Goal: Task Accomplishment & Management: Complete application form

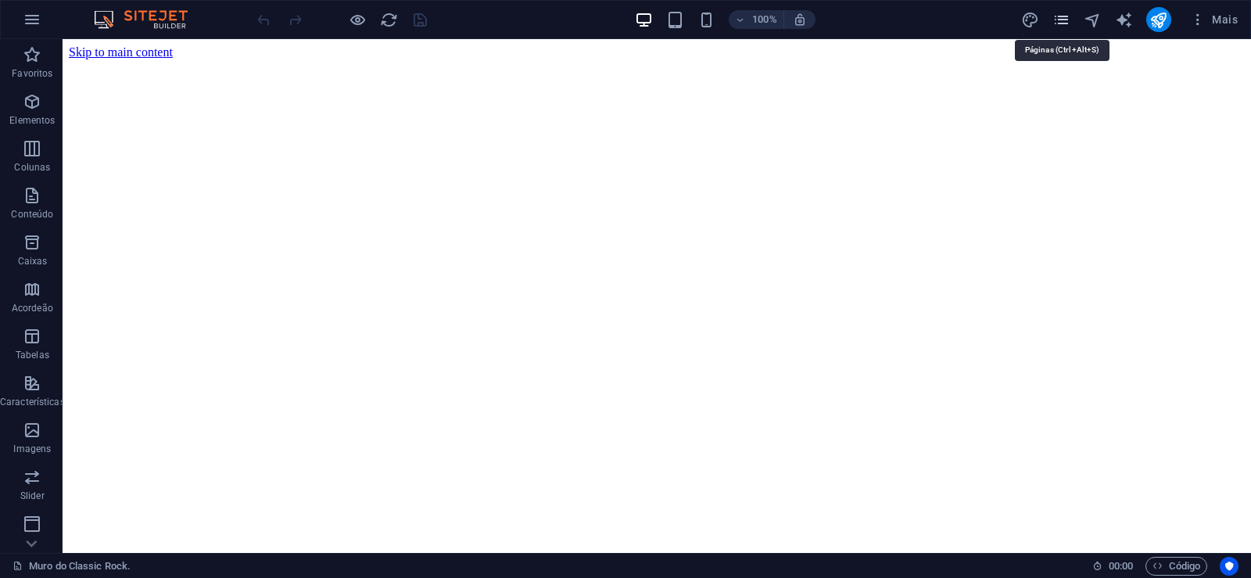
click at [1061, 17] on icon "pages" at bounding box center [1062, 20] width 18 height 18
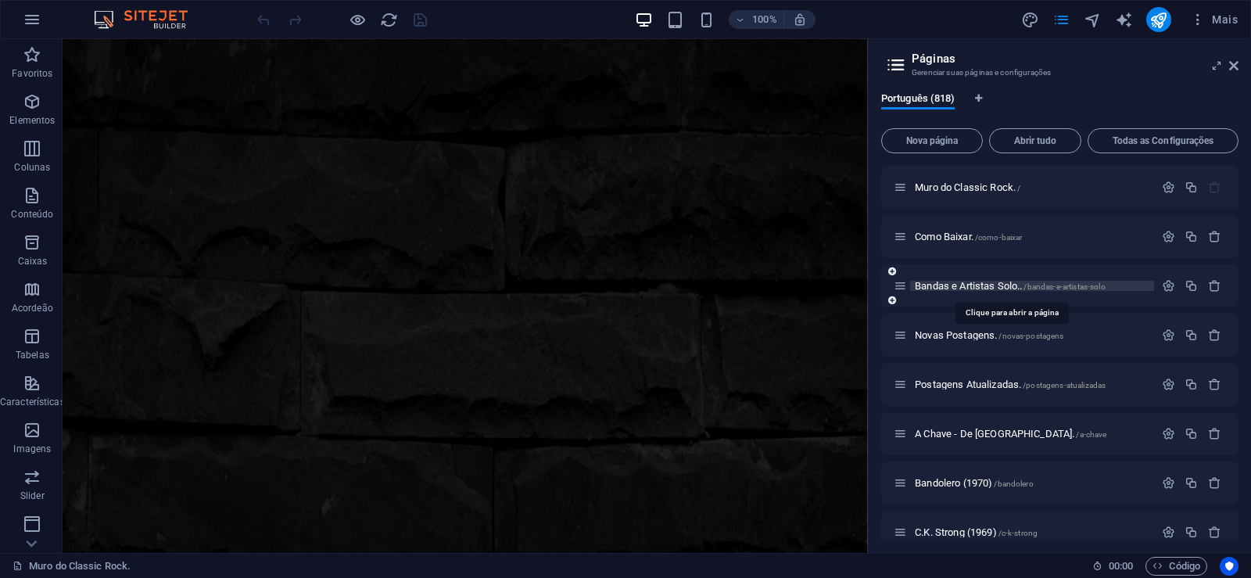
click at [946, 289] on span "Bandas e Artistas Solo.. /bandas-e-artistas-solo" at bounding box center [1010, 286] width 191 height 12
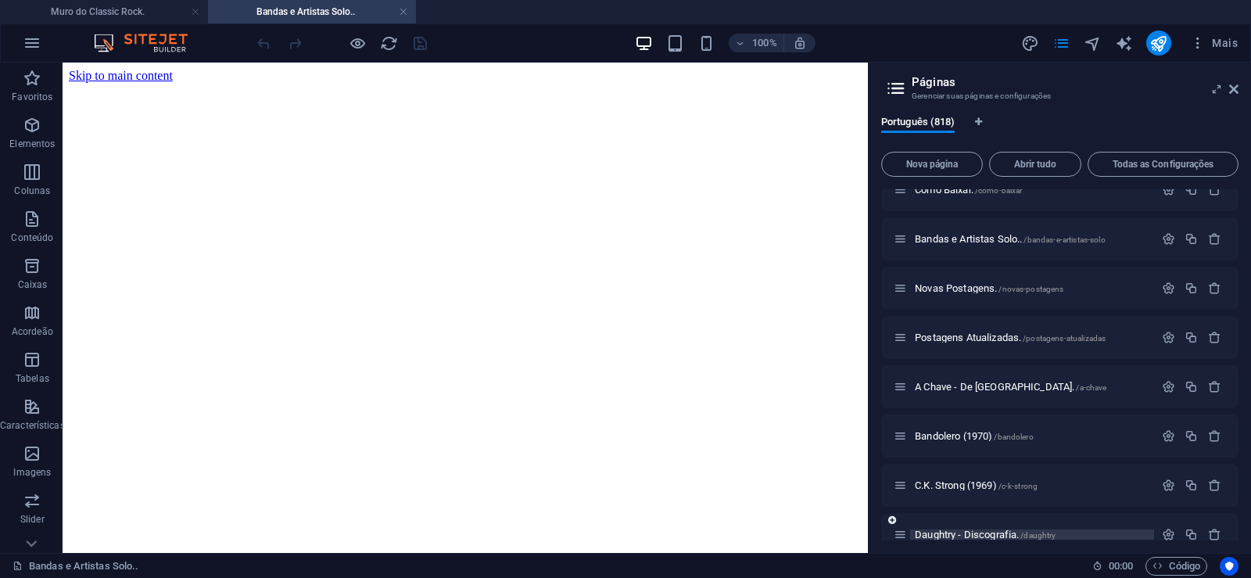
click at [951, 533] on span "Daughtry - Discografia. /daughtry" at bounding box center [985, 535] width 141 height 12
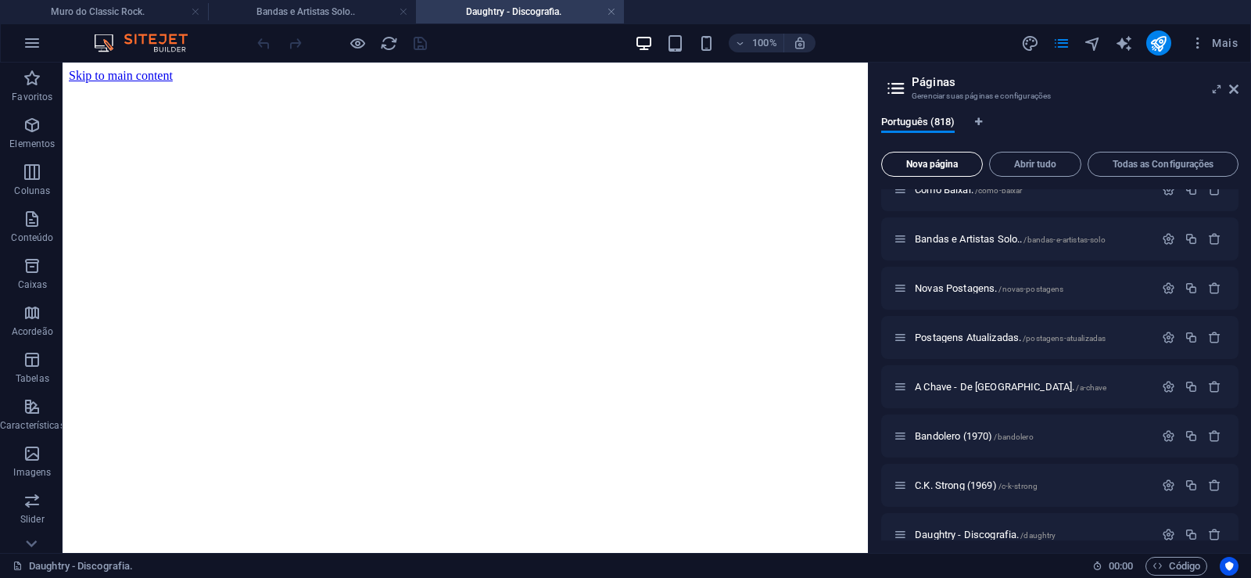
click at [916, 172] on button "Nova página" at bounding box center [932, 164] width 102 height 25
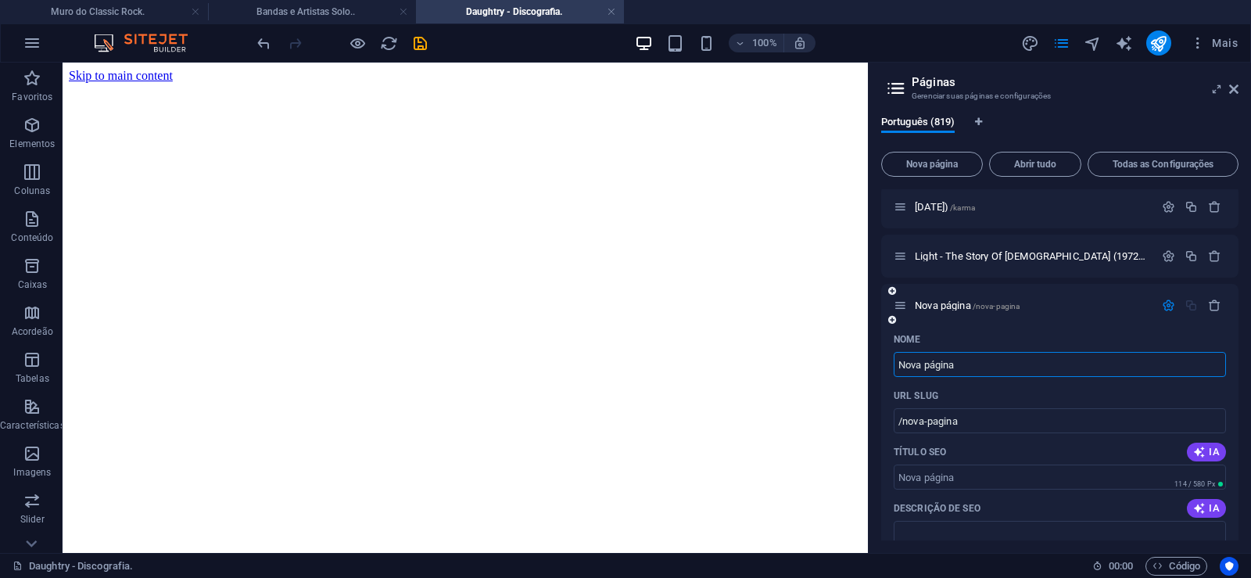
paste input "[DATE] & [DATE] (Y & T) - Discografia."
type input "[DATE] & [DATE] (Y & T) - Discografia."
type input "/[DATE]-[DATE]-y-t-discografia"
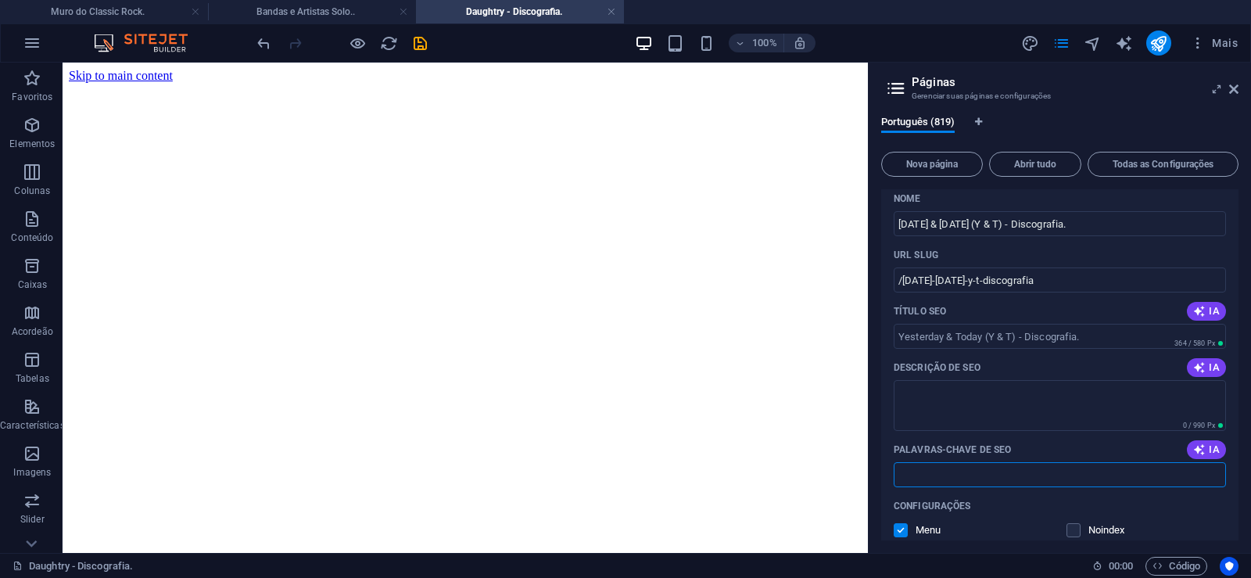
paste input "[DATE] & [DATE] (Y & T) - Discografia. Download."
click at [949, 404] on textarea "Descrição de SEO" at bounding box center [1060, 405] width 332 height 51
type input "[DATE] & [DATE] (Y & T) - Discografia. Download."
paste textarea "[DATE] & [DATE] (Y&T) é uma banda de hard rock americana dos anos 70, mas que f…"
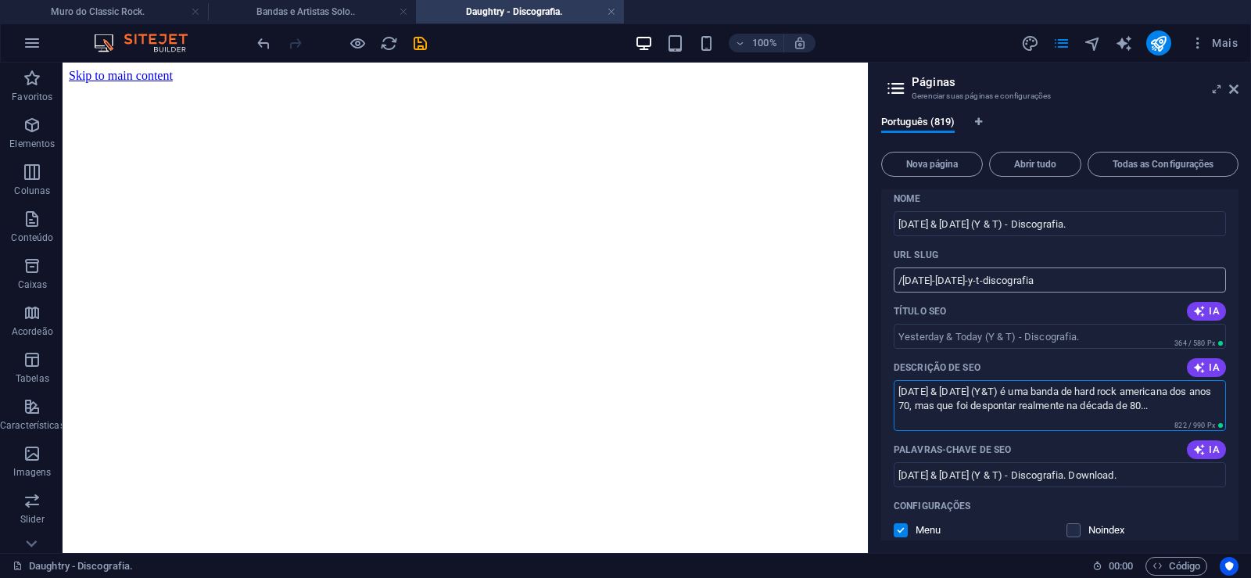
click at [974, 283] on input "/[DATE]-[DATE]-y-t-discografia" at bounding box center [1060, 279] width 332 height 25
type textarea "[DATE] & [DATE] (Y&T) é uma banda de hard rock americana dos anos 70, mas que f…"
drag, startPoint x: 974, startPoint y: 284, endPoint x: 903, endPoint y: 297, distance: 73.2
click at [903, 293] on input "/[DATE]-[DATE]-y-t-discografia" at bounding box center [1060, 279] width 332 height 25
click at [980, 286] on input "/[DATE]-[DATE]-y-t-discografia" at bounding box center [1060, 279] width 332 height 25
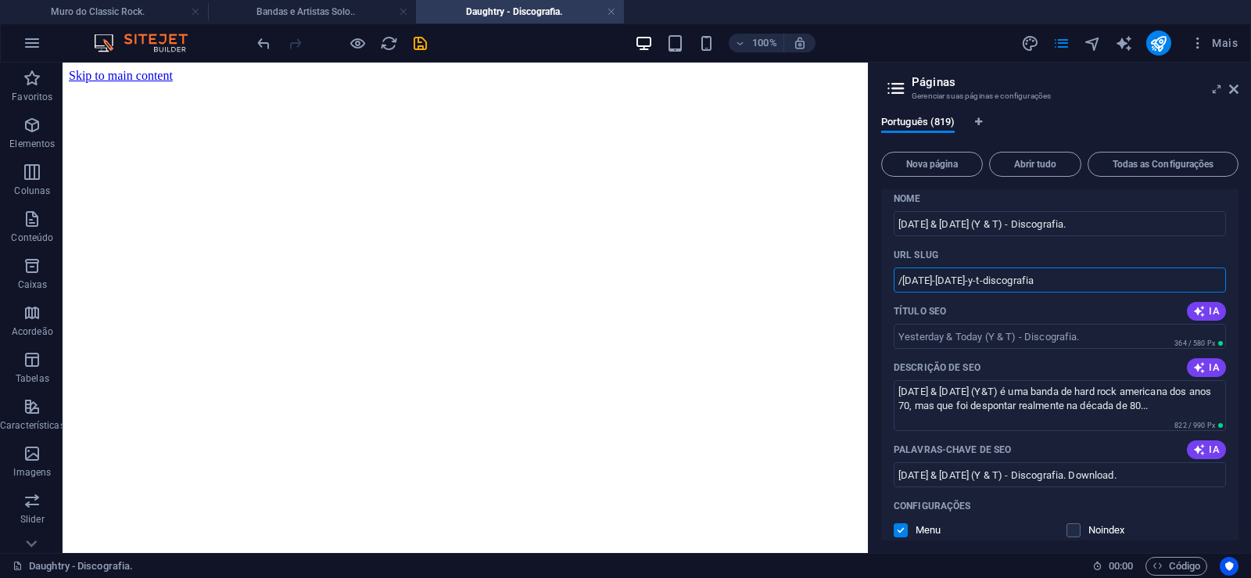
drag, startPoint x: 975, startPoint y: 282, endPoint x: 1071, endPoint y: 286, distance: 95.5
click at [1071, 286] on input "/[DATE]-[DATE]-y-t-discografia" at bounding box center [1060, 279] width 332 height 25
type input "/[DATE]-[DATE]"
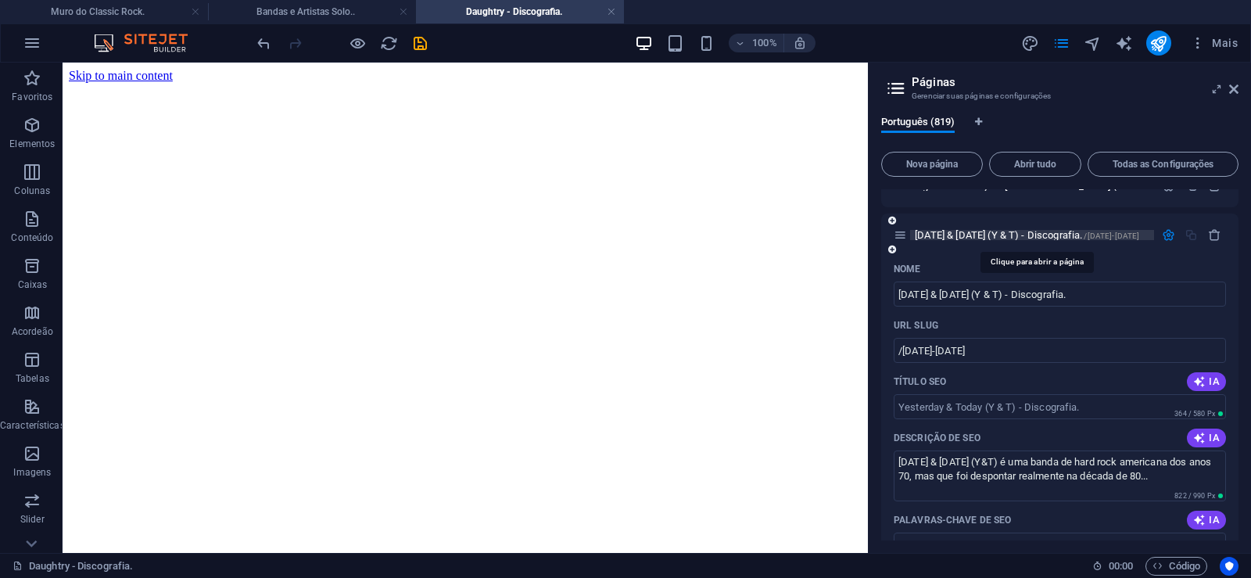
click at [968, 235] on span "[DATE] & [DATE] (Y & T) - Discografia. /[DATE]-[DATE]" at bounding box center [1027, 235] width 224 height 12
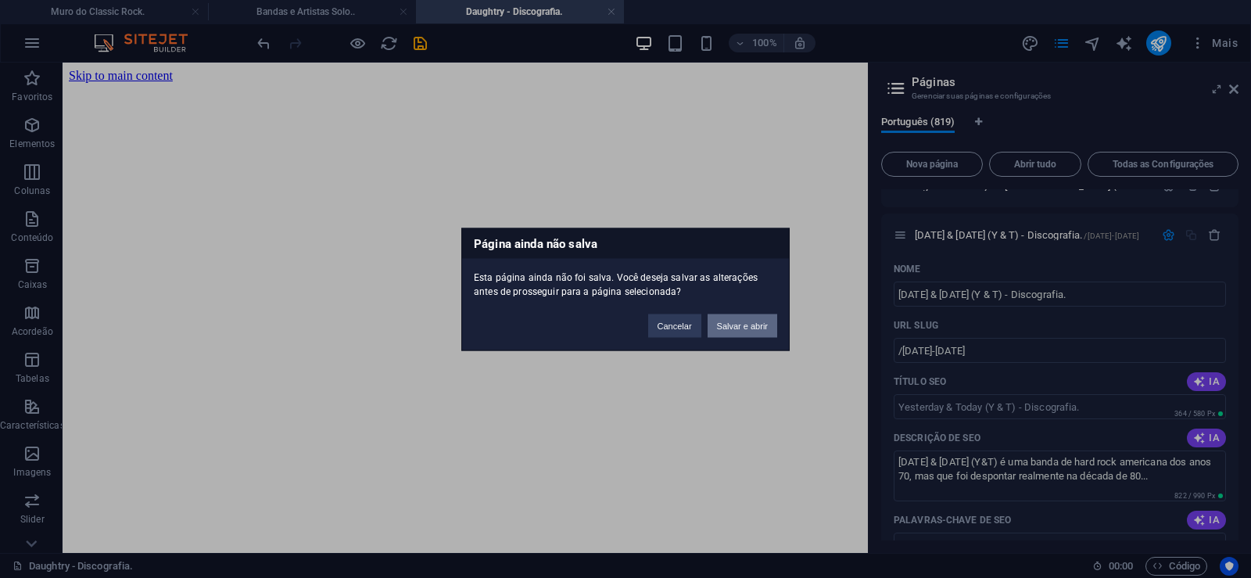
drag, startPoint x: 755, startPoint y: 323, endPoint x: 691, endPoint y: 261, distance: 88.5
click at [755, 323] on button "Salvar e abrir" at bounding box center [743, 325] width 70 height 23
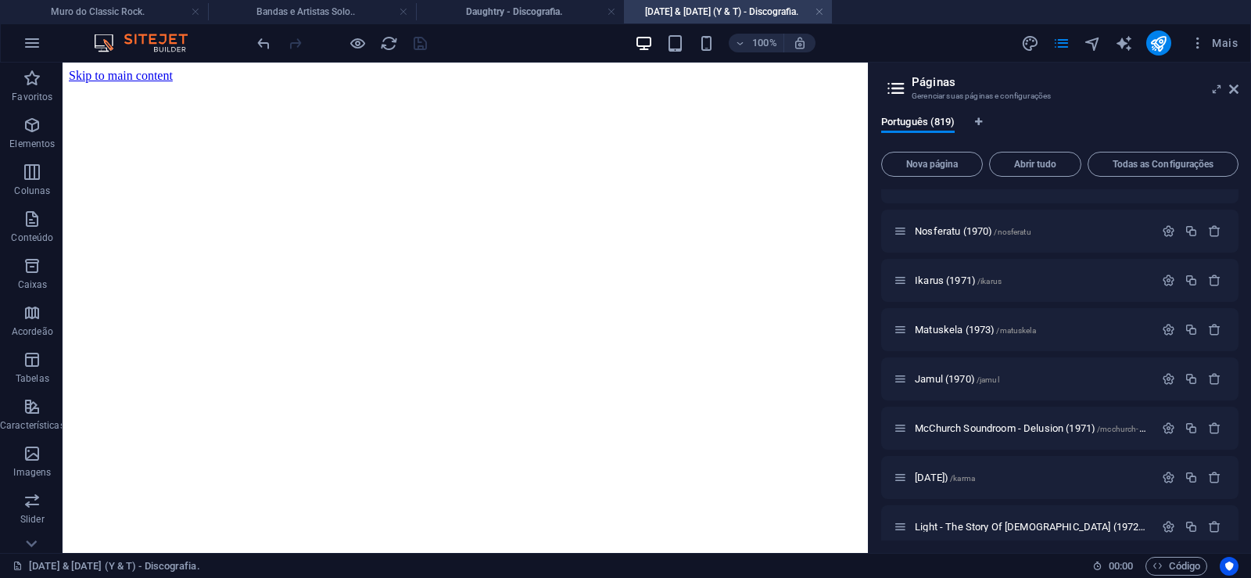
scroll to position [0, 0]
drag, startPoint x: 1236, startPoint y: 88, endPoint x: 694, endPoint y: 67, distance: 543.2
click at [1236, 88] on icon at bounding box center [1233, 89] width 9 height 13
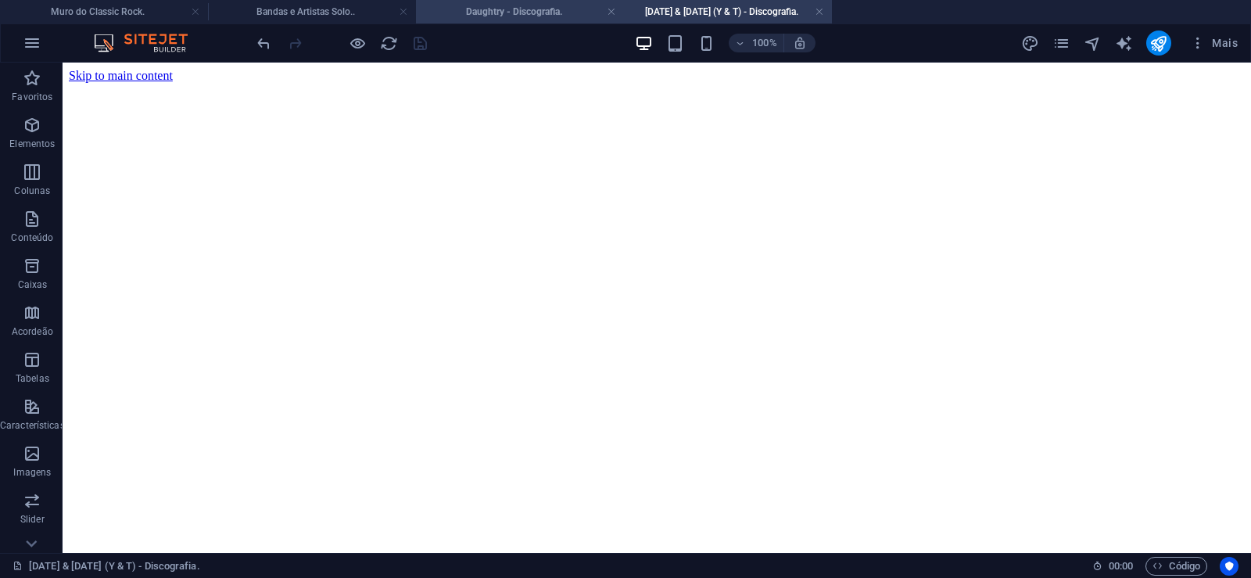
click at [527, 10] on h4 "Daughtry - Discografia." at bounding box center [520, 11] width 208 height 17
click figure
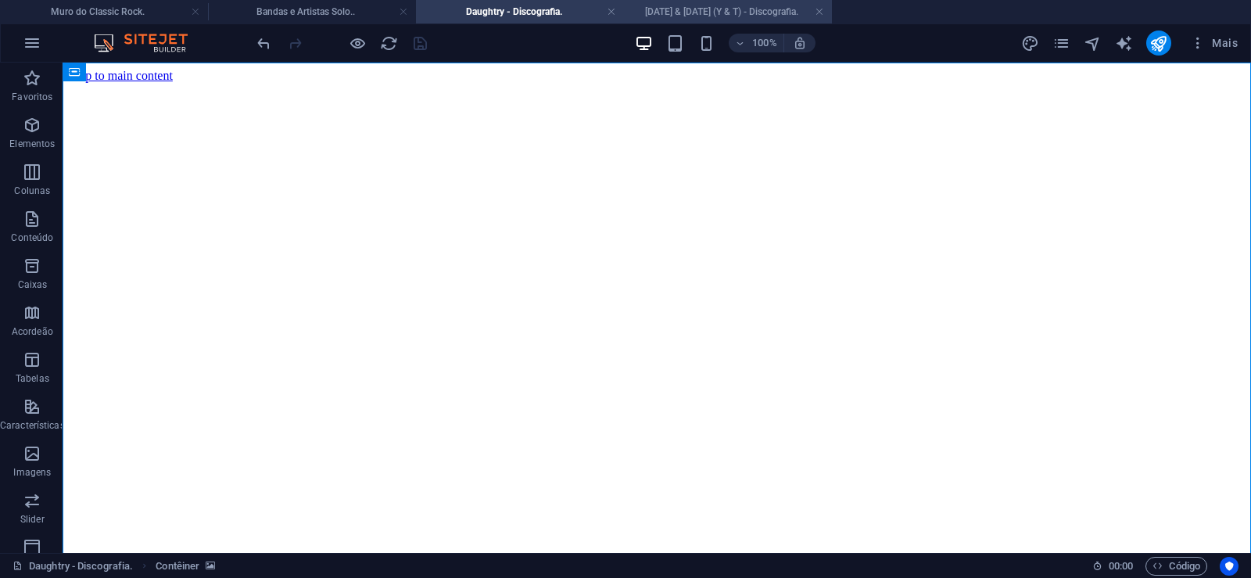
click at [680, 9] on h4 "[DATE] & [DATE] (Y & T) - Discografia." at bounding box center [728, 11] width 208 height 17
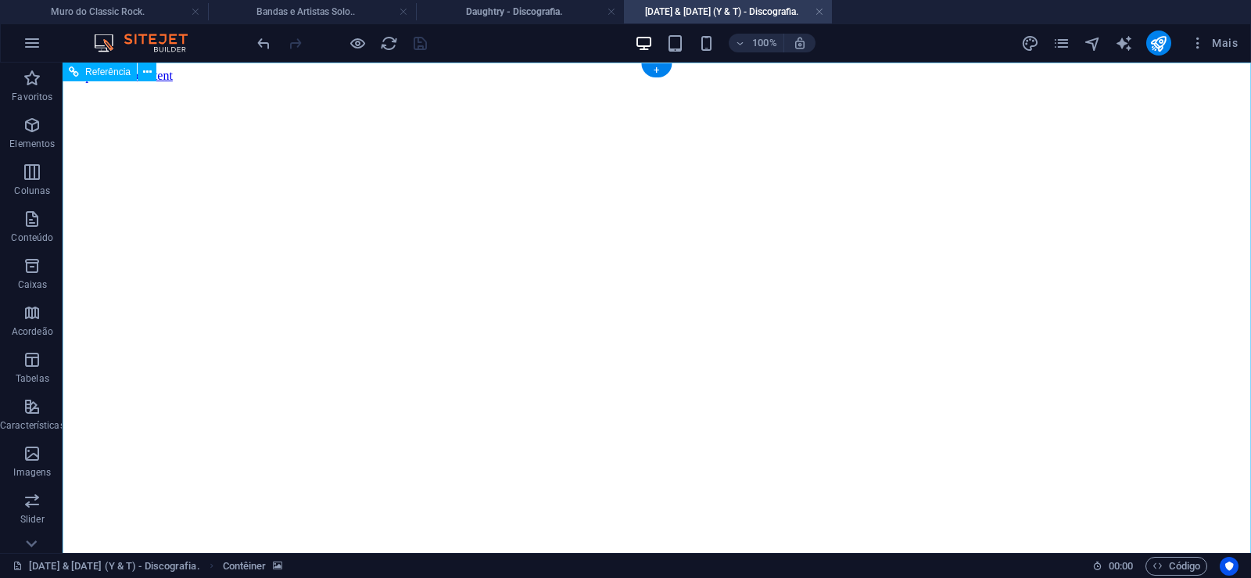
click at [111, 83] on figure at bounding box center [657, 83] width 1176 height 0
drag, startPoint x: 1188, startPoint y: 267, endPoint x: 1241, endPoint y: 566, distance: 303.5
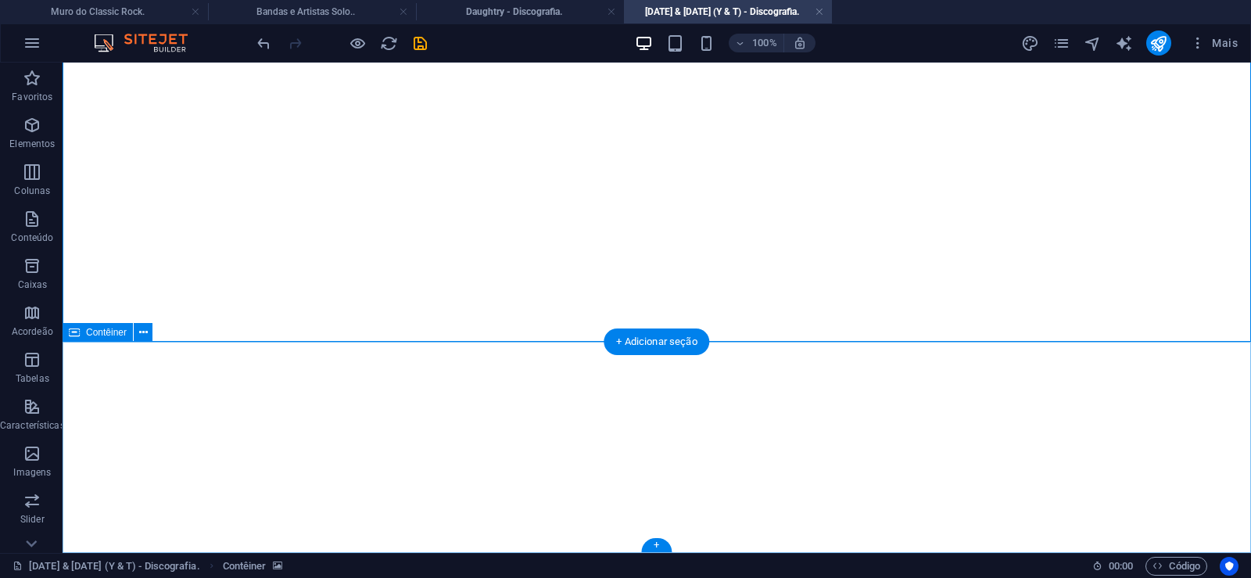
click div "Solte o conteúdo aqui ou Adicionar elementos Colar área de transferência"
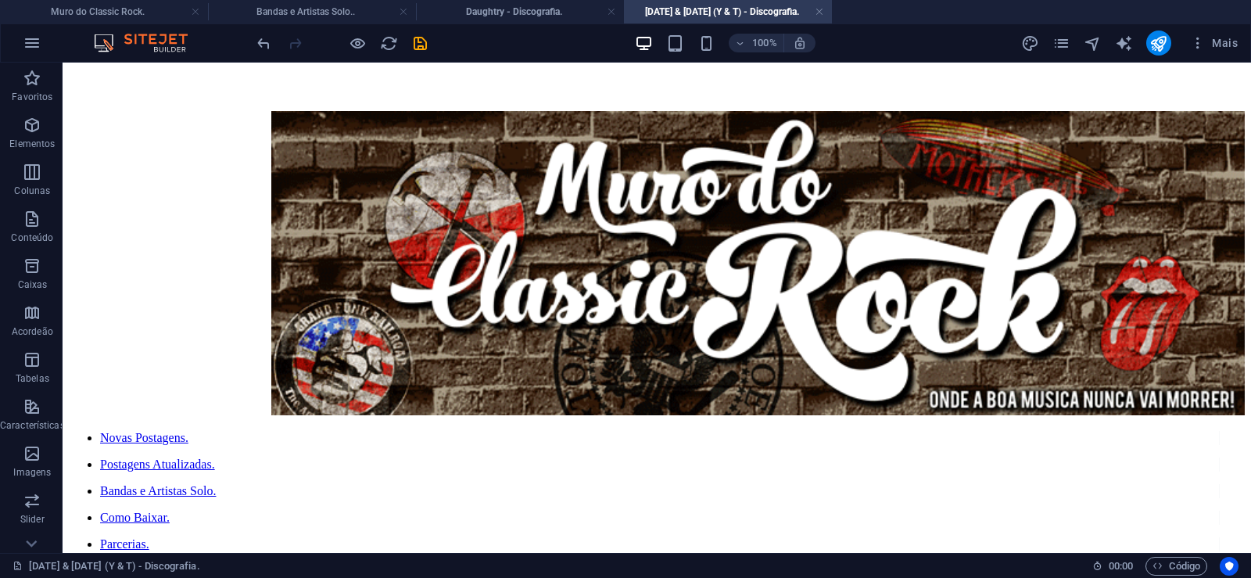
scroll to position [0, 0]
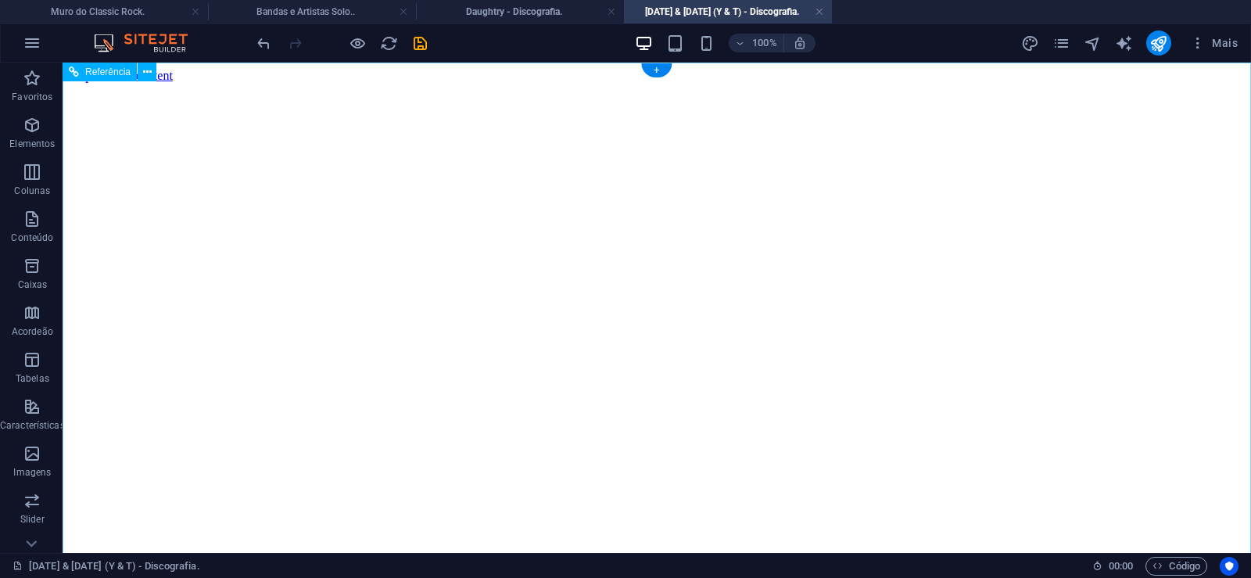
click figure
click div "Daughtry - Discografia."
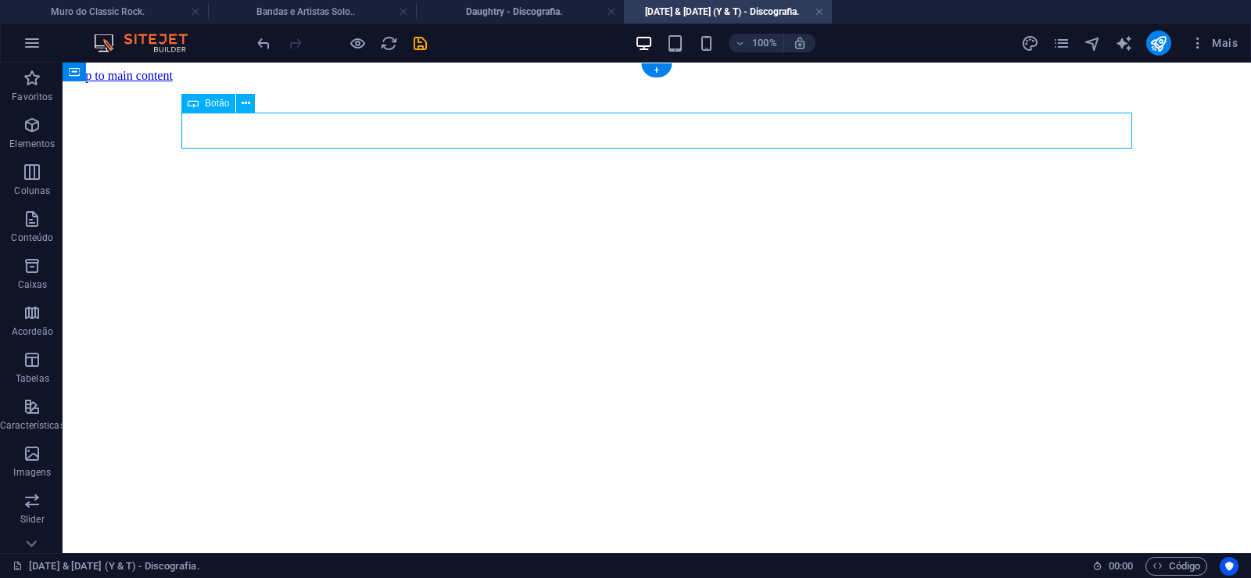
click div "Daughtry - Discografia."
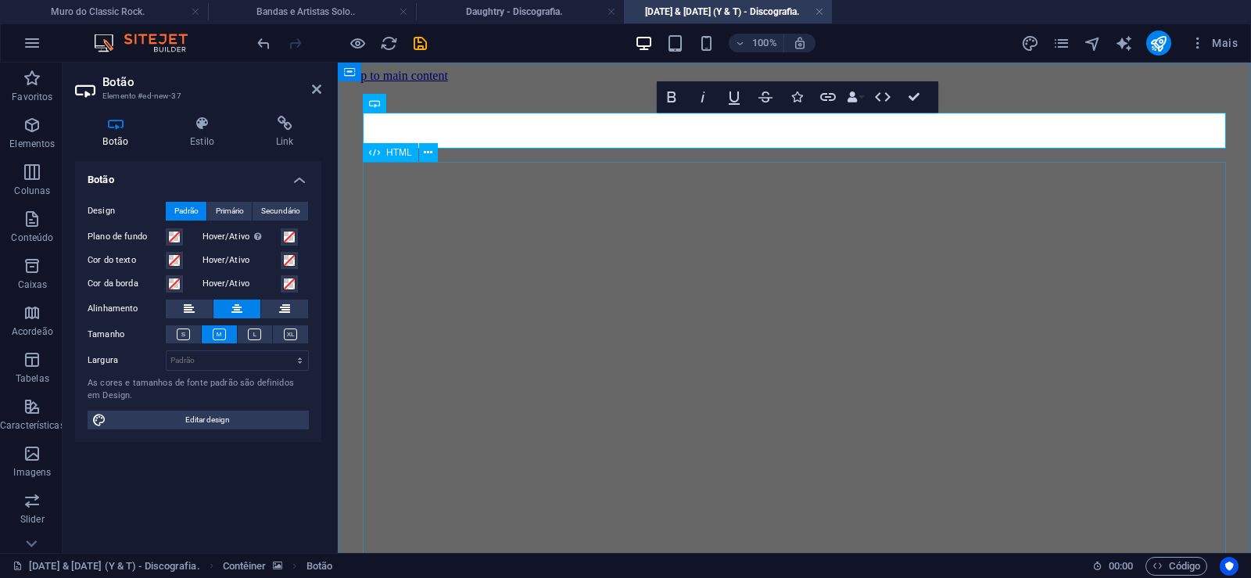
scroll to position [18, 14]
click div "Daughtry é uma banda norte-americana de rock liderada pelo ex-participante do p…"
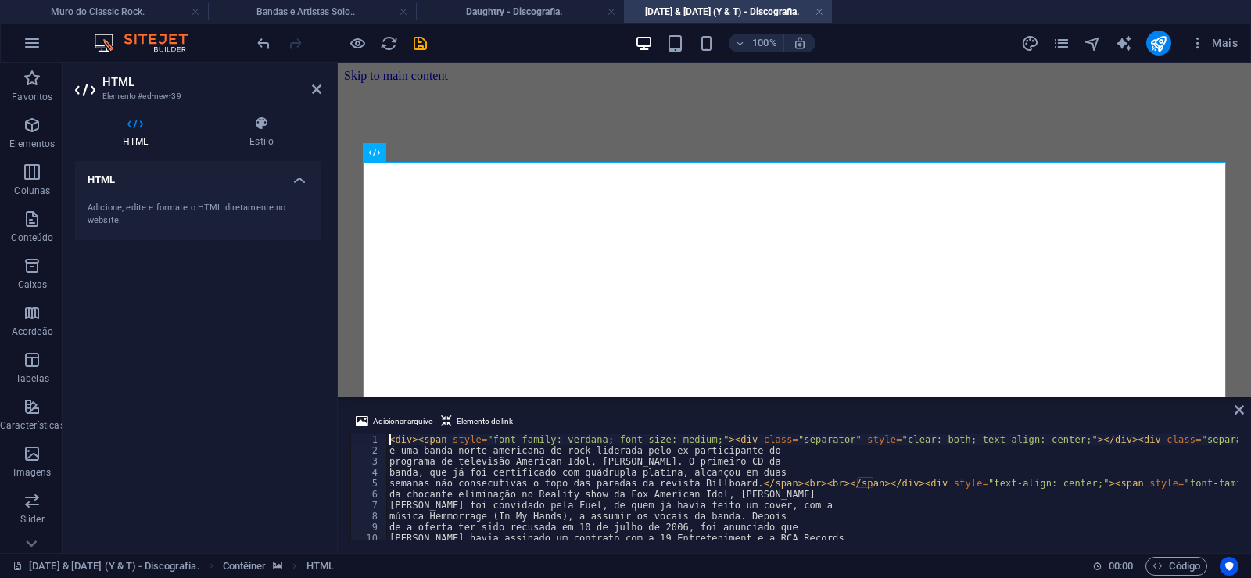
type textarea "música Hemmorrage (In My Hands), a assumir os vocais da banda. Depois"
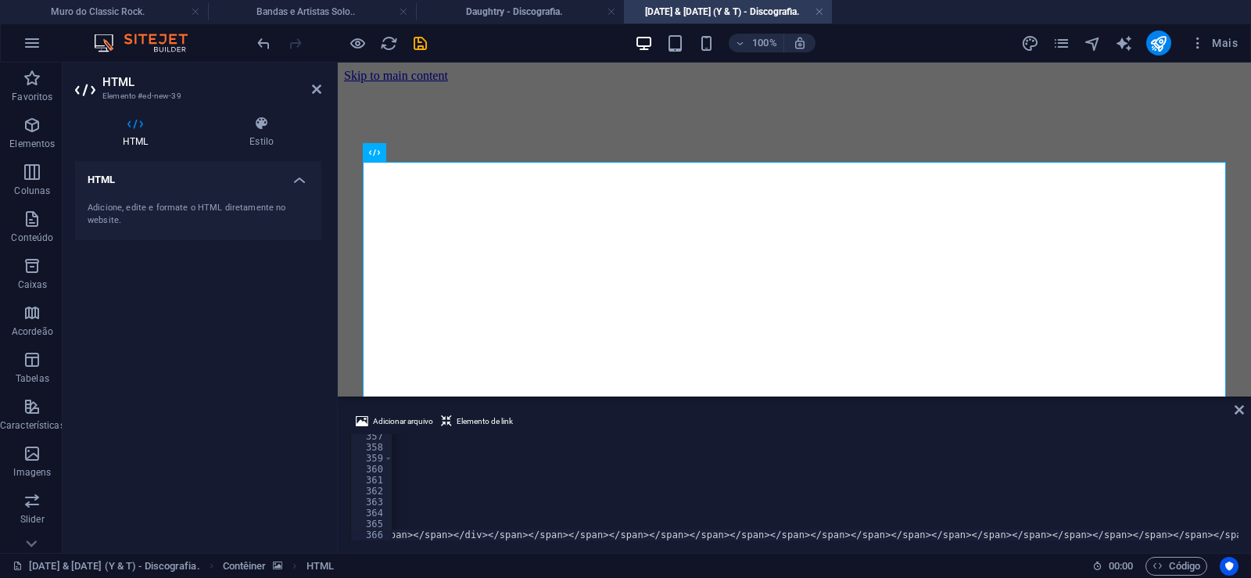
scroll to position [0, 51981]
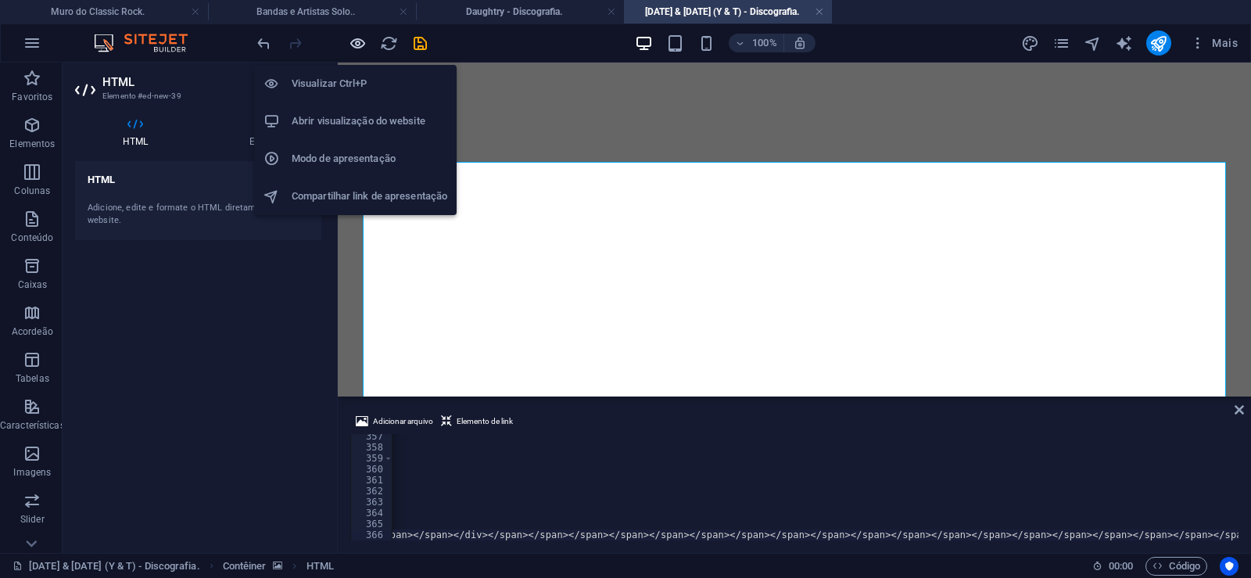
click at [356, 38] on icon "button" at bounding box center [358, 43] width 18 height 18
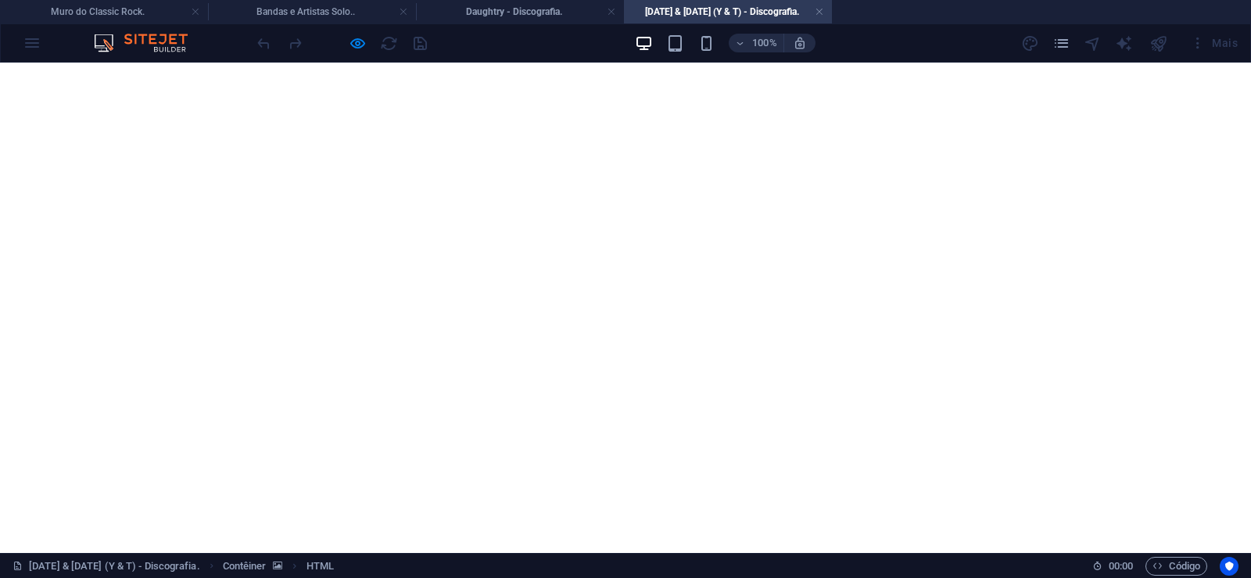
scroll to position [14963, 0]
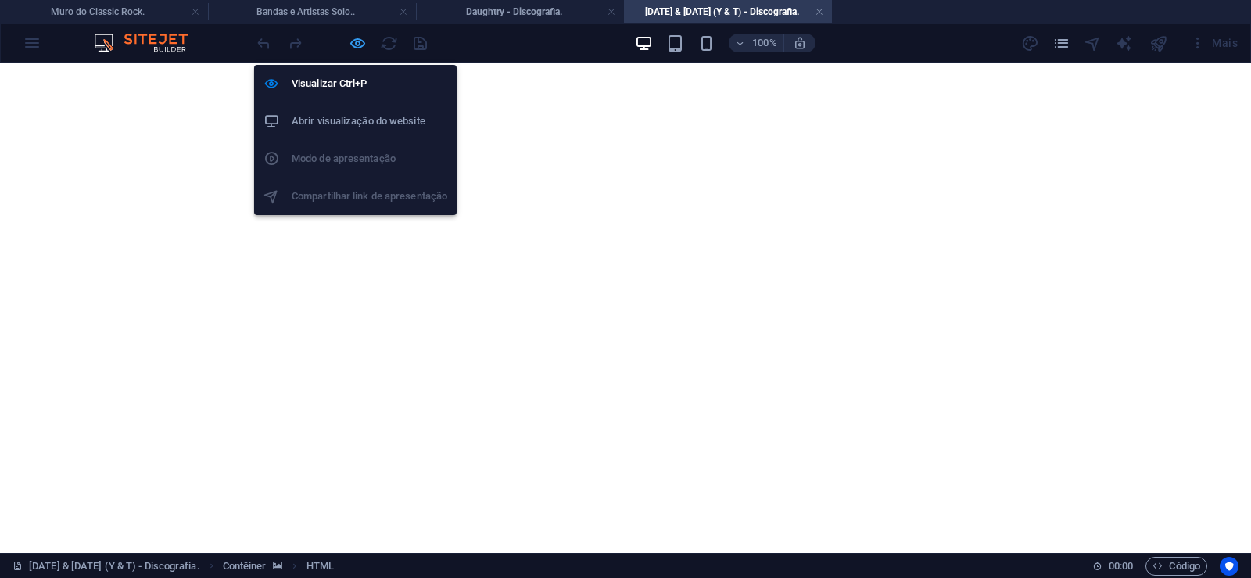
click at [355, 43] on icon "button" at bounding box center [358, 43] width 18 height 18
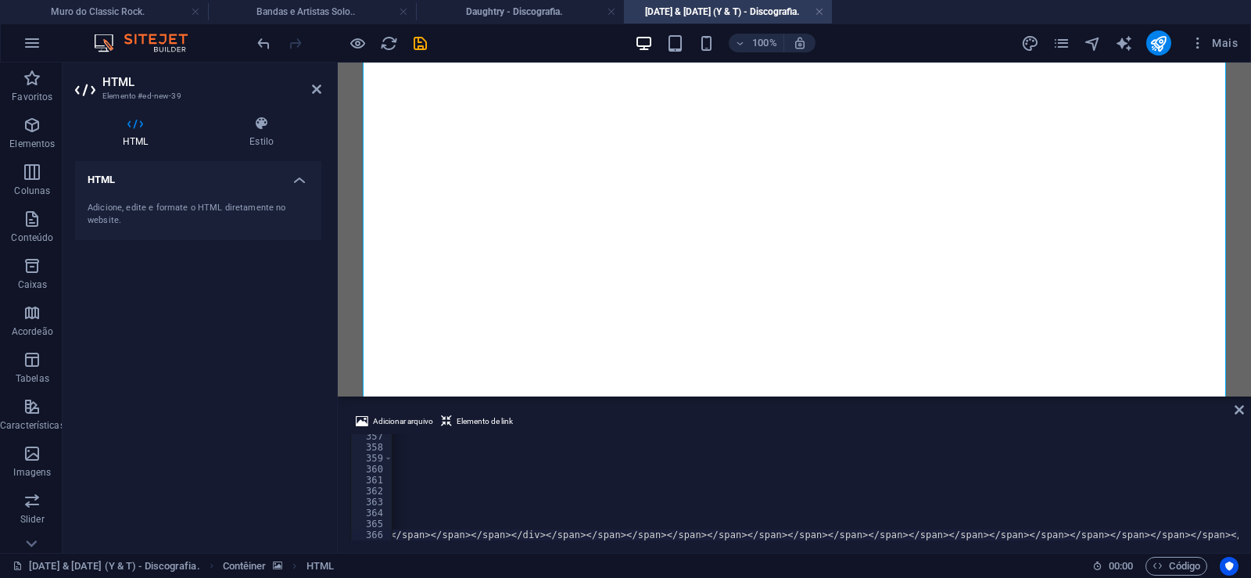
scroll to position [0, 51924]
drag, startPoint x: 421, startPoint y: 40, endPoint x: 333, endPoint y: 21, distance: 89.6
click at [421, 40] on icon "save" at bounding box center [420, 43] width 18 height 18
click at [820, 11] on link at bounding box center [819, 12] width 9 height 15
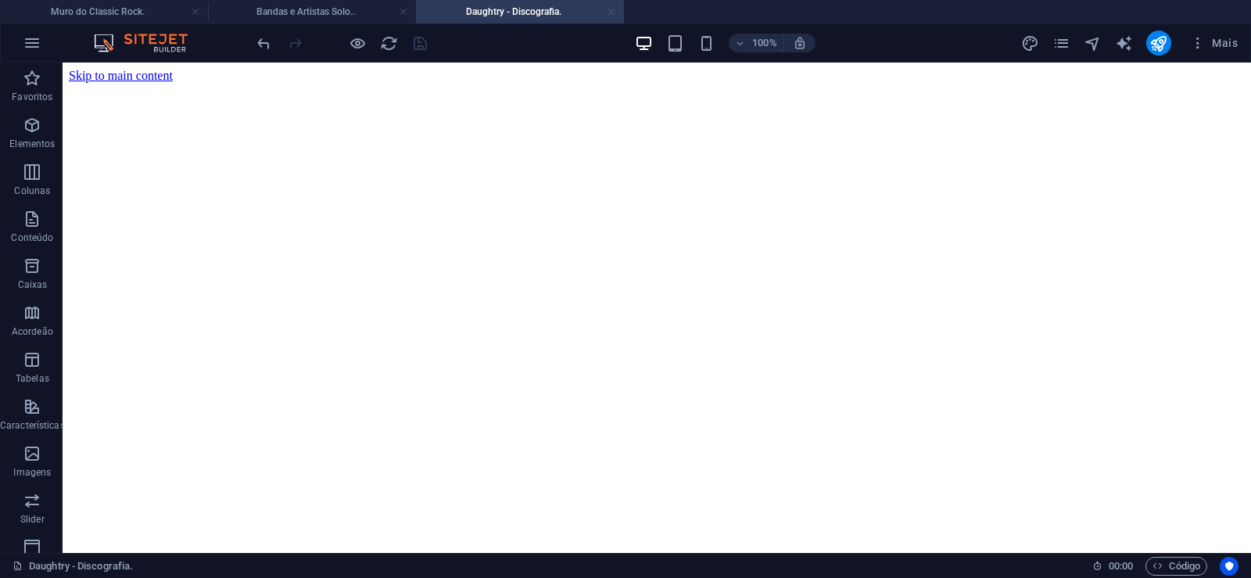
click at [616, 12] on link at bounding box center [611, 12] width 9 height 15
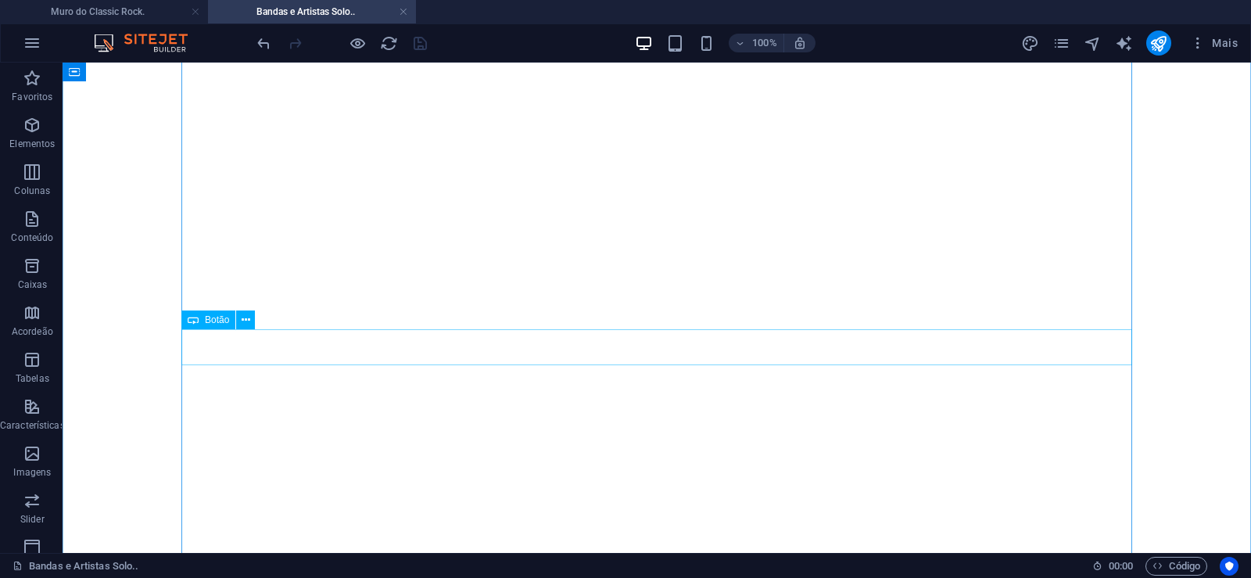
scroll to position [42247, 0]
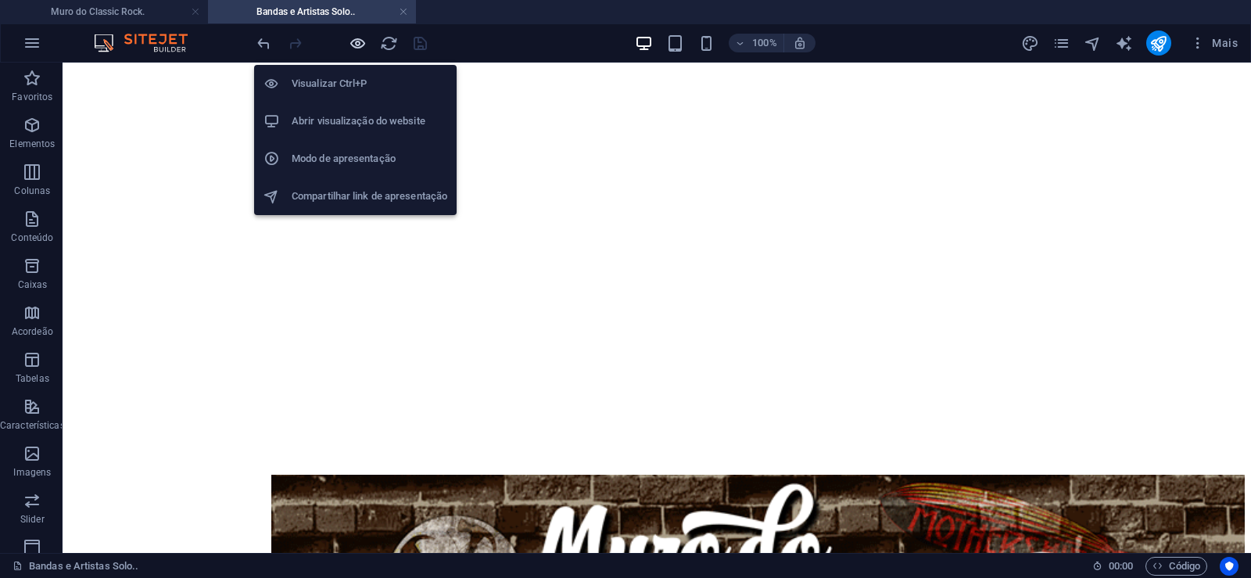
click at [354, 40] on icon "button" at bounding box center [358, 43] width 18 height 18
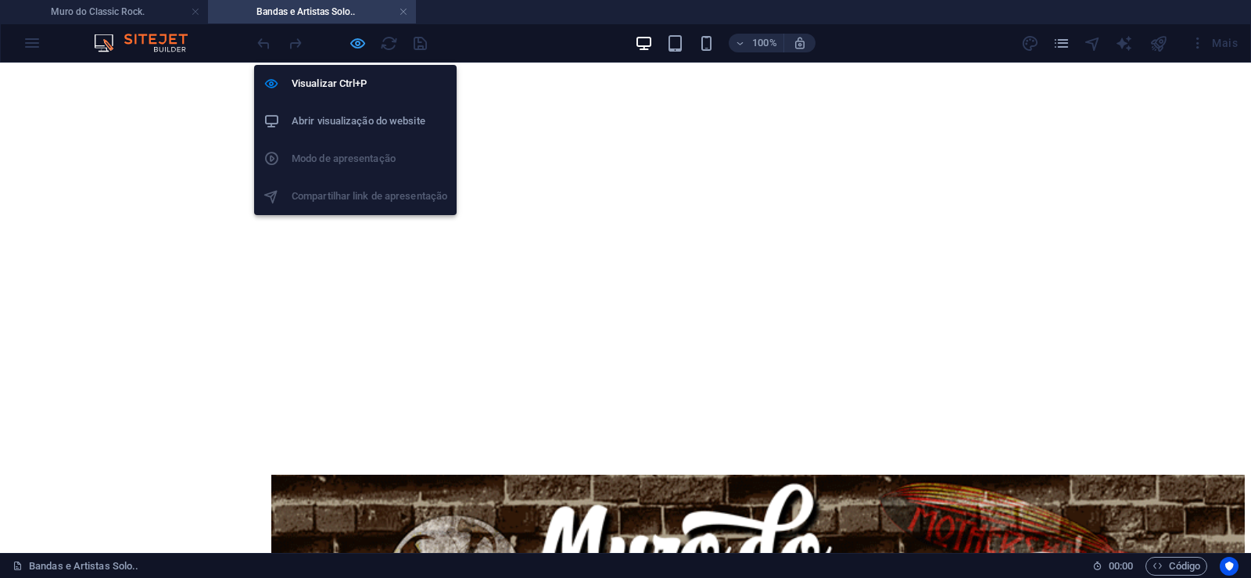
click at [353, 40] on icon "button" at bounding box center [358, 43] width 18 height 18
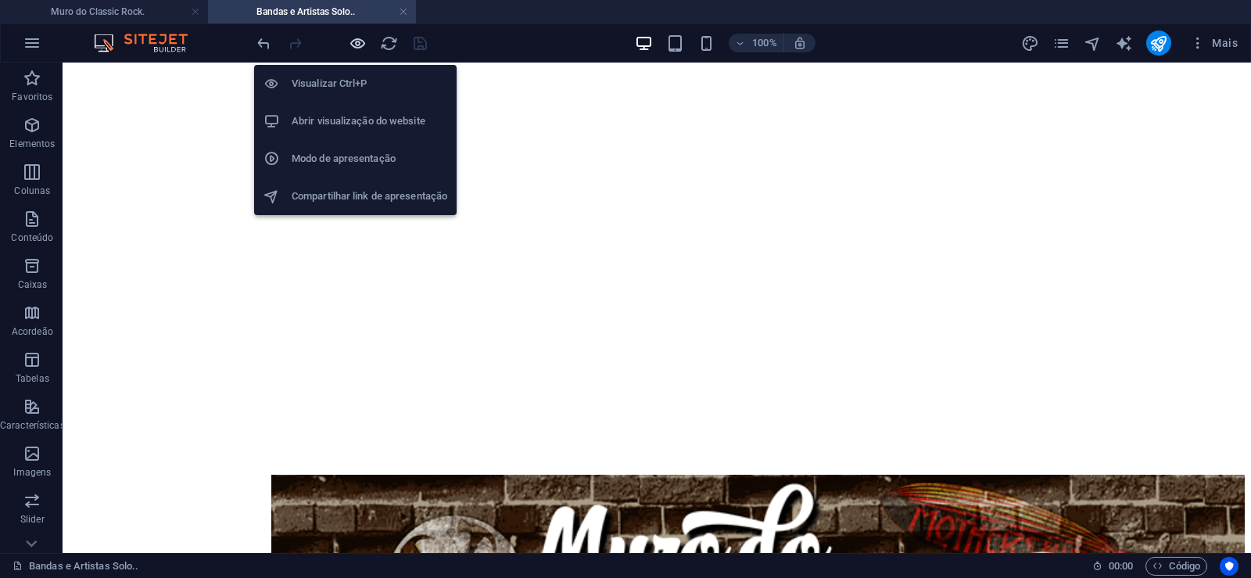
click at [356, 38] on icon "button" at bounding box center [358, 43] width 18 height 18
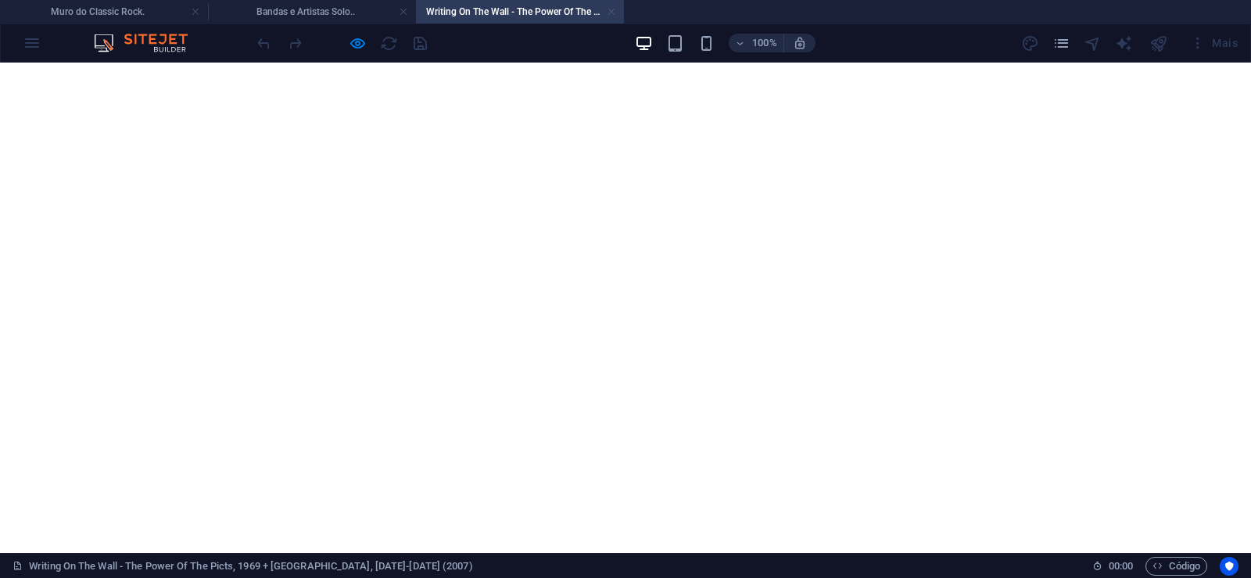
click at [610, 10] on link at bounding box center [611, 12] width 9 height 15
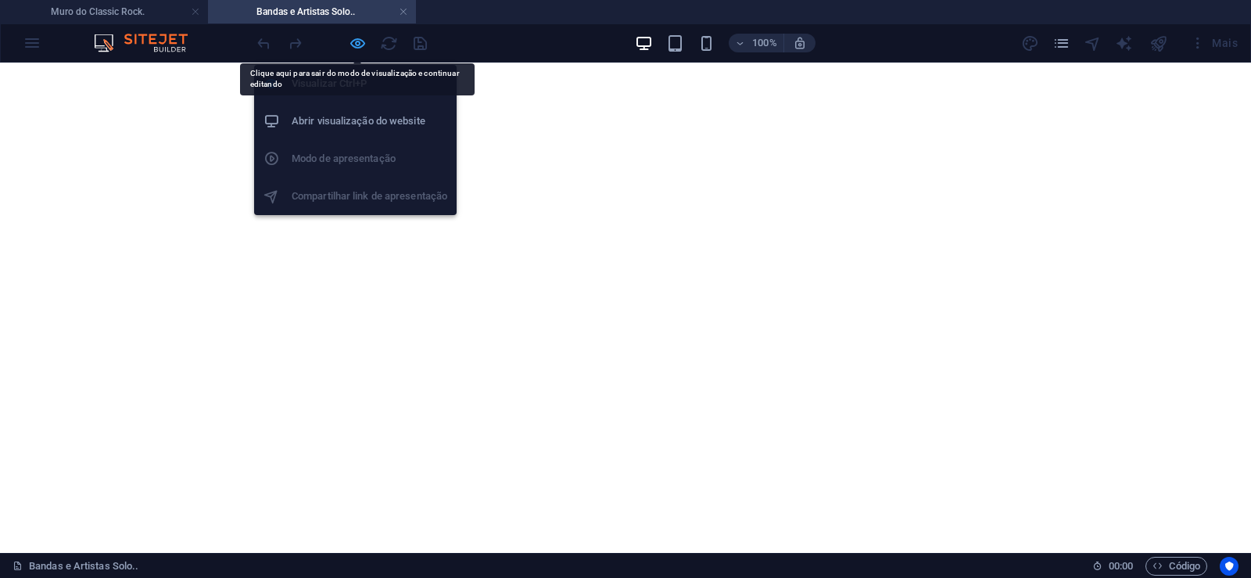
click at [359, 40] on icon "button" at bounding box center [358, 43] width 18 height 18
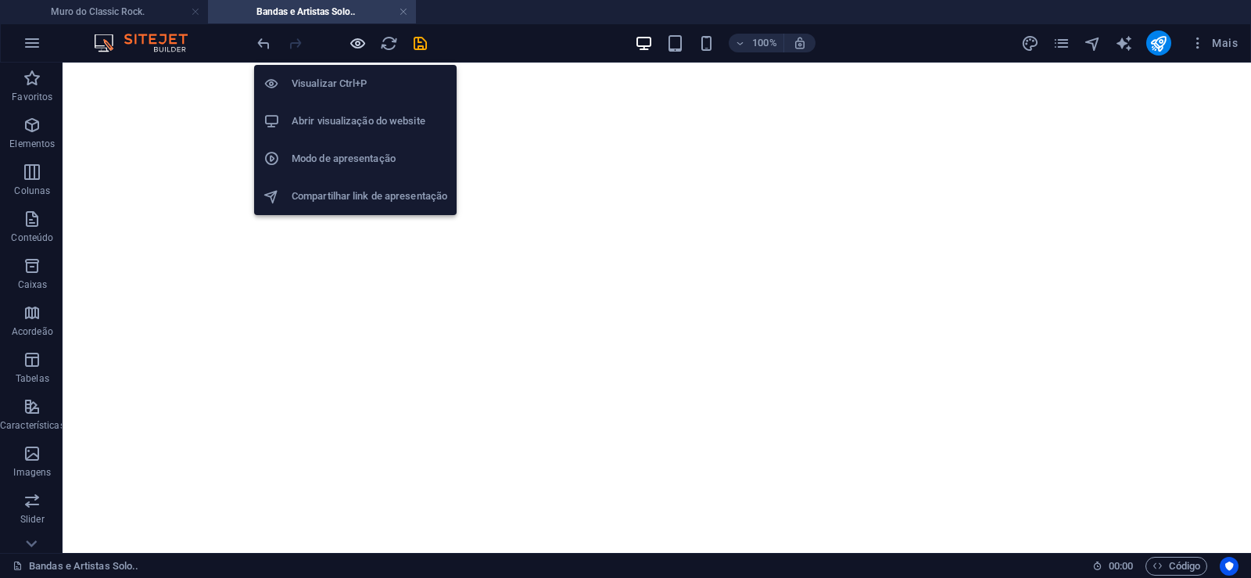
click at [354, 40] on icon "button" at bounding box center [358, 43] width 18 height 18
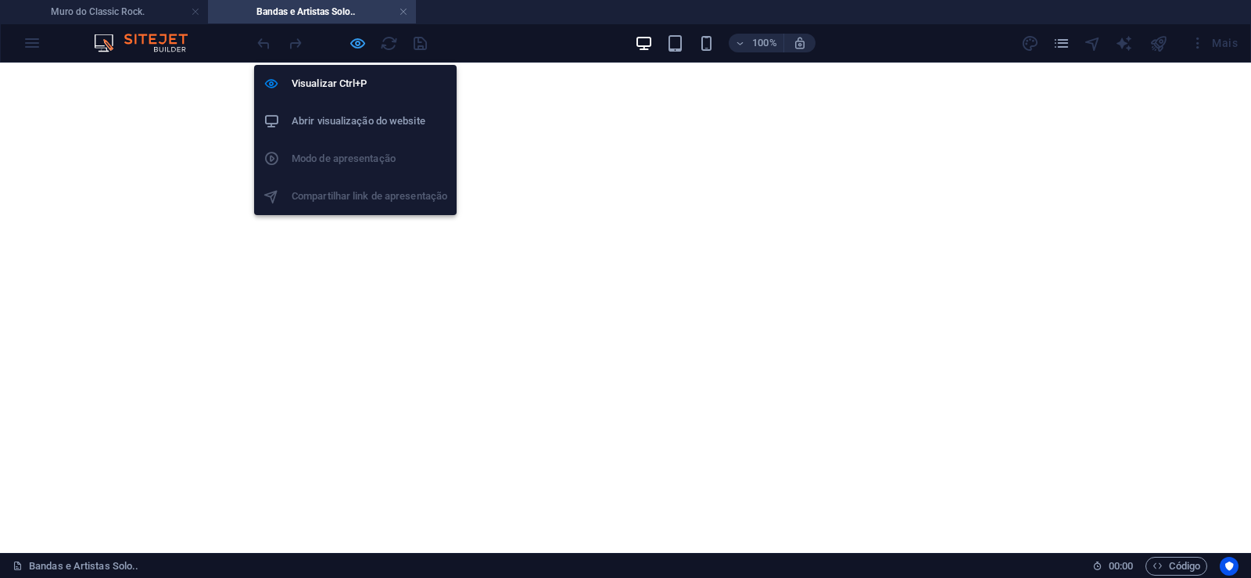
click at [355, 41] on icon "button" at bounding box center [358, 43] width 18 height 18
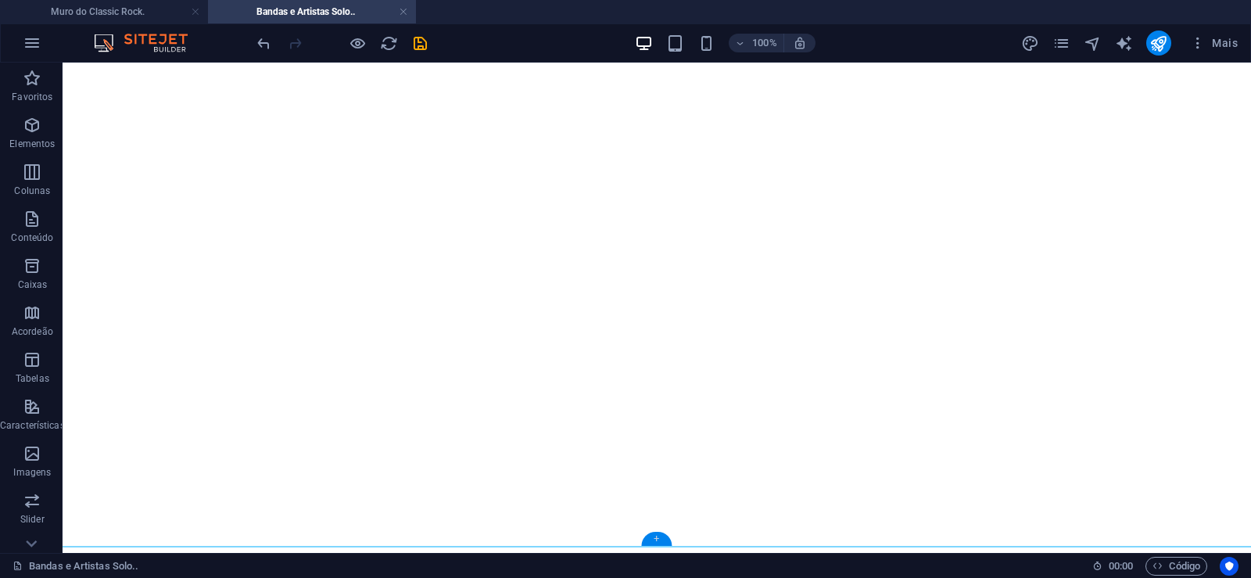
click at [655, 534] on div "+" at bounding box center [656, 539] width 31 height 14
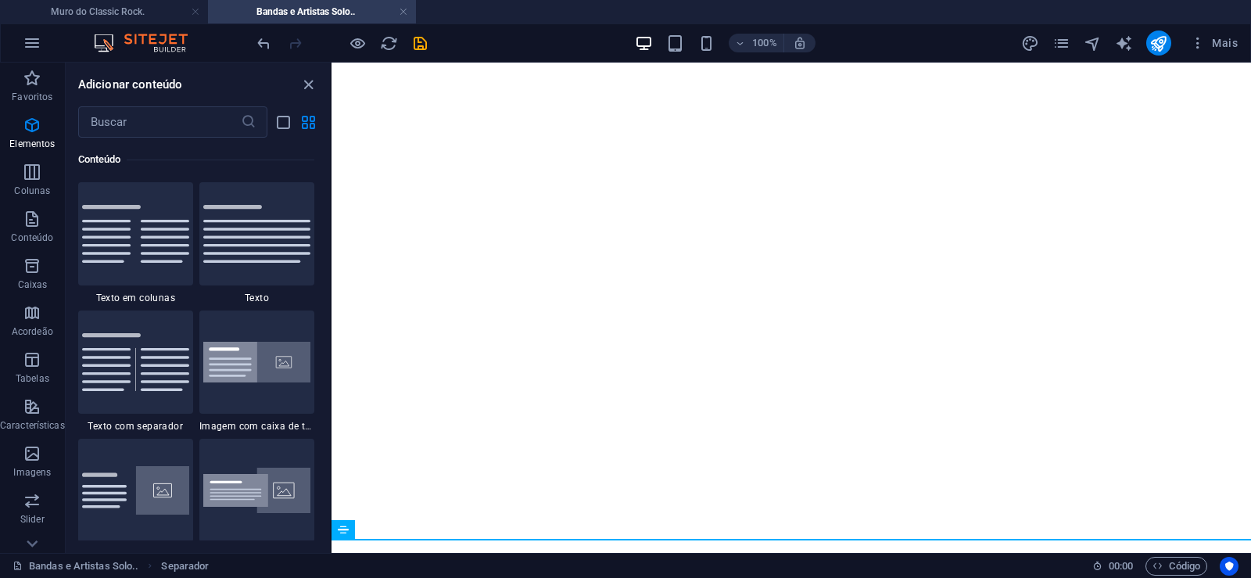
scroll to position [2791, 0]
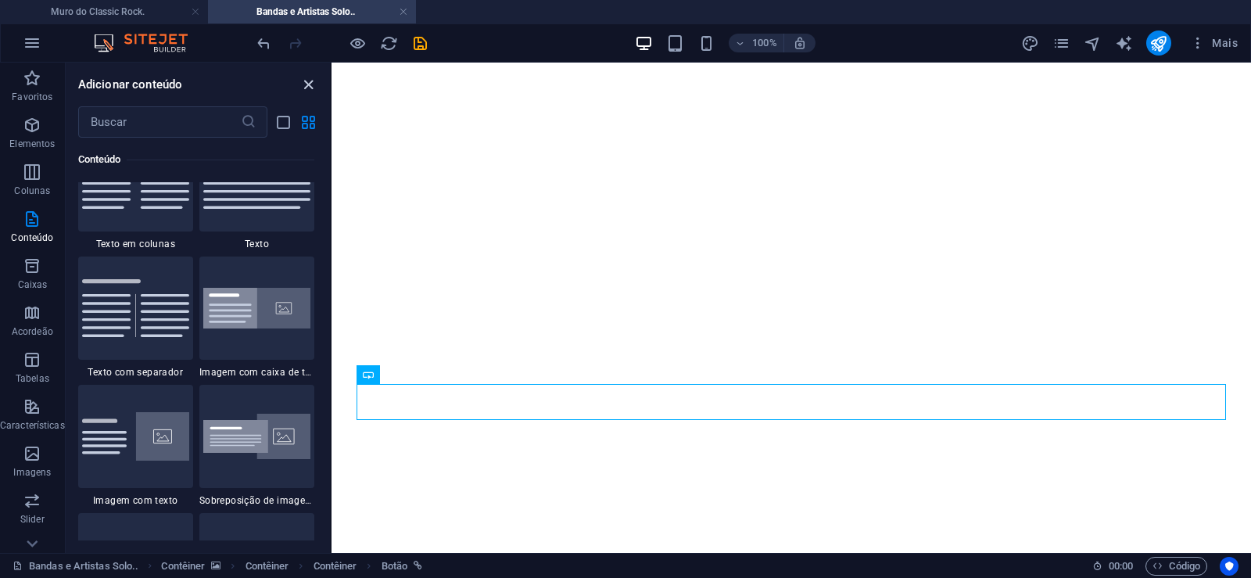
click at [310, 84] on icon "close panel" at bounding box center [309, 85] width 18 height 18
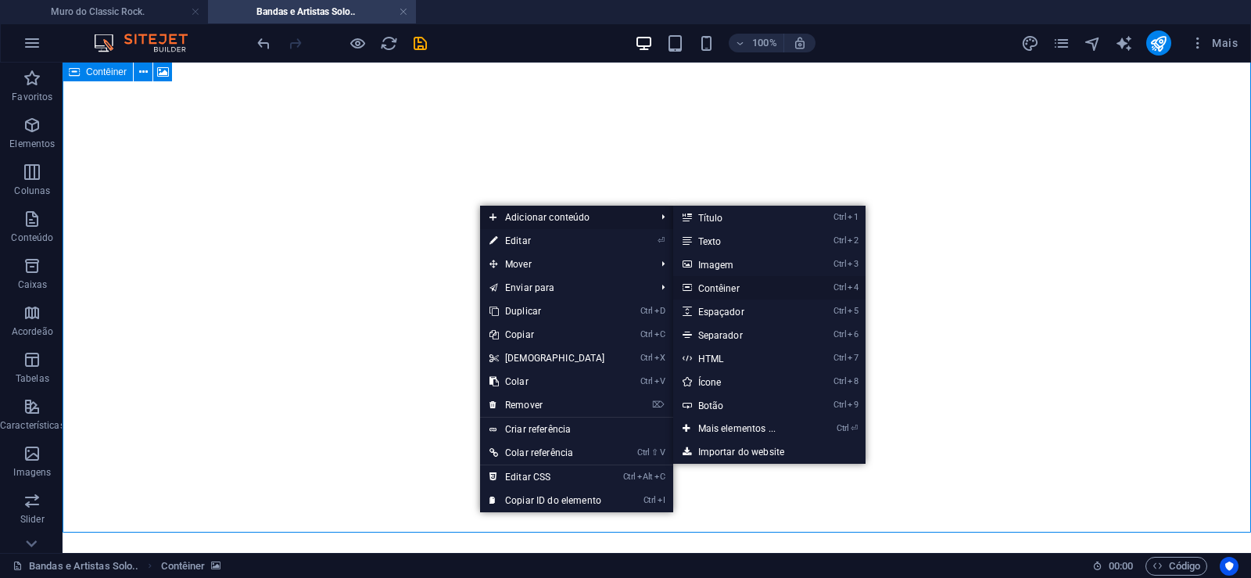
drag, startPoint x: 728, startPoint y: 286, endPoint x: 446, endPoint y: 479, distance: 341.7
click at [728, 286] on link "Ctrl 4 Contêiner" at bounding box center [740, 287] width 135 height 23
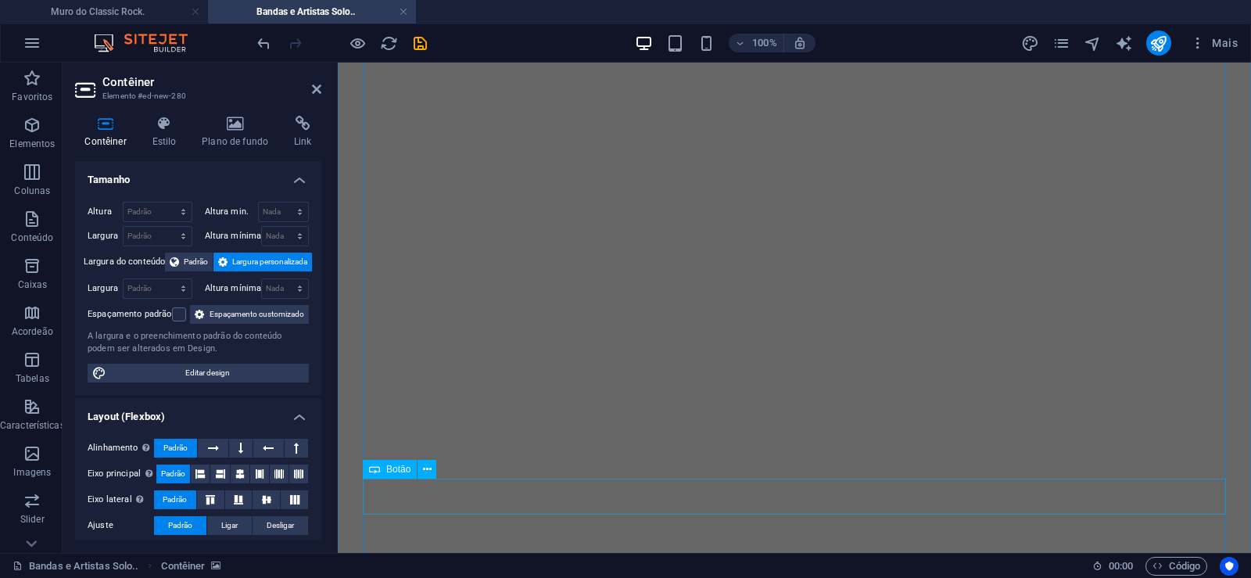
scroll to position [0, 0]
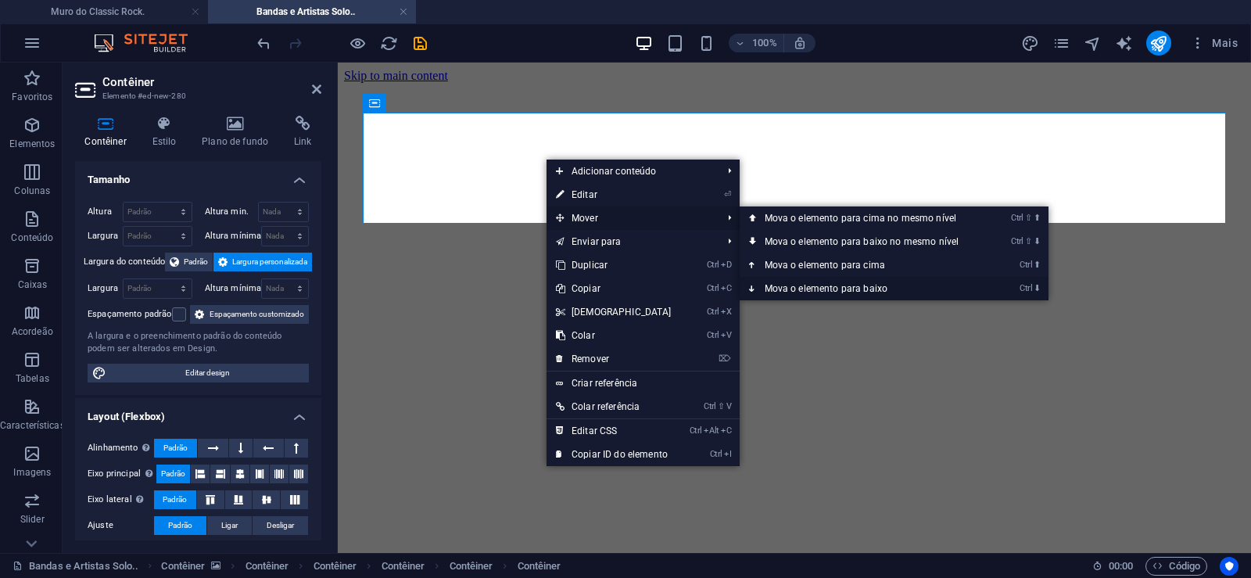
drag, startPoint x: 813, startPoint y: 283, endPoint x: 478, endPoint y: 225, distance: 340.5
click at [813, 283] on link "Ctrl ⬇ Mova o elemento para baixo" at bounding box center [865, 288] width 251 height 23
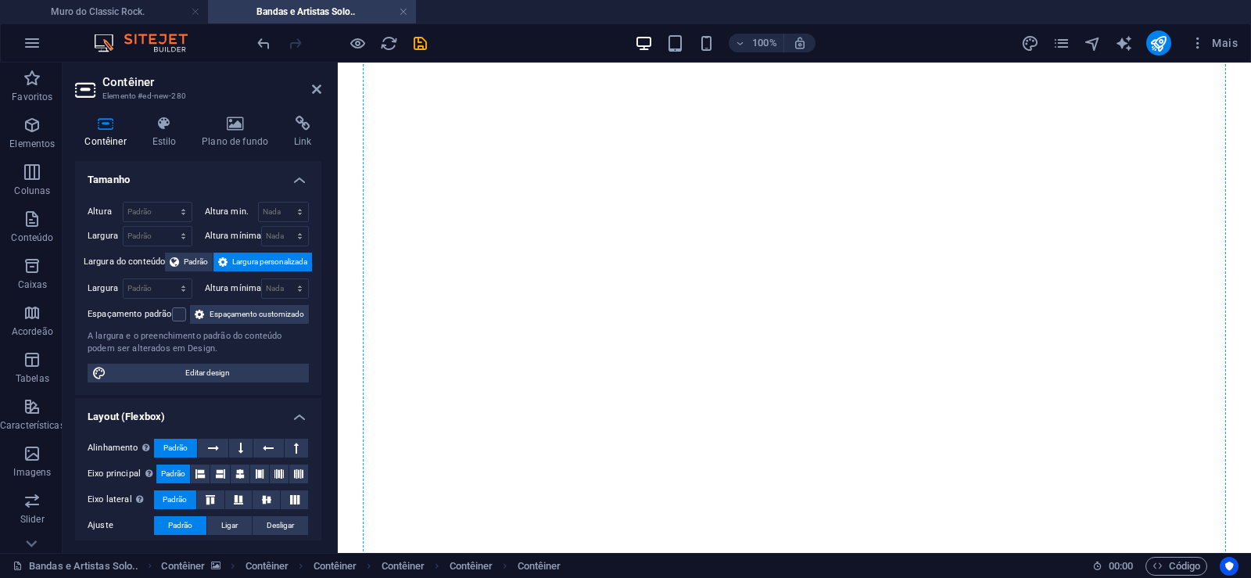
scroll to position [42316, 0]
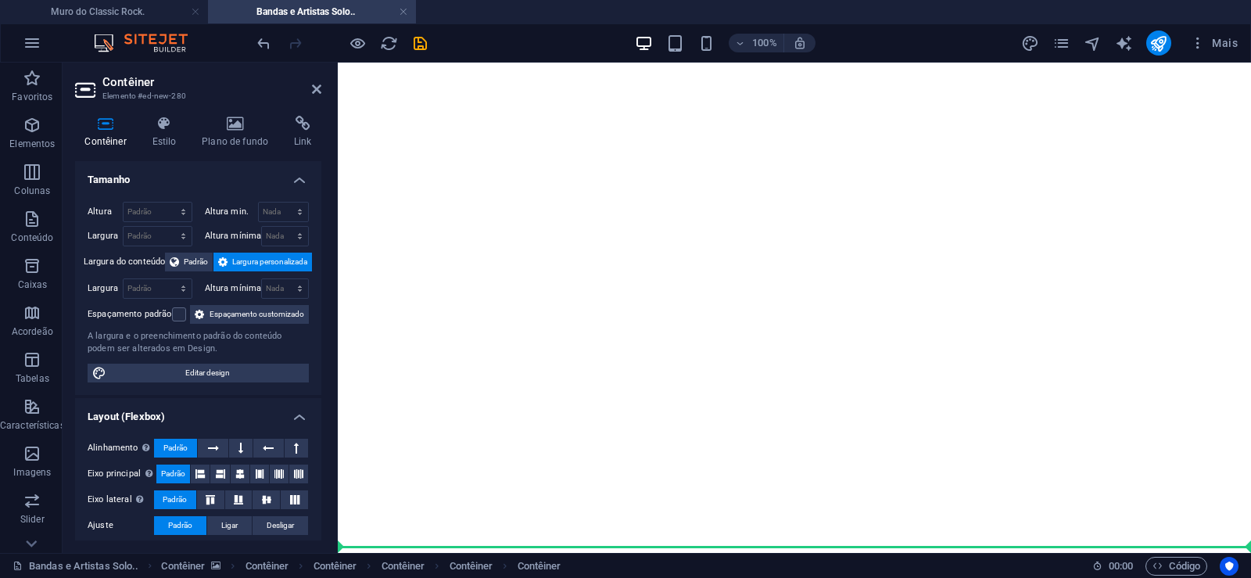
drag, startPoint x: 733, startPoint y: 149, endPoint x: 742, endPoint y: 555, distance: 406.0
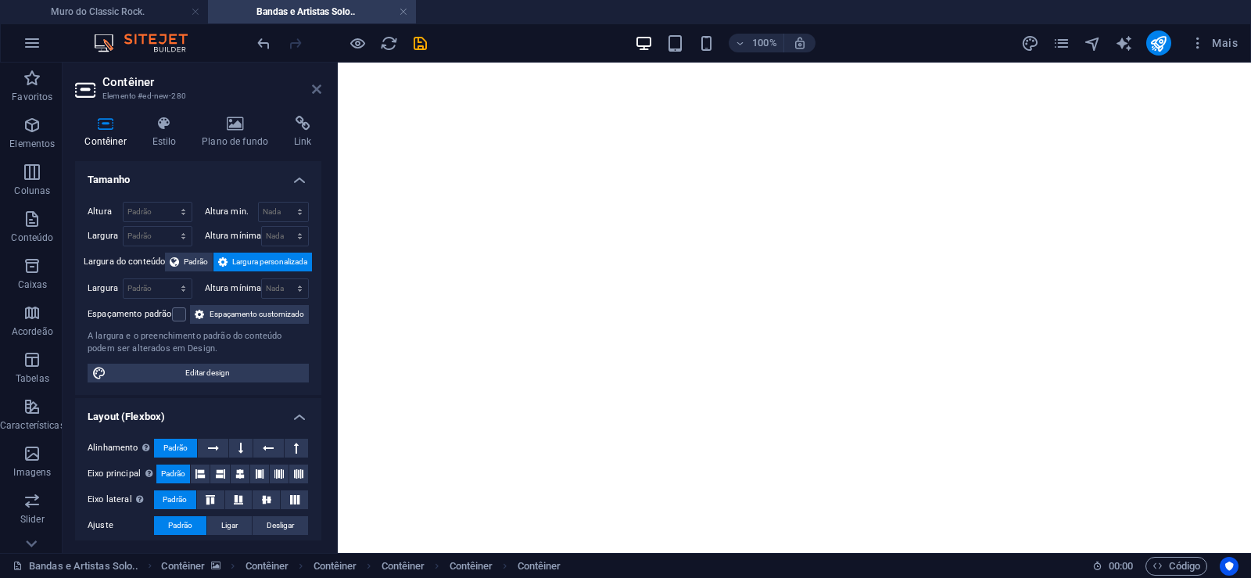
drag, startPoint x: 318, startPoint y: 92, endPoint x: 430, endPoint y: 438, distance: 364.3
click at [318, 92] on icon at bounding box center [316, 89] width 9 height 13
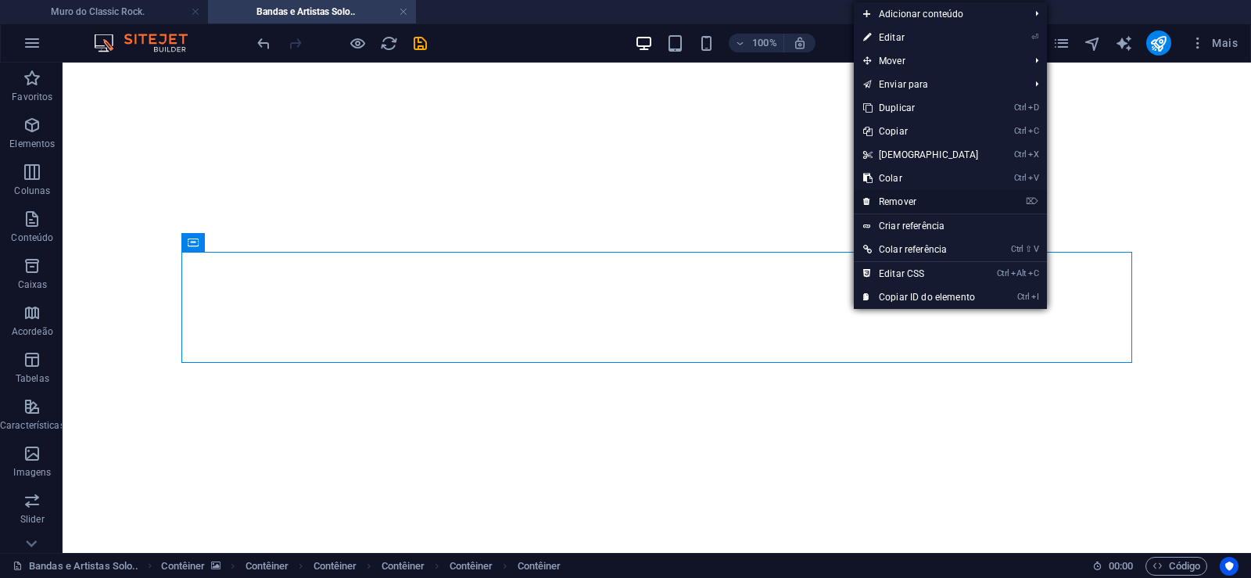
click at [896, 198] on link "⌦ Remover" at bounding box center [921, 201] width 135 height 23
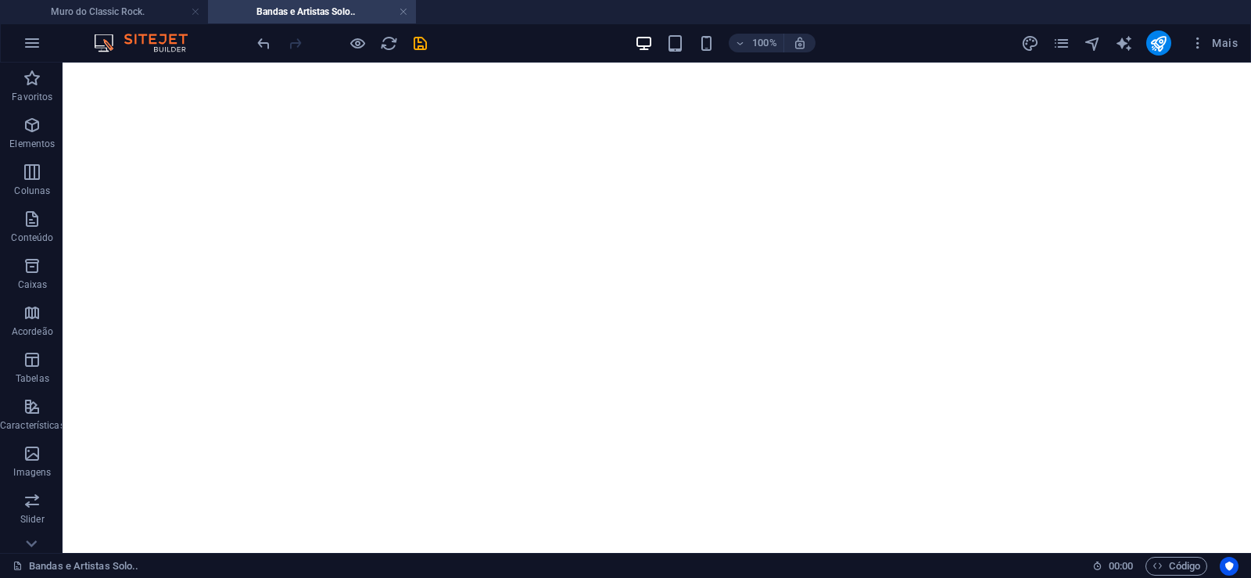
scroll to position [42169, 0]
drag, startPoint x: 659, startPoint y: 522, endPoint x: 646, endPoint y: 569, distance: 48.6
click at [656, 528] on div "+" at bounding box center [656, 525] width 31 height 14
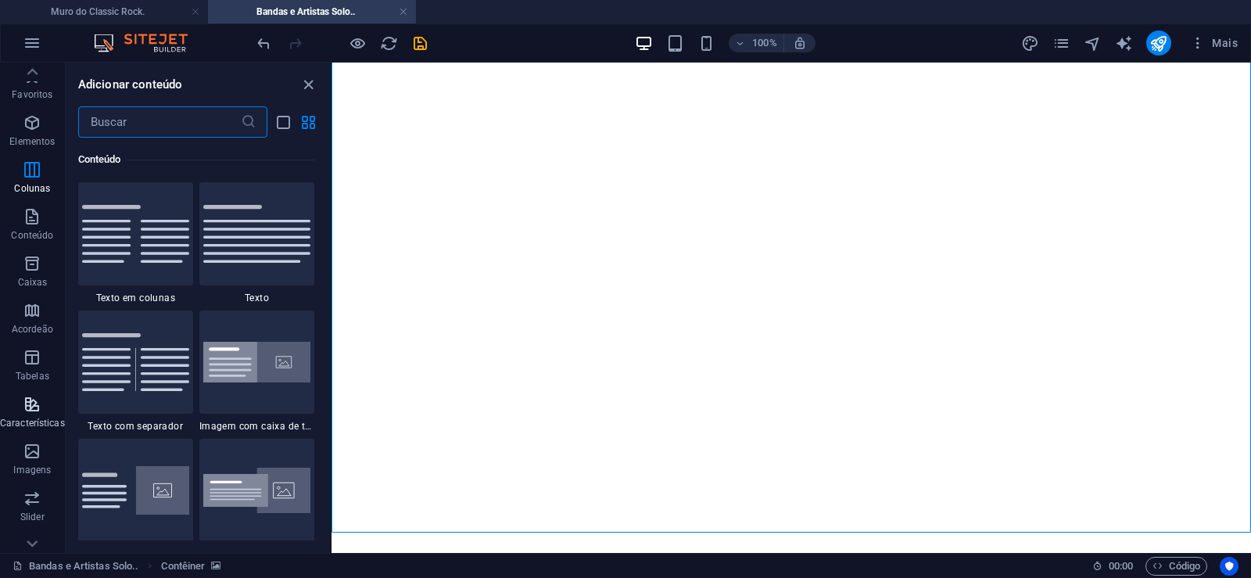
scroll to position [0, 0]
click at [28, 132] on icon "button" at bounding box center [32, 125] width 19 height 19
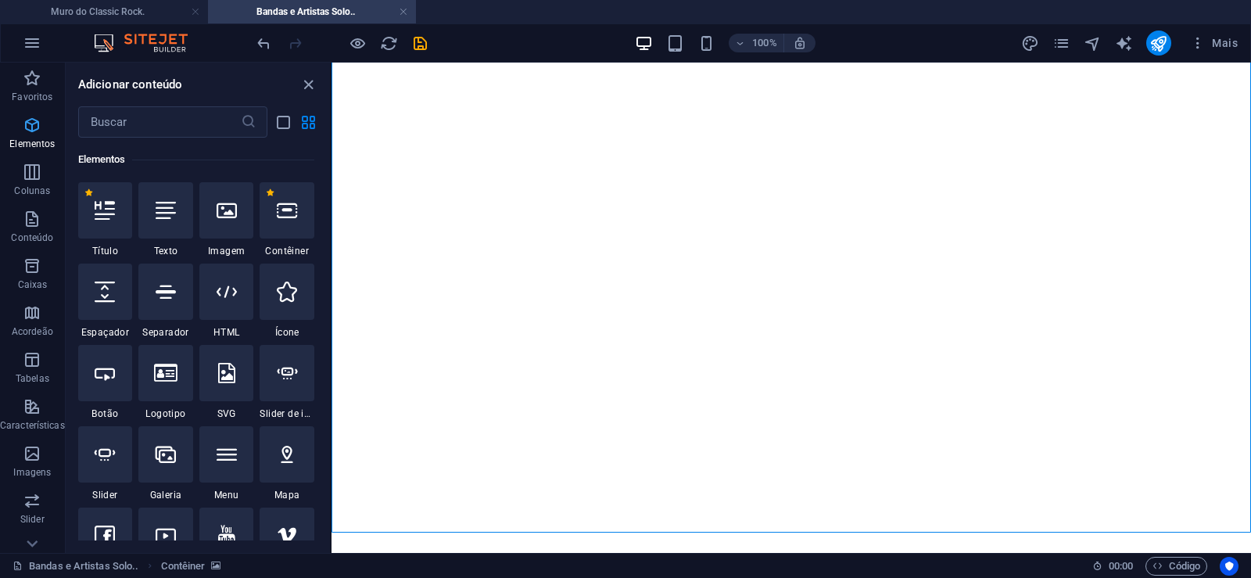
scroll to position [167, 0]
click at [293, 224] on div at bounding box center [287, 210] width 55 height 56
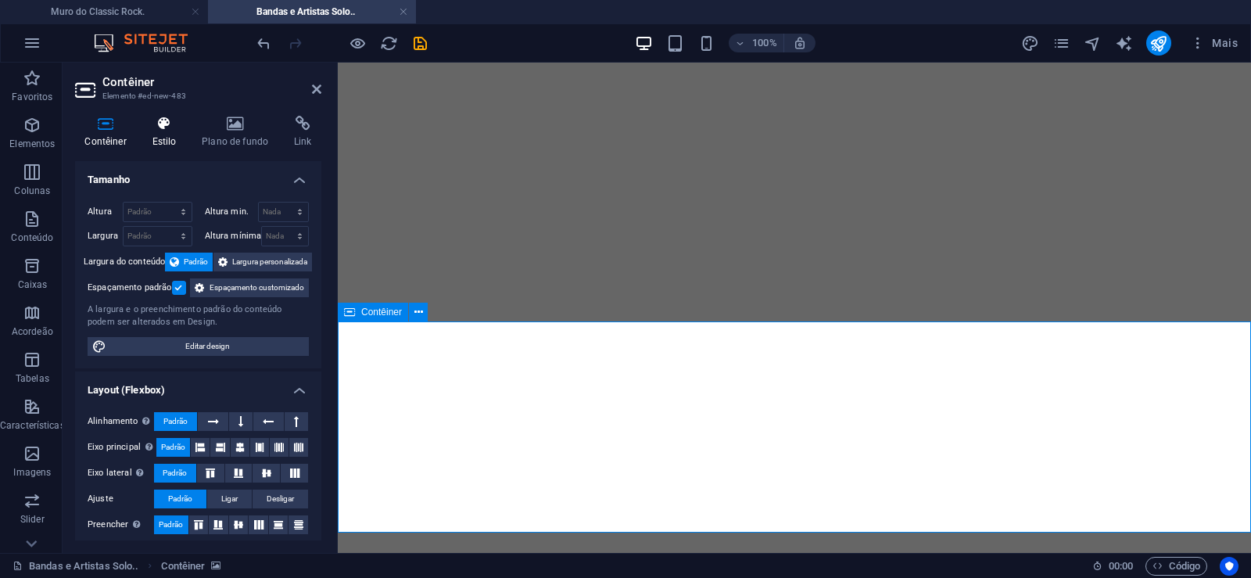
scroll to position [42416, 0]
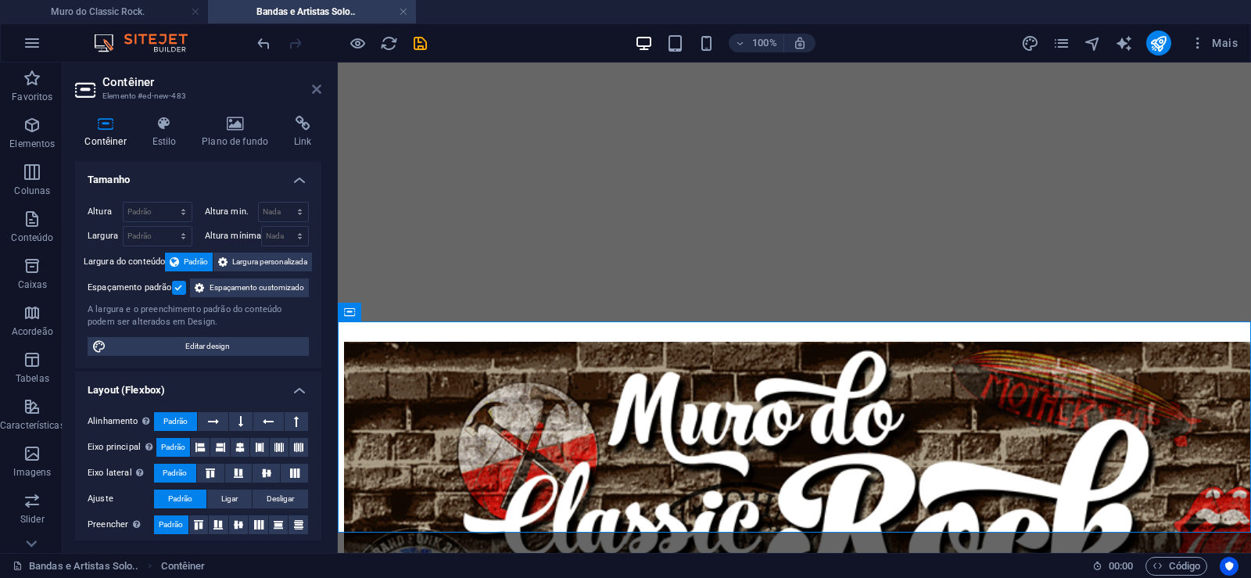
click at [313, 84] on icon at bounding box center [316, 89] width 9 height 13
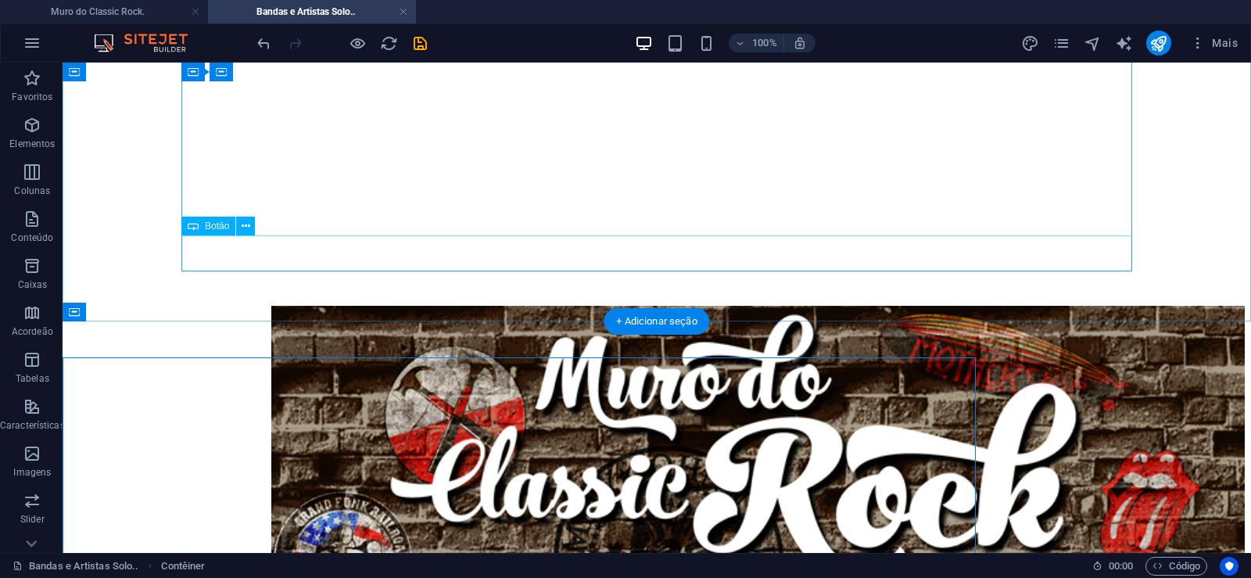
scroll to position [42380, 0]
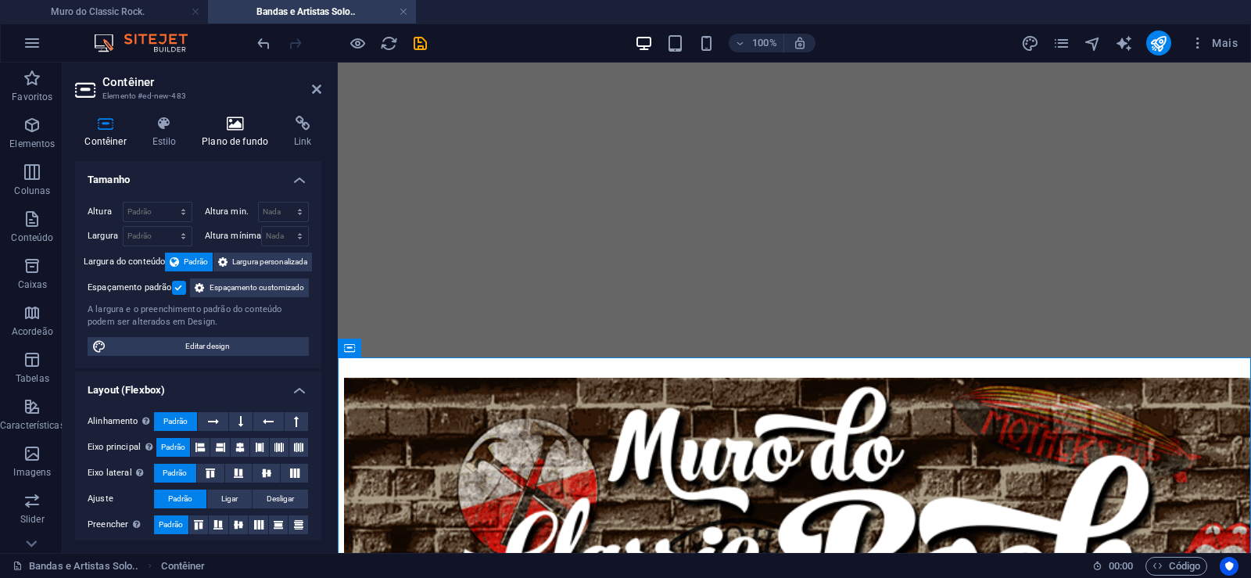
click at [235, 129] on icon at bounding box center [235, 124] width 86 height 16
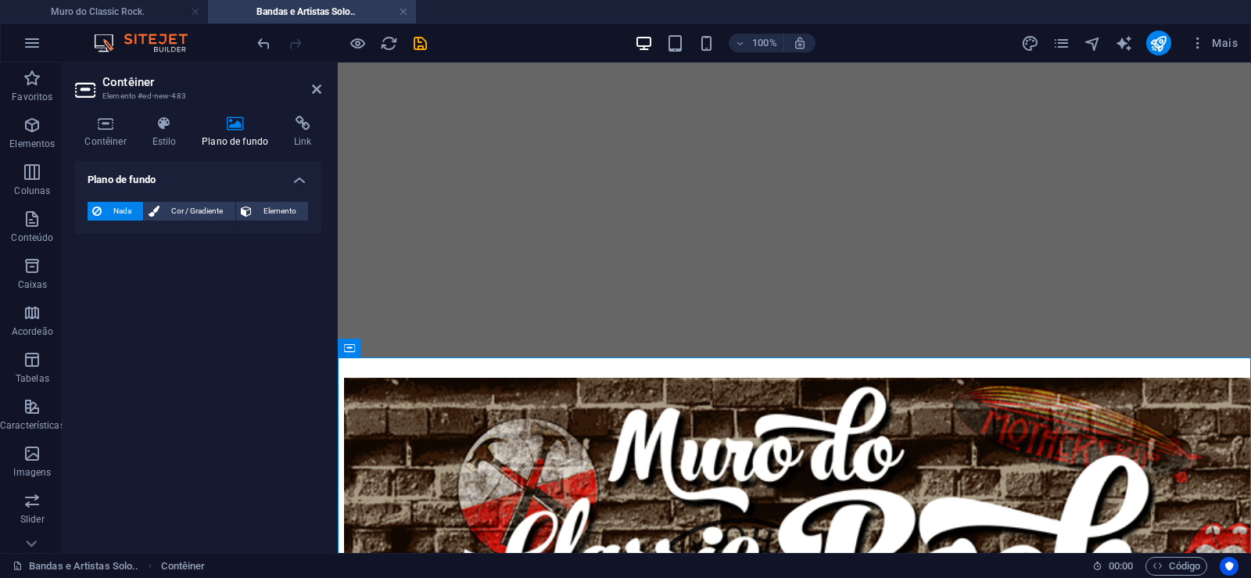
click at [232, 127] on icon at bounding box center [235, 124] width 86 height 16
click at [181, 214] on span "Cor / Gradiente" at bounding box center [197, 211] width 66 height 19
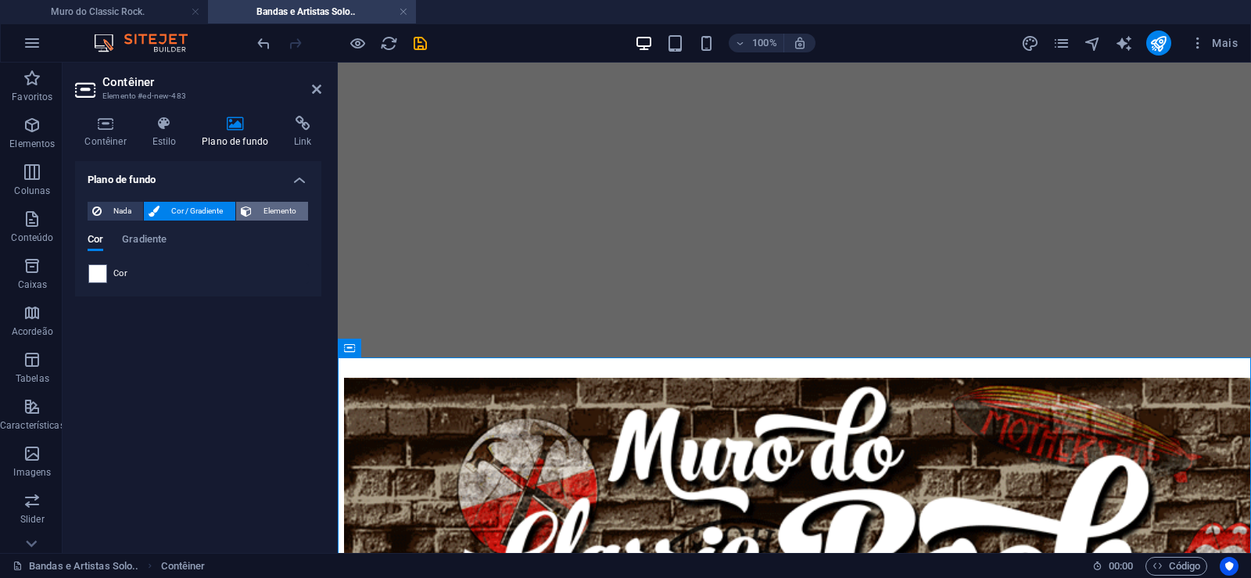
click at [253, 214] on button "Elemento" at bounding box center [272, 211] width 72 height 19
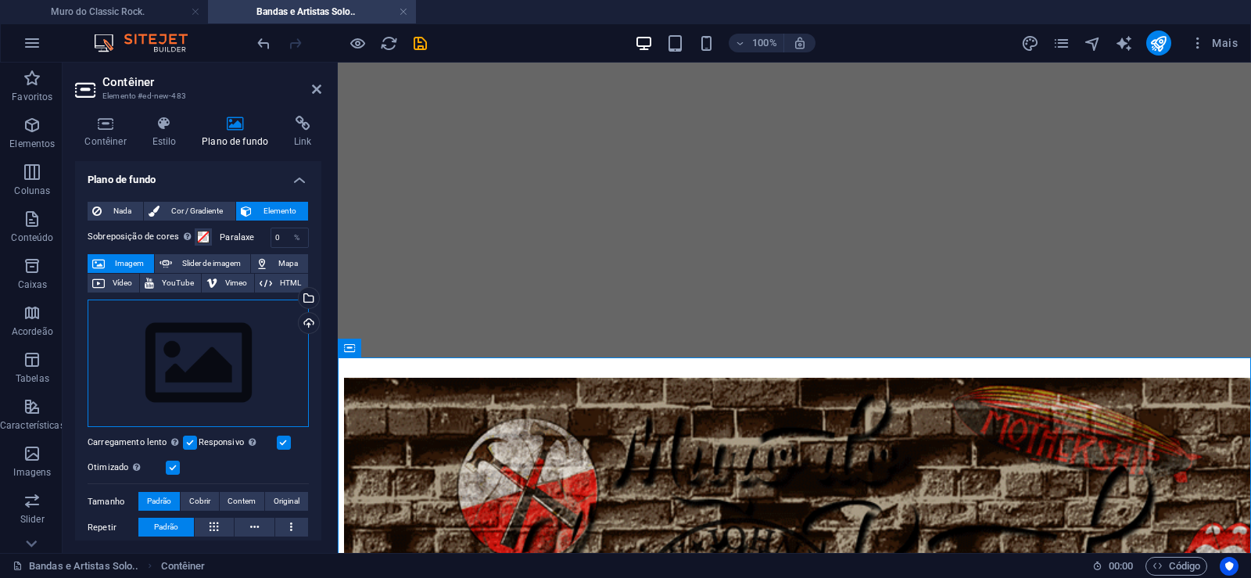
click at [203, 371] on div "Arraste os arquivos aqui, clique para escolher os arquivos ou selecione os arqu…" at bounding box center [198, 364] width 221 height 128
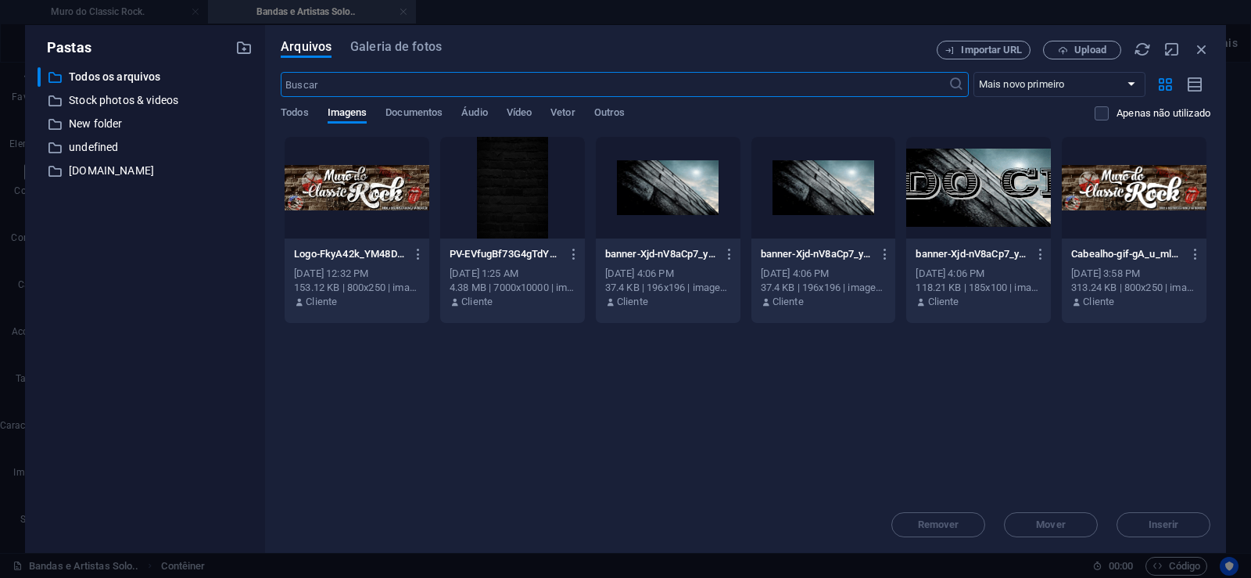
scroll to position [42152, 0]
click at [523, 183] on div at bounding box center [512, 188] width 145 height 102
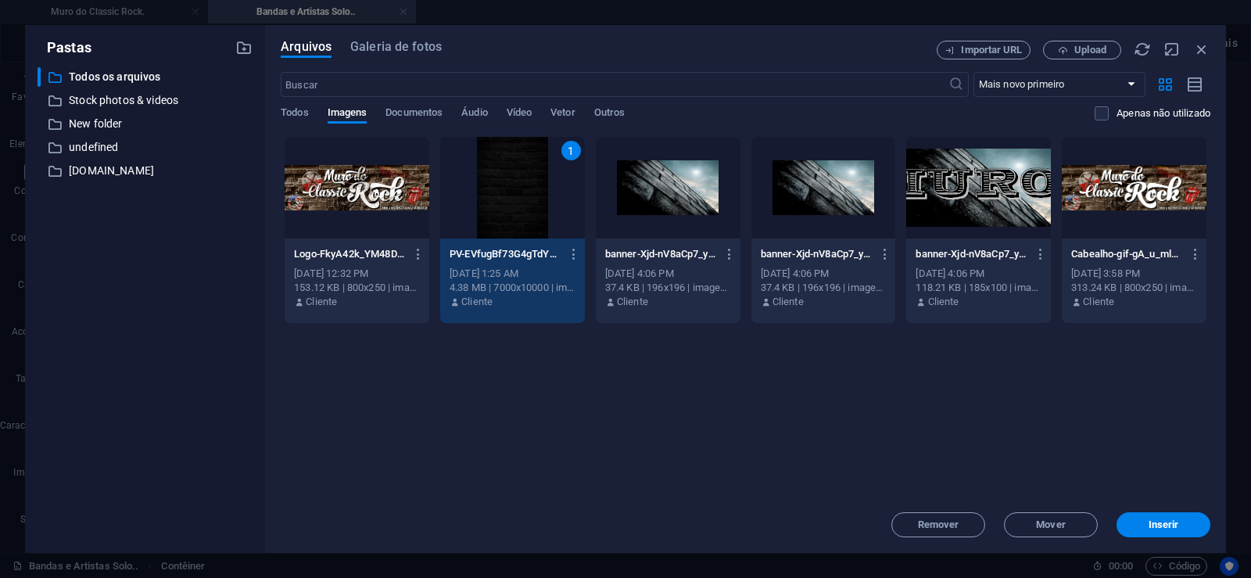
drag, startPoint x: 523, startPoint y: 183, endPoint x: 145, endPoint y: 310, distance: 398.7
click at [523, 183] on div "1" at bounding box center [512, 188] width 145 height 102
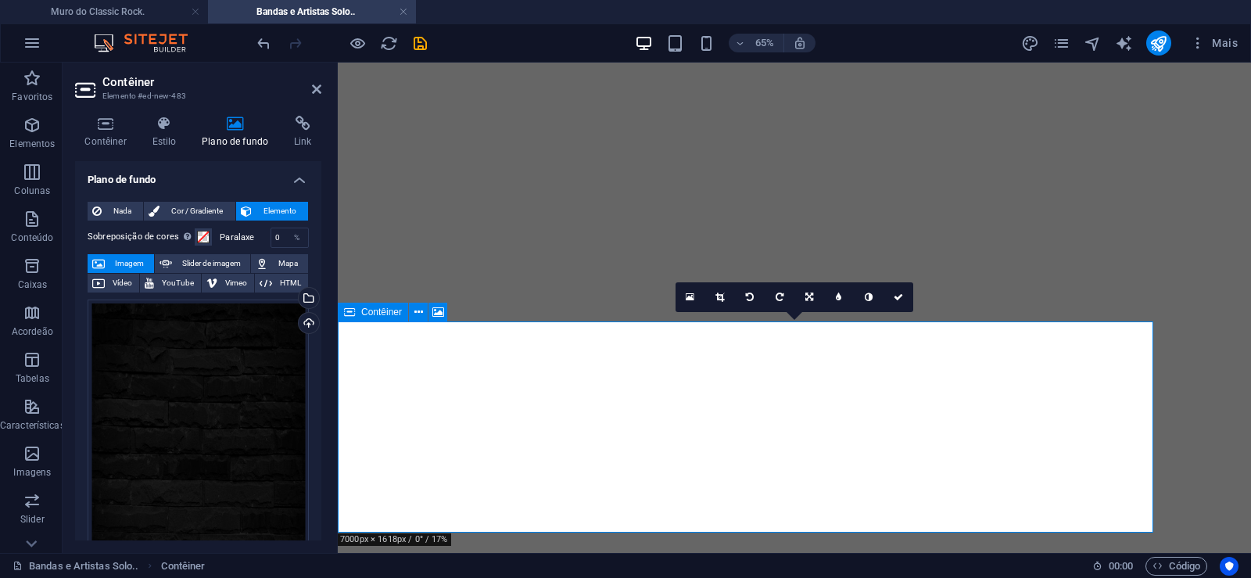
scroll to position [42416, 0]
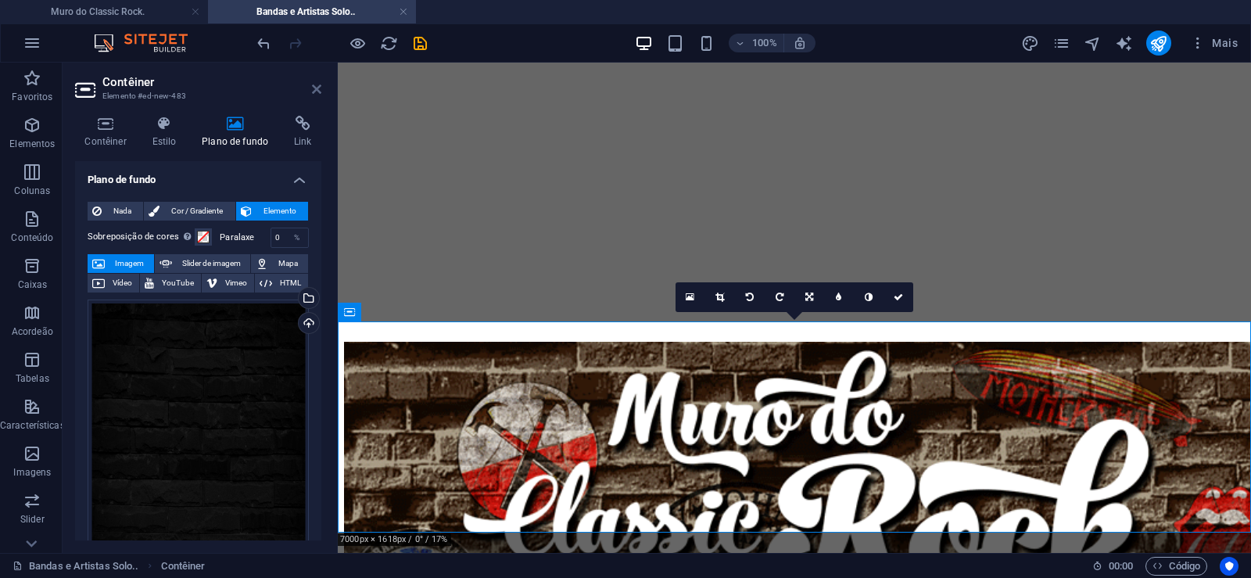
click at [312, 87] on icon at bounding box center [316, 89] width 9 height 13
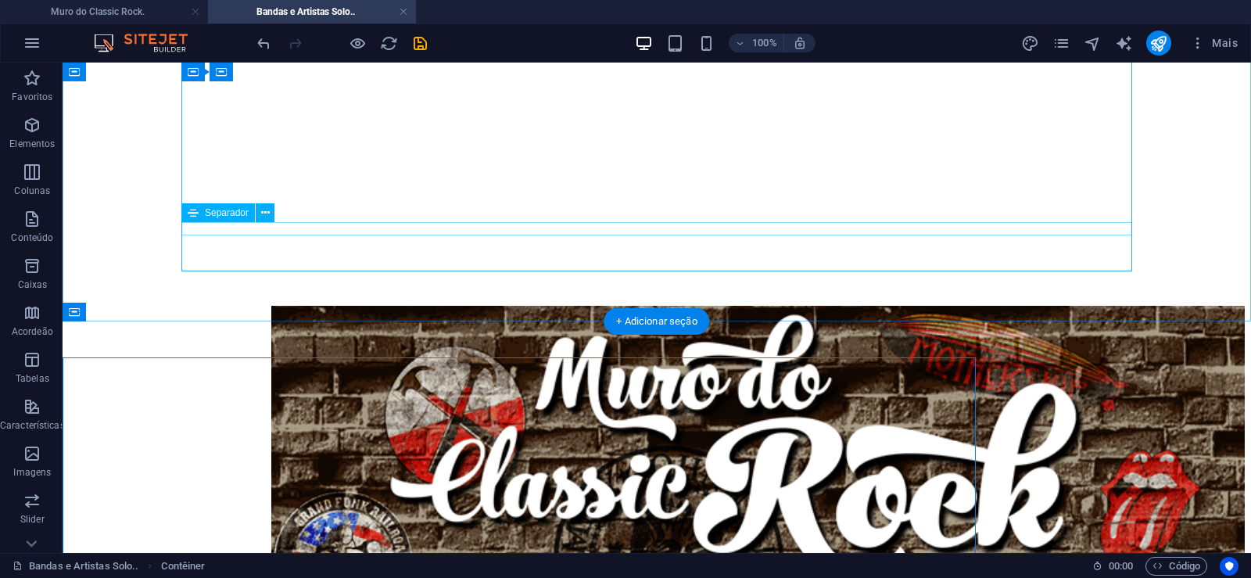
scroll to position [42380, 0]
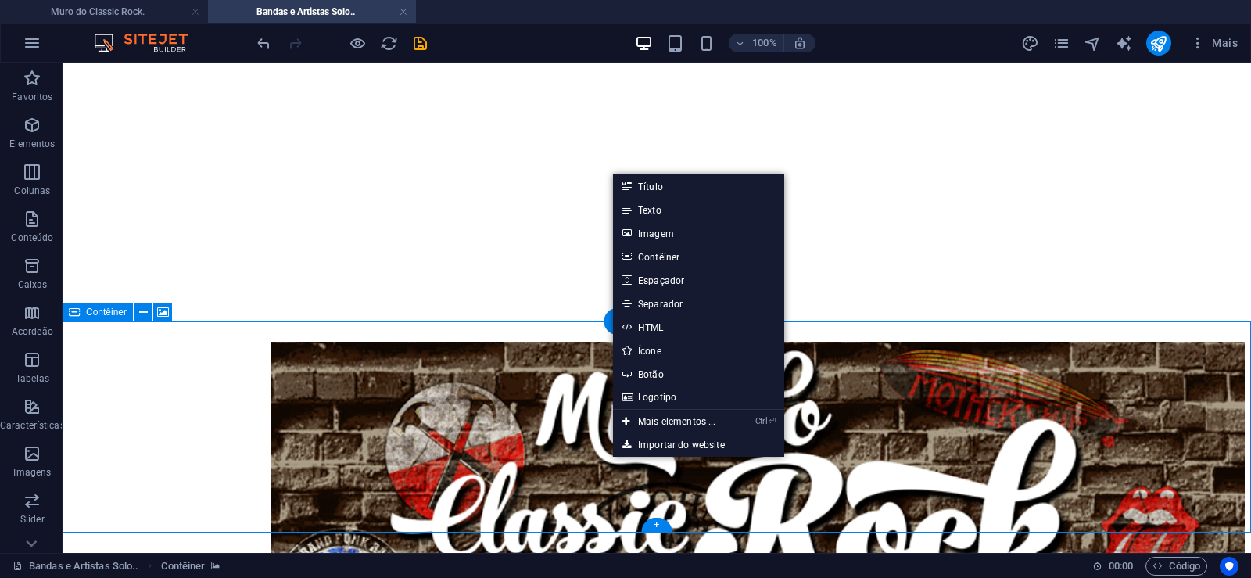
scroll to position [42169, 0]
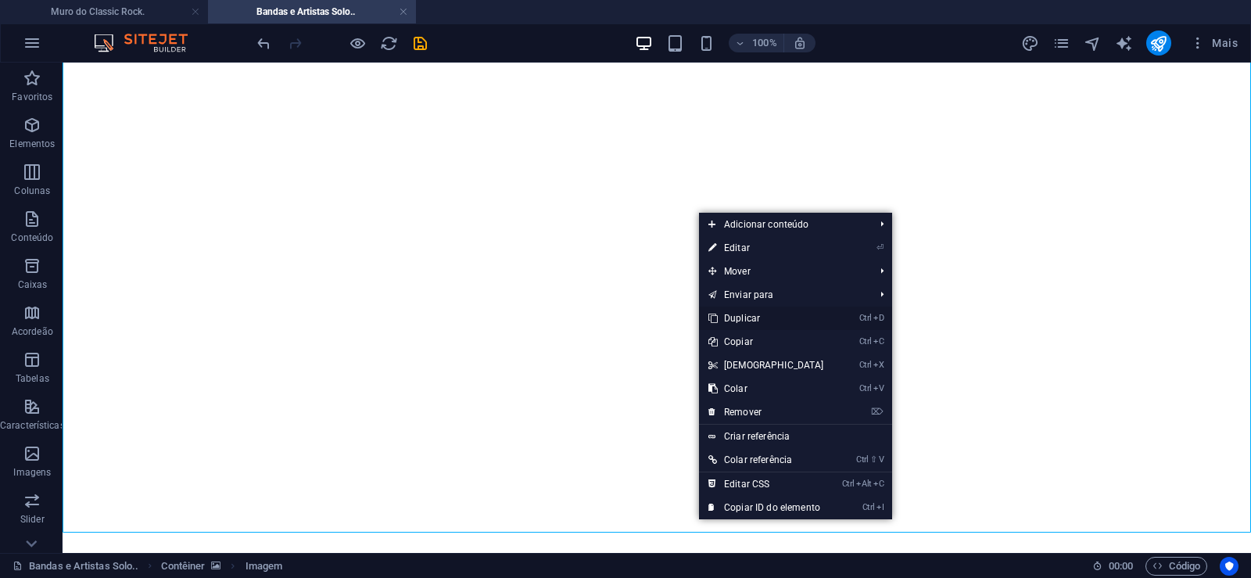
drag, startPoint x: 752, startPoint y: 319, endPoint x: 713, endPoint y: 307, distance: 40.8
click at [752, 319] on link "Ctrl D Duplicar" at bounding box center [766, 318] width 135 height 23
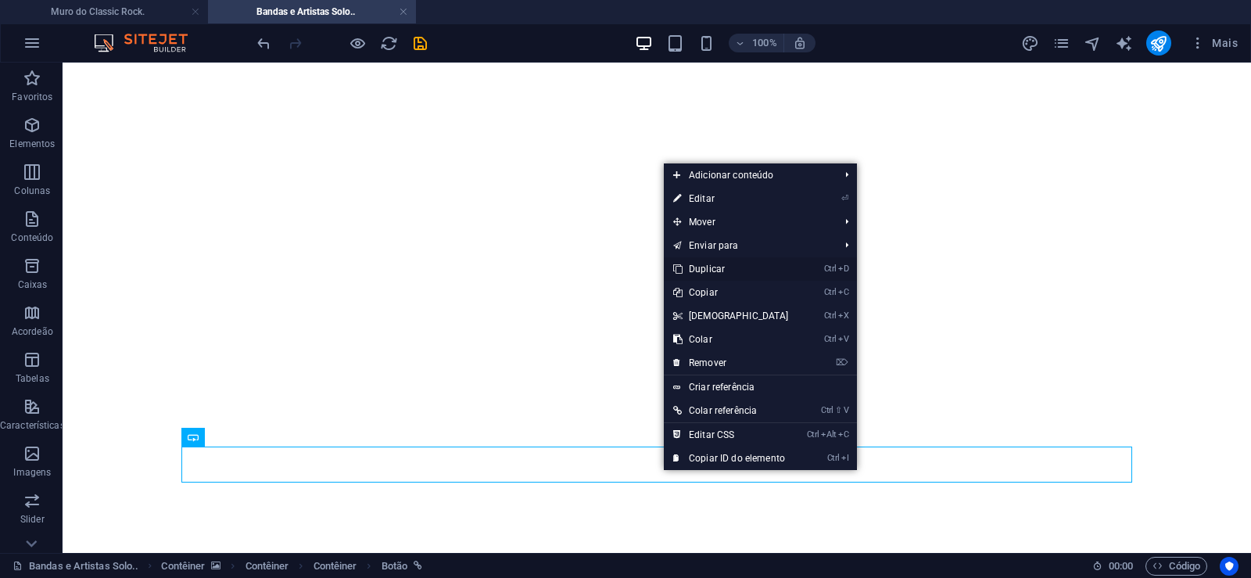
click at [716, 267] on link "Ctrl D Duplicar" at bounding box center [731, 268] width 135 height 23
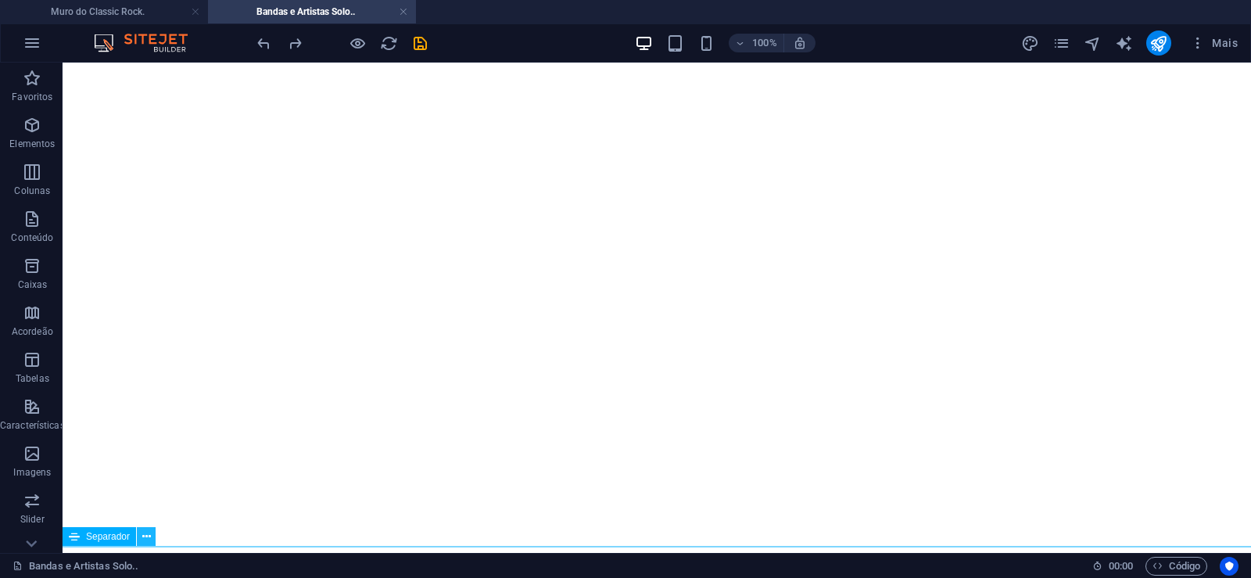
click at [145, 540] on icon at bounding box center [146, 537] width 9 height 16
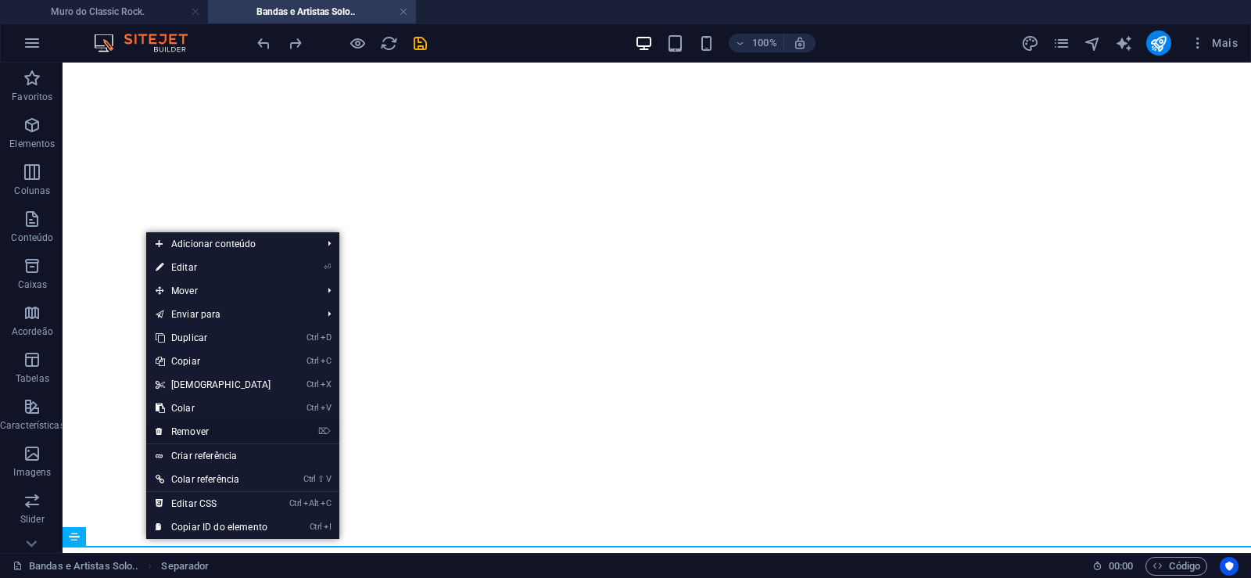
click at [197, 430] on link "⌦ Remover" at bounding box center [213, 431] width 135 height 23
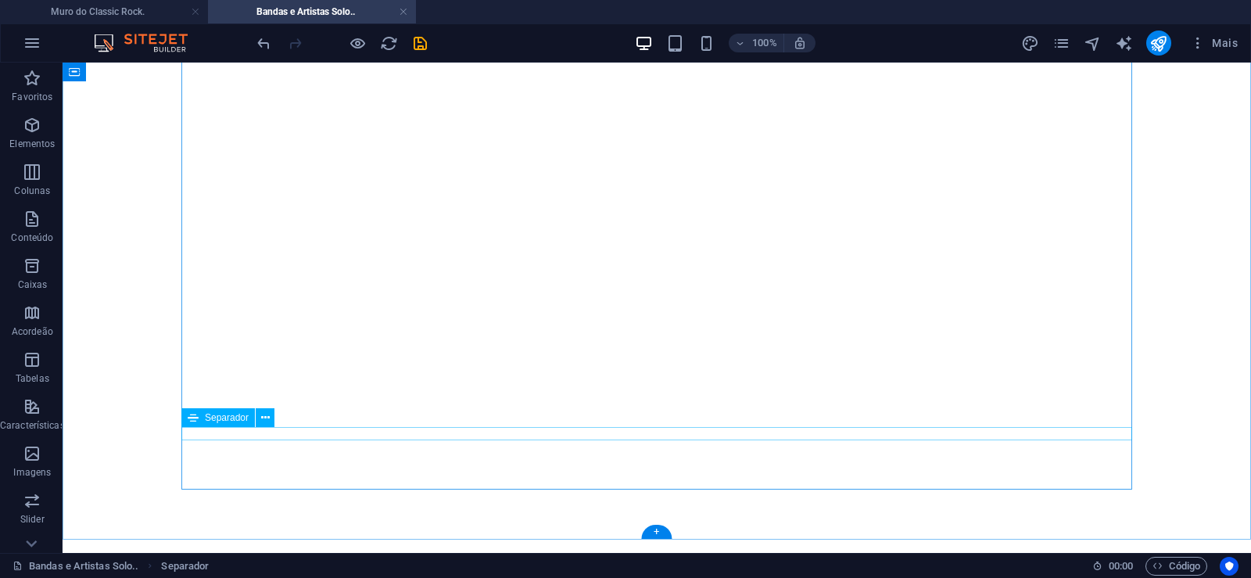
scroll to position [42162, 0]
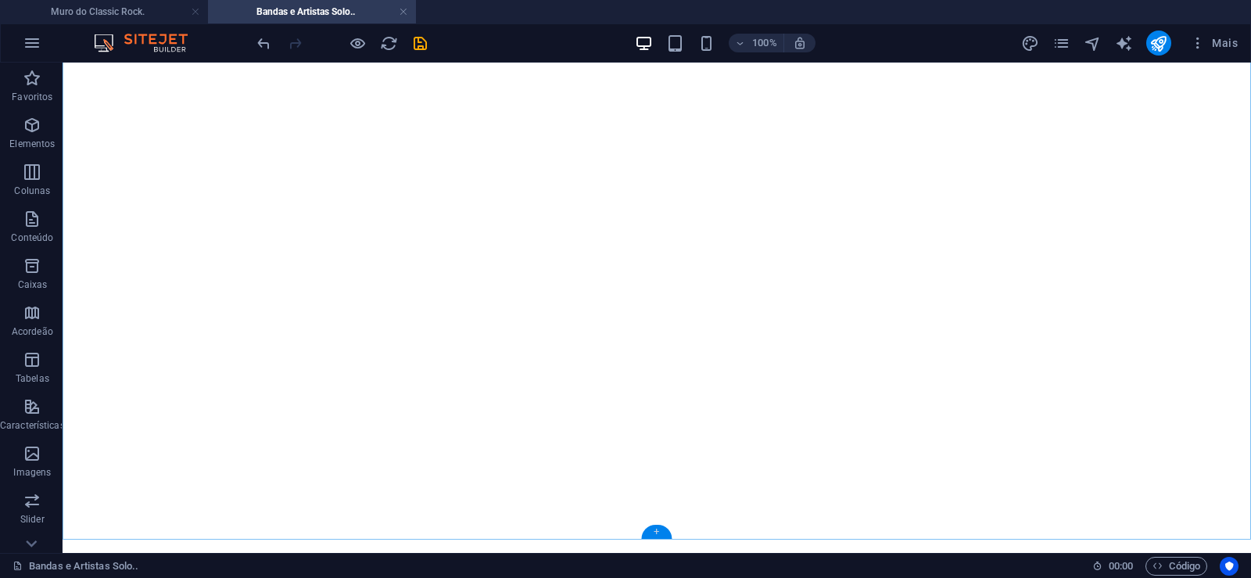
click at [659, 530] on div "+" at bounding box center [656, 532] width 31 height 14
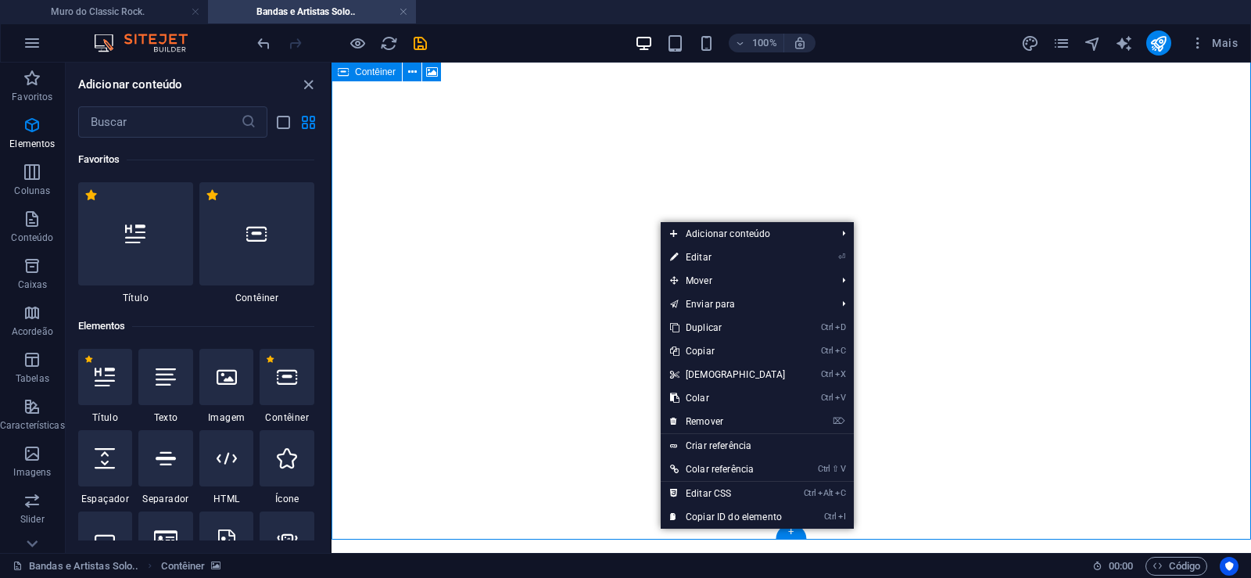
scroll to position [2737, 0]
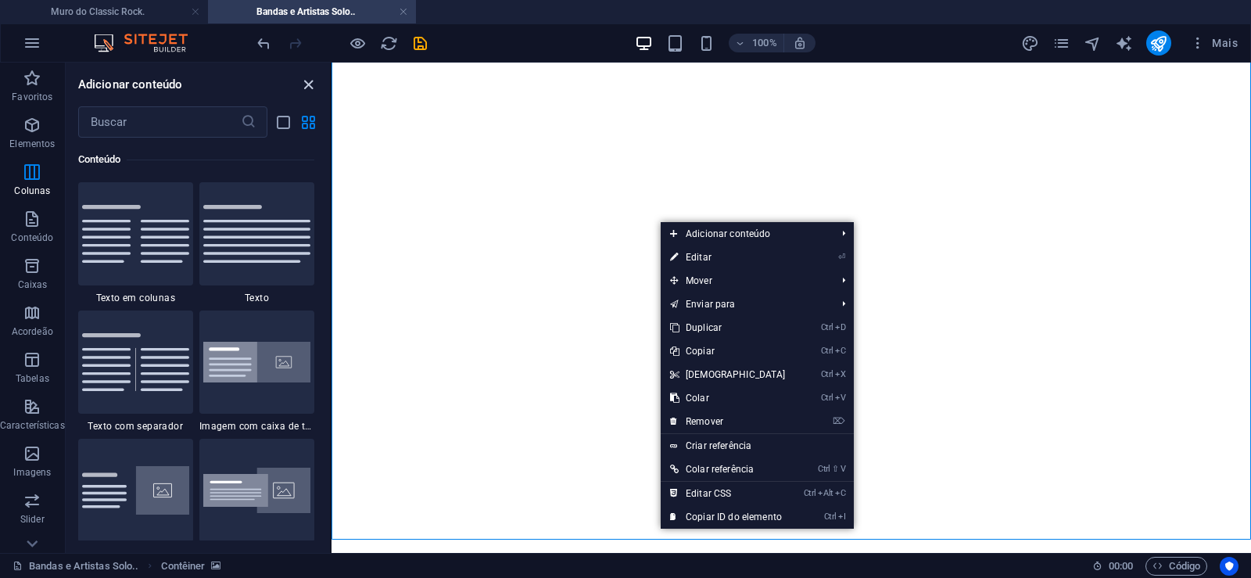
click at [309, 84] on icon "close panel" at bounding box center [309, 85] width 18 height 18
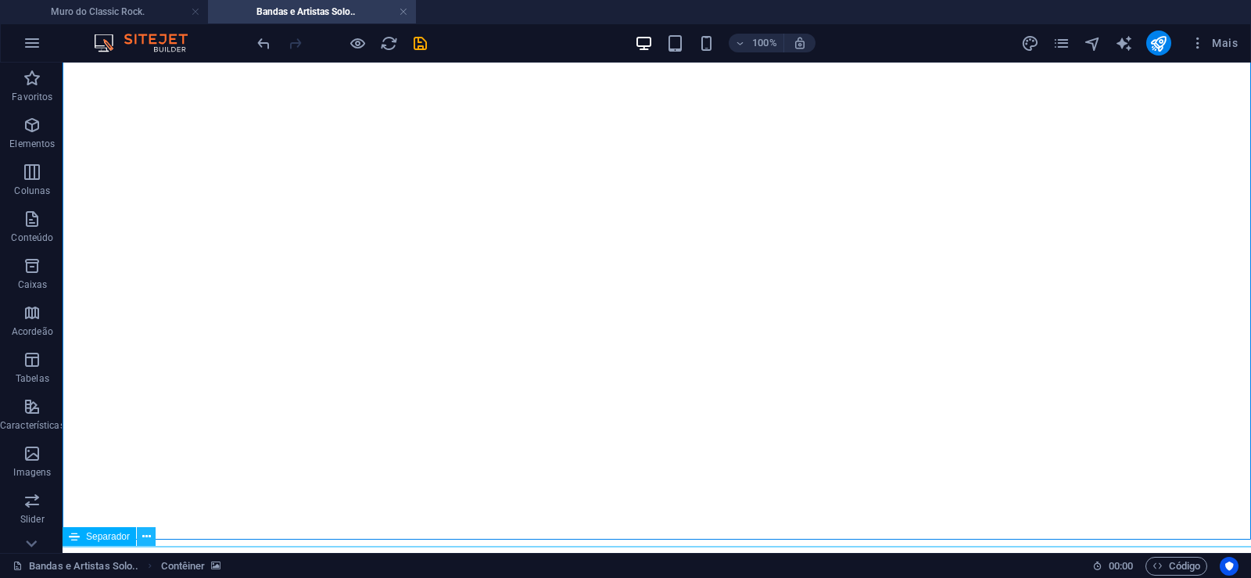
click at [145, 537] on icon at bounding box center [146, 537] width 9 height 16
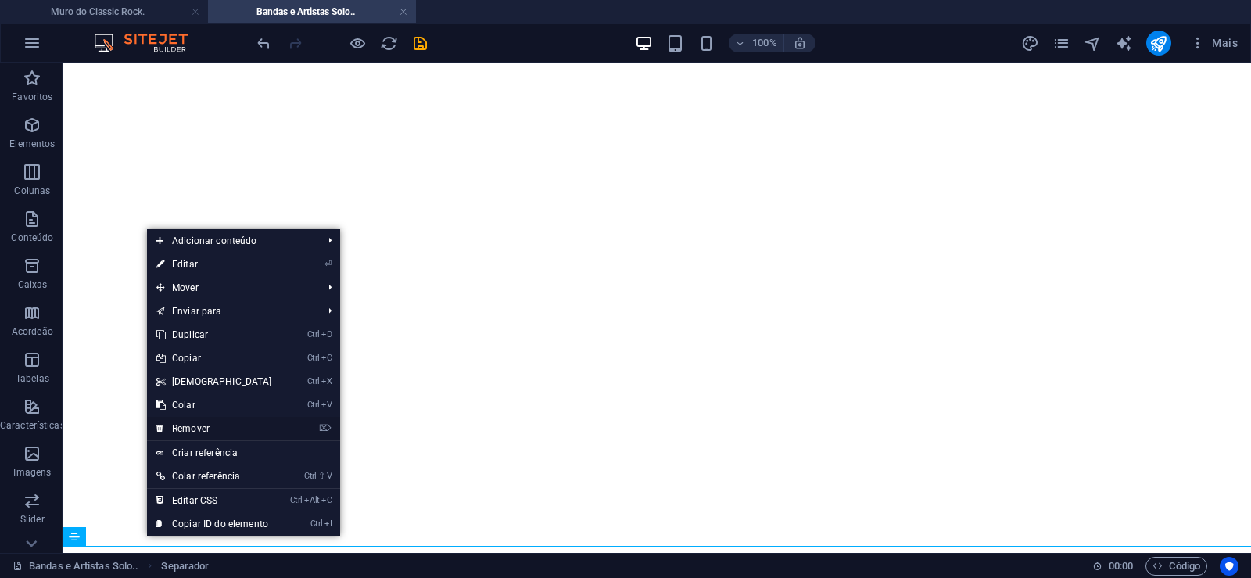
click at [192, 428] on link "⌦ Remover" at bounding box center [214, 428] width 135 height 23
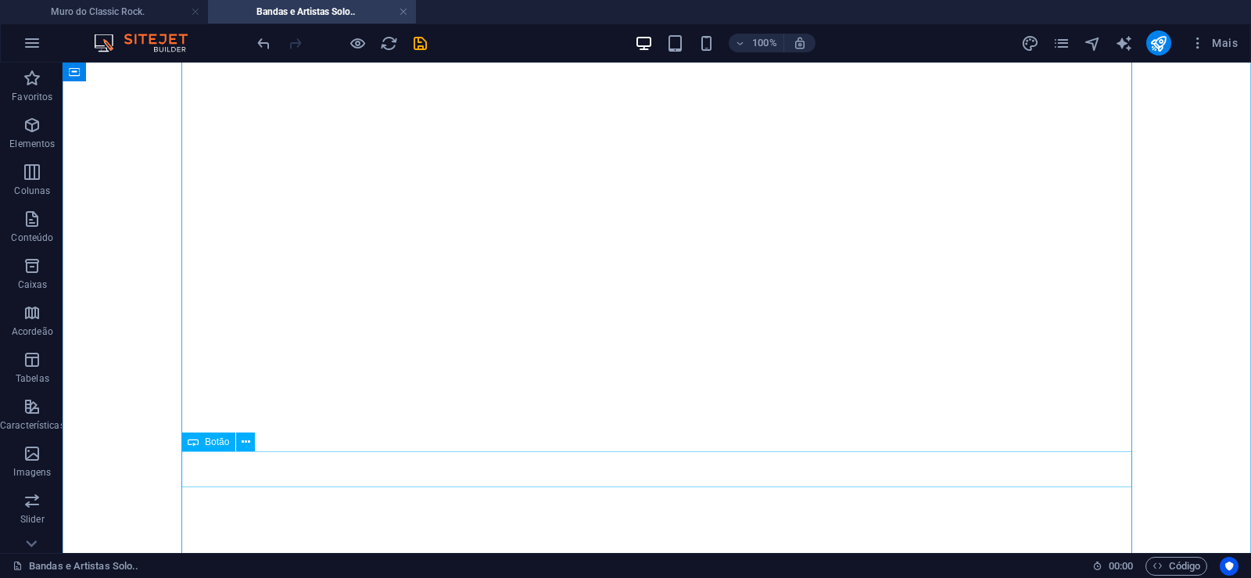
scroll to position [41909, 0]
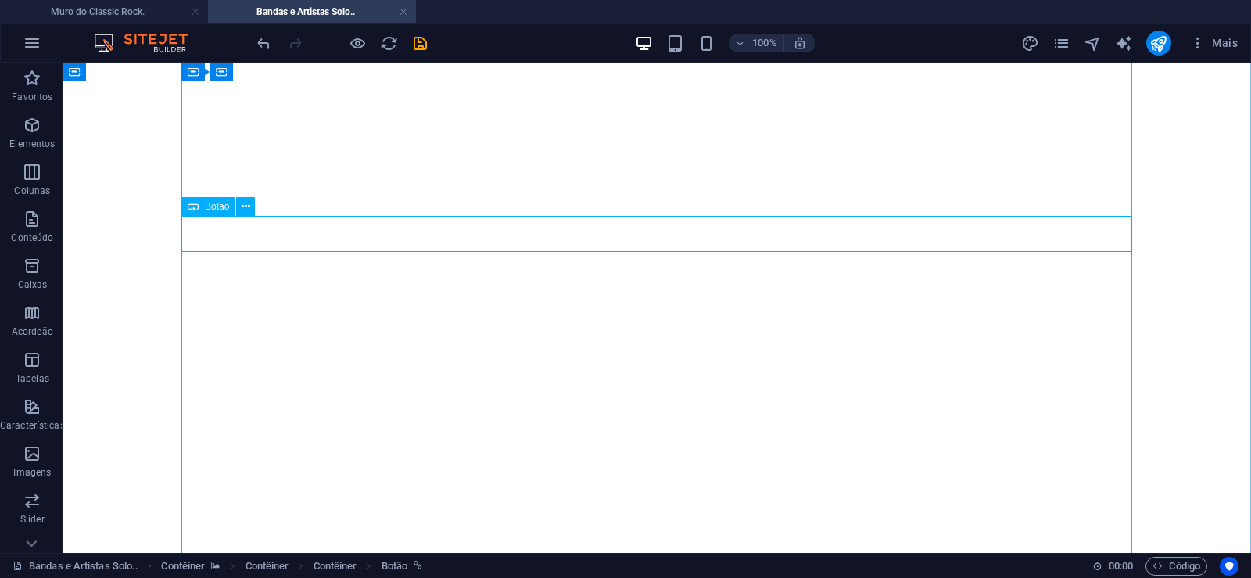
select select "px"
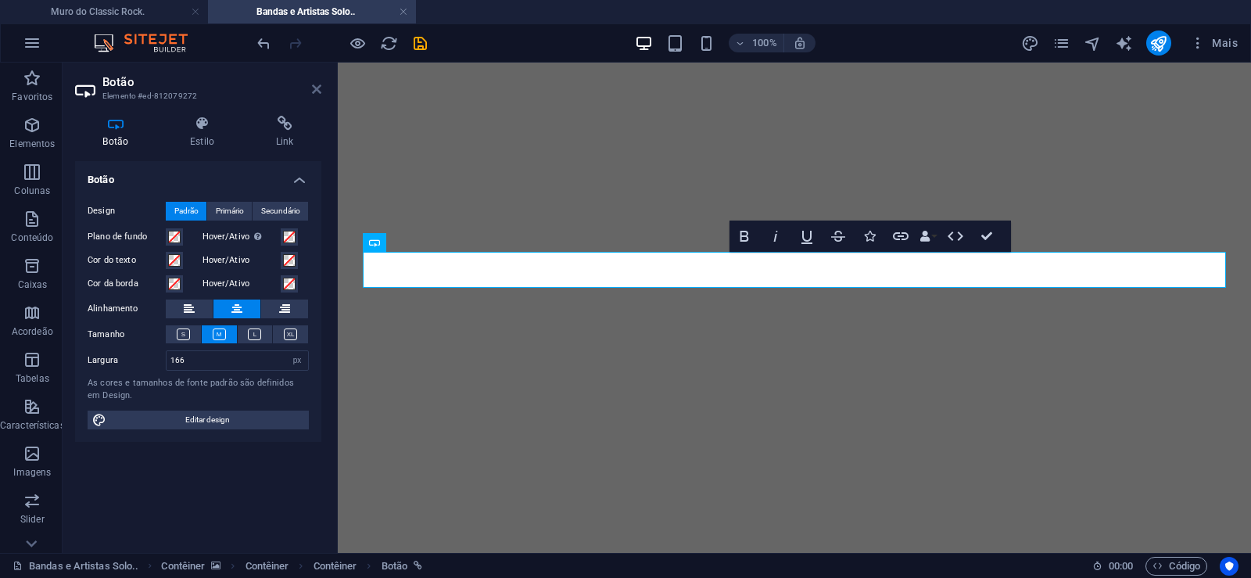
click at [313, 88] on icon at bounding box center [316, 89] width 9 height 13
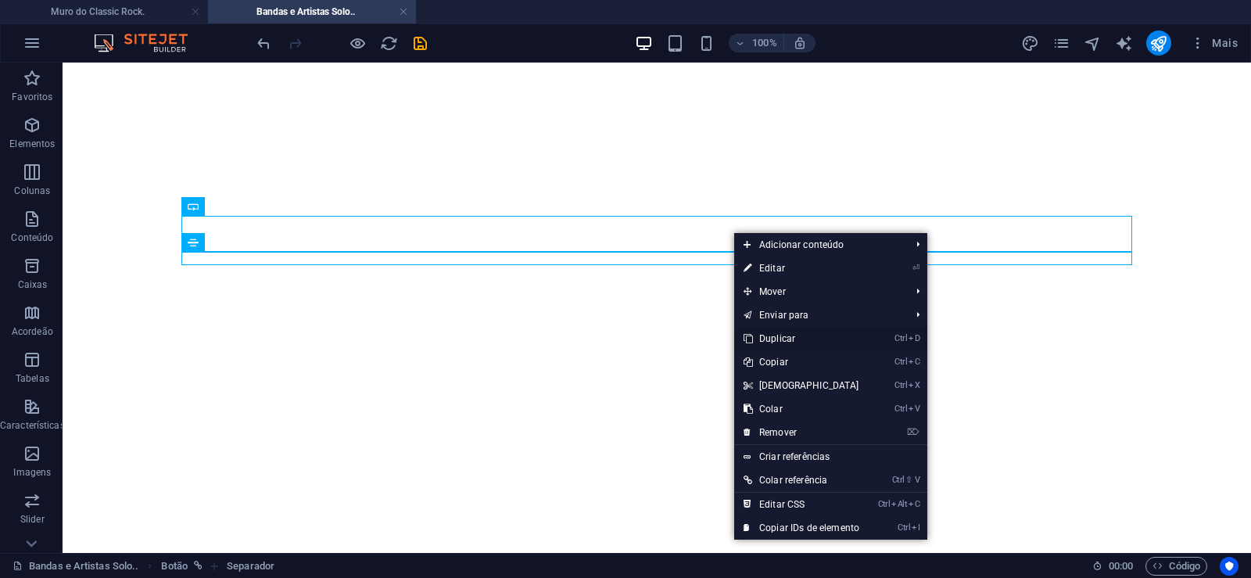
drag, startPoint x: 783, startPoint y: 337, endPoint x: 732, endPoint y: 275, distance: 80.0
click at [783, 337] on link "Ctrl D Duplicar" at bounding box center [801, 338] width 135 height 23
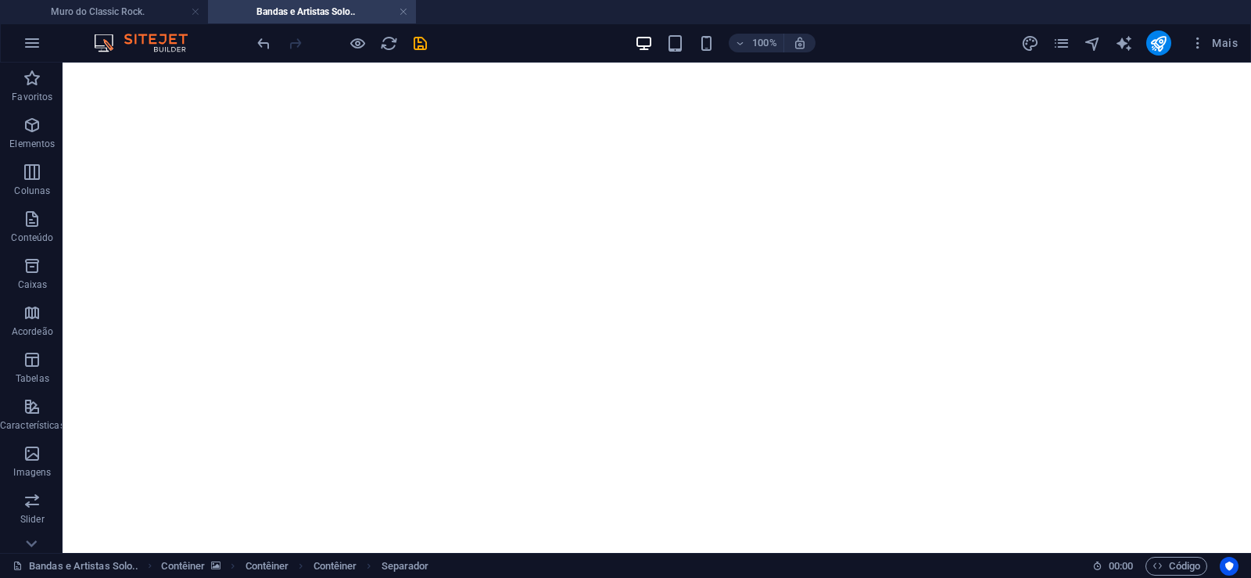
drag, startPoint x: 736, startPoint y: 294, endPoint x: 707, endPoint y: 271, distance: 36.8
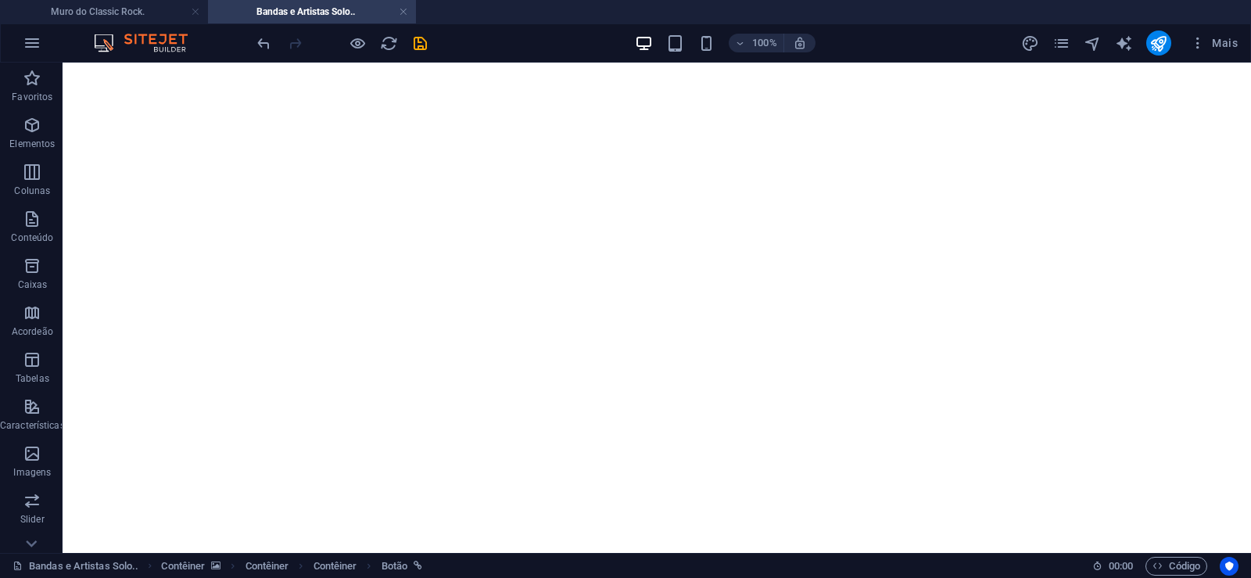
drag, startPoint x: 688, startPoint y: 229, endPoint x: 695, endPoint y: 182, distance: 47.3
drag, startPoint x: 738, startPoint y: 243, endPoint x: 750, endPoint y: 212, distance: 33.4
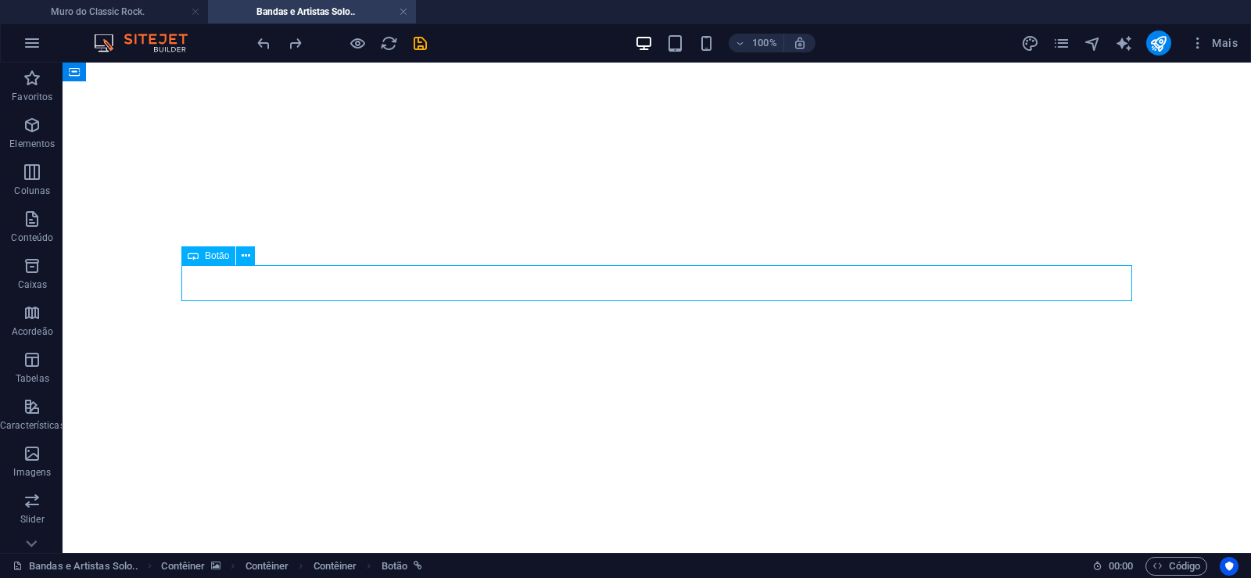
select select "px"
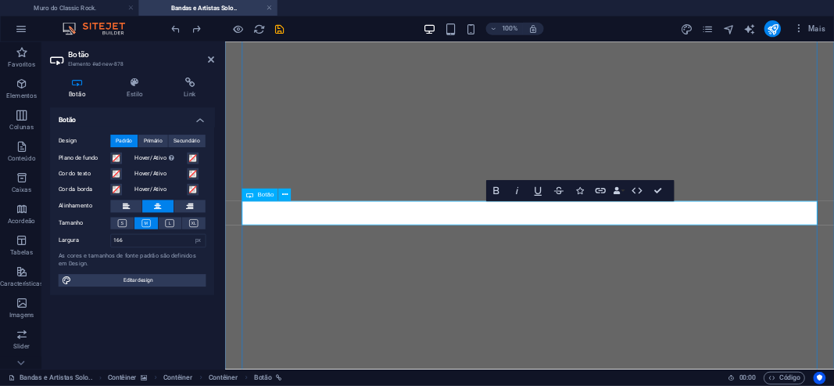
scroll to position [0, 15]
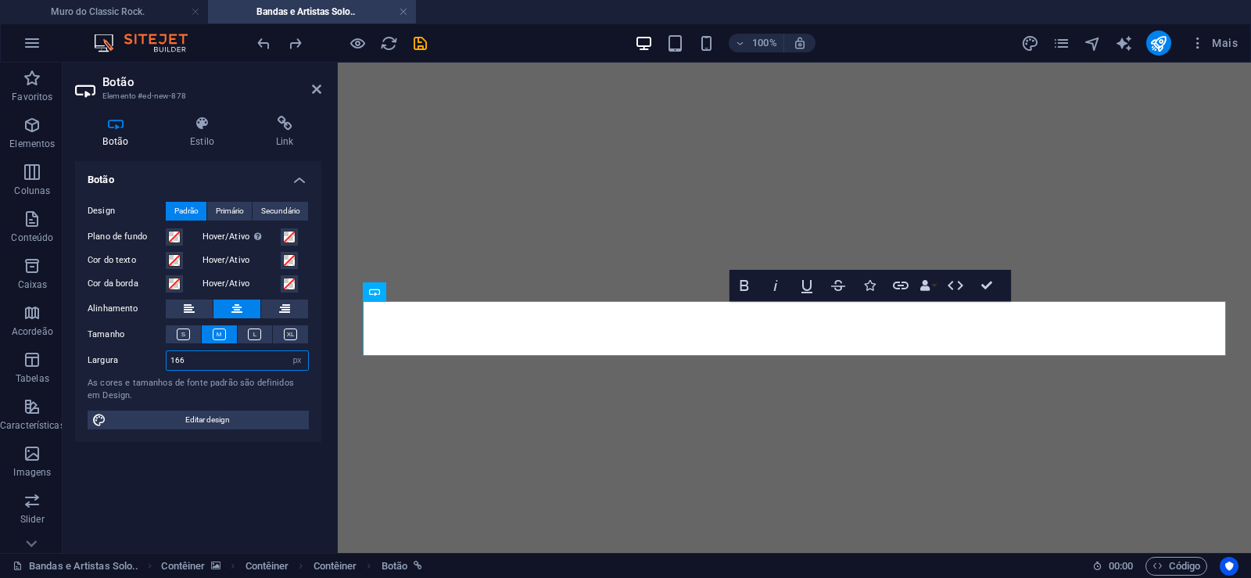
drag, startPoint x: 206, startPoint y: 361, endPoint x: 95, endPoint y: 360, distance: 111.1
click at [167, 361] on input "166" at bounding box center [238, 360] width 142 height 19
drag, startPoint x: 196, startPoint y: 364, endPoint x: 66, endPoint y: 352, distance: 131.1
click at [167, 352] on input "216" at bounding box center [238, 360] width 142 height 19
drag, startPoint x: 188, startPoint y: 364, endPoint x: 48, endPoint y: 342, distance: 141.7
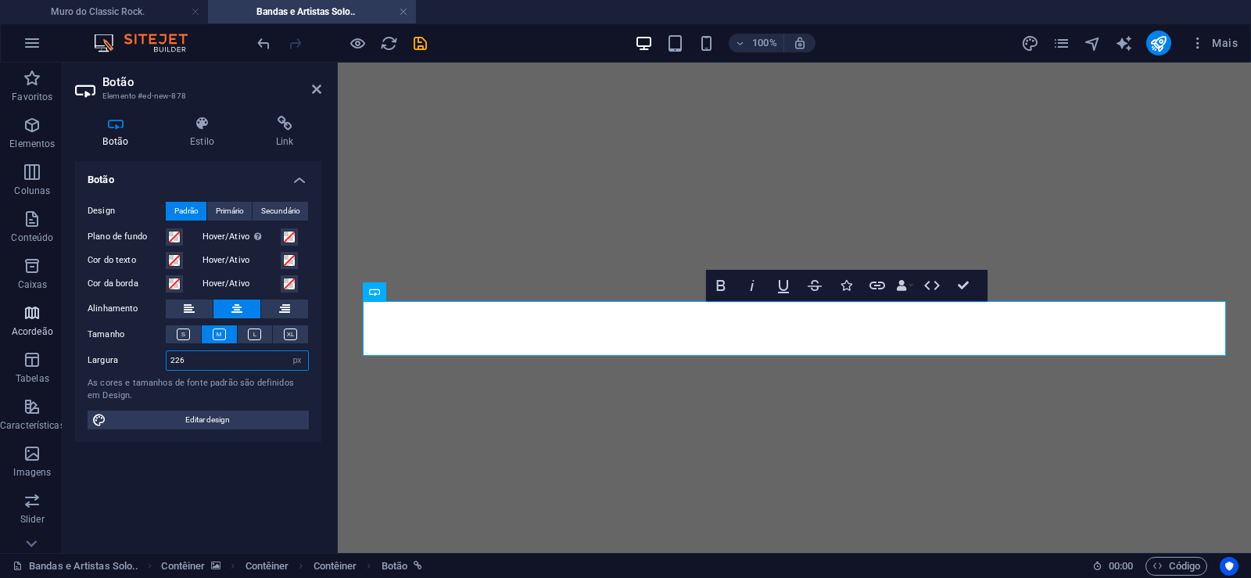
click at [167, 351] on input "226" at bounding box center [238, 360] width 142 height 19
click at [167, 351] on input "236" at bounding box center [238, 360] width 142 height 19
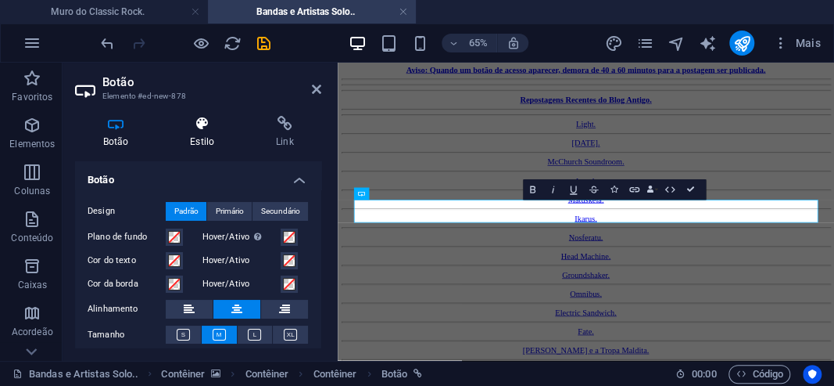
scroll to position [41504, 0]
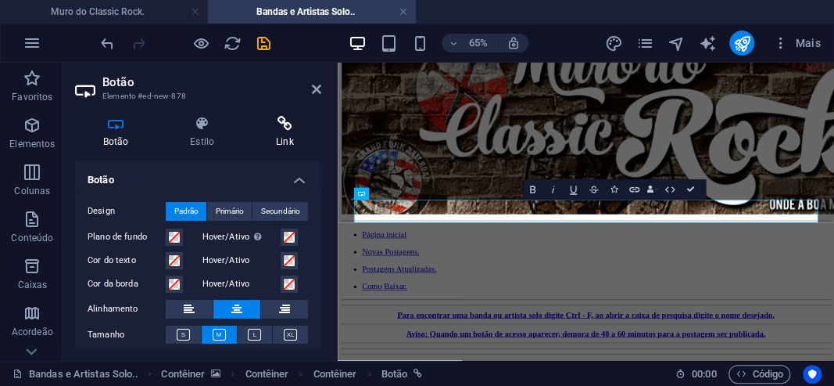
type input "246"
click at [286, 127] on icon at bounding box center [285, 124] width 74 height 16
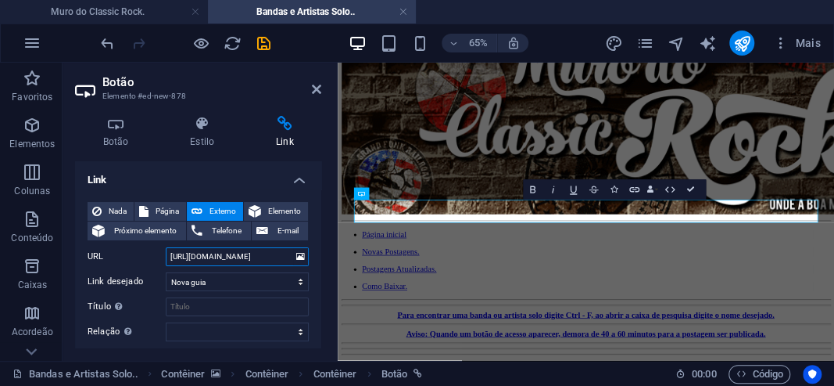
drag, startPoint x: 232, startPoint y: 259, endPoint x: 248, endPoint y: 259, distance: 16.4
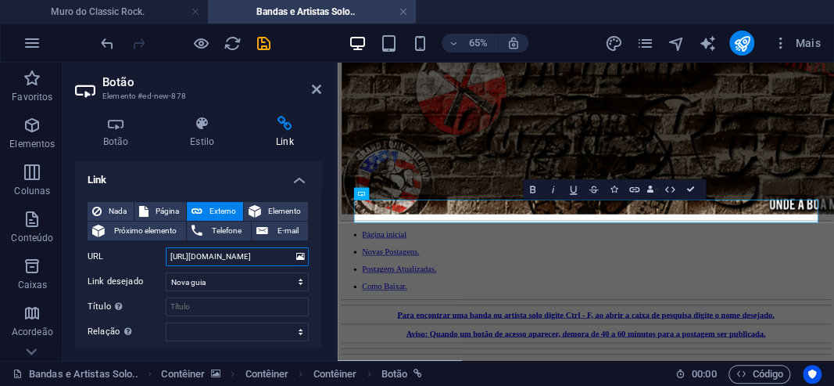
click at [248, 259] on input "[URL][DOMAIN_NAME]" at bounding box center [237, 256] width 143 height 19
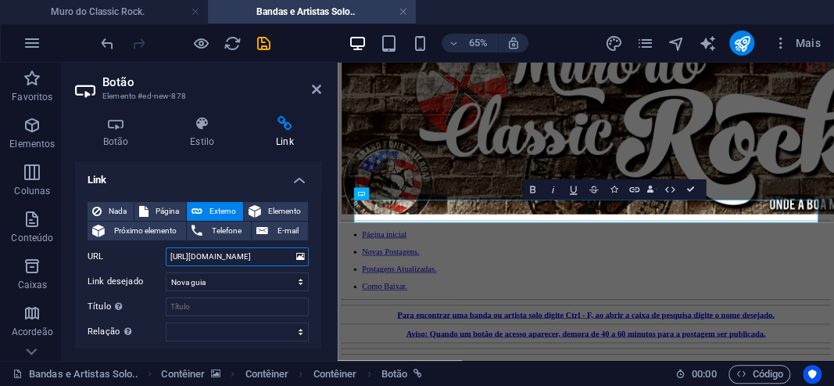
paste input "terday-[DATE]"
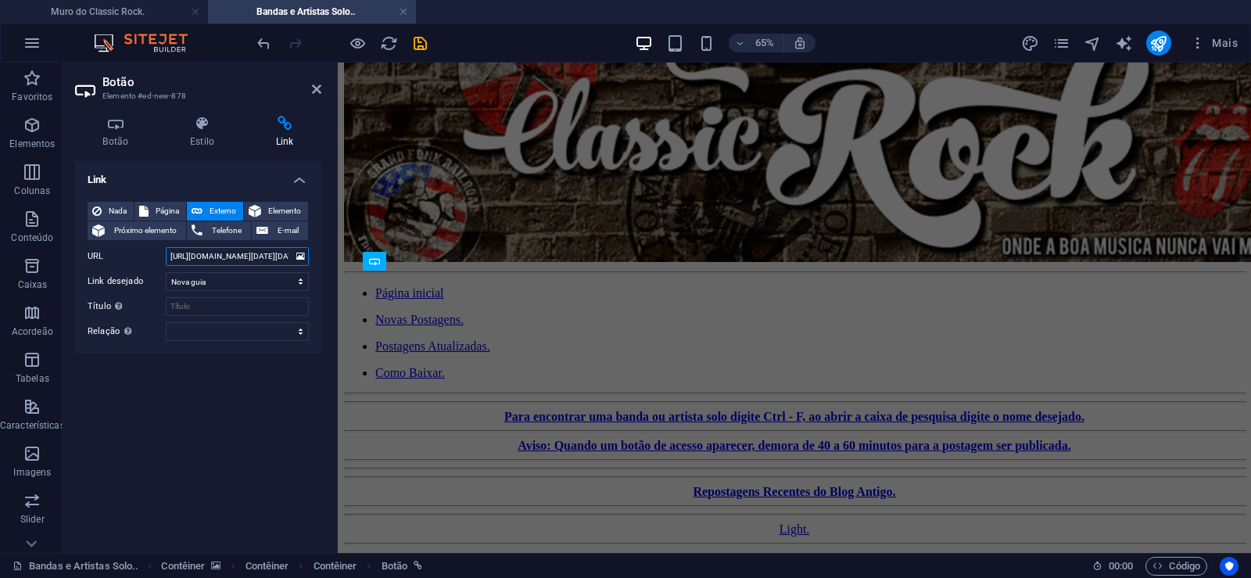
scroll to position [41935, 0]
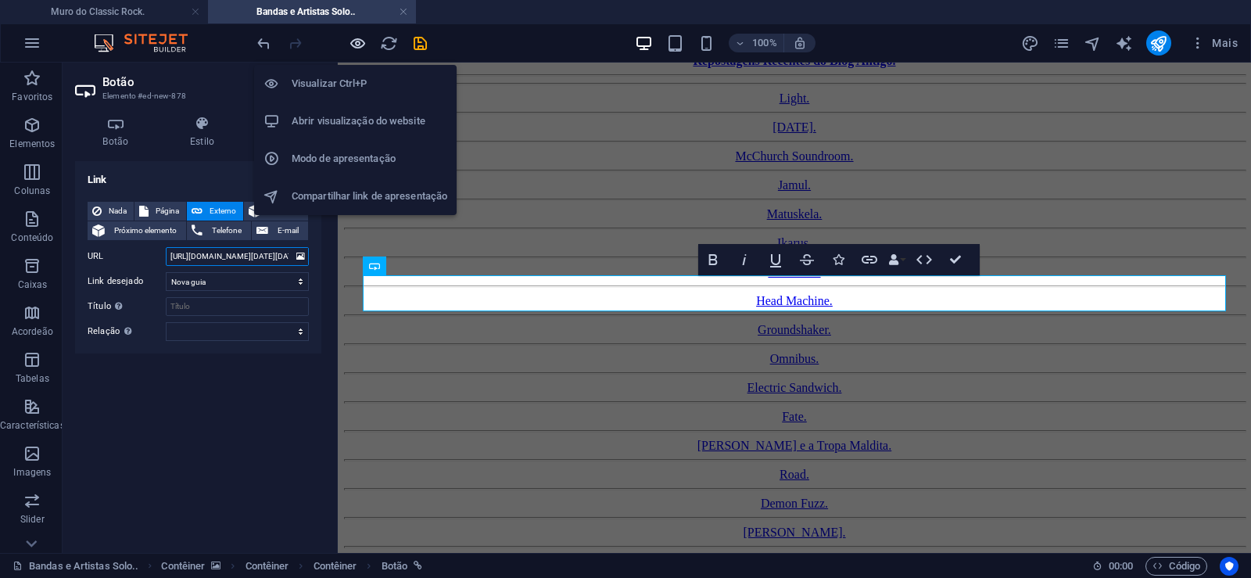
type input "[URL][DOMAIN_NAME][DATE][DATE]"
drag, startPoint x: 350, startPoint y: 43, endPoint x: 137, endPoint y: 276, distance: 316.1
click at [350, 43] on icon "button" at bounding box center [358, 43] width 18 height 18
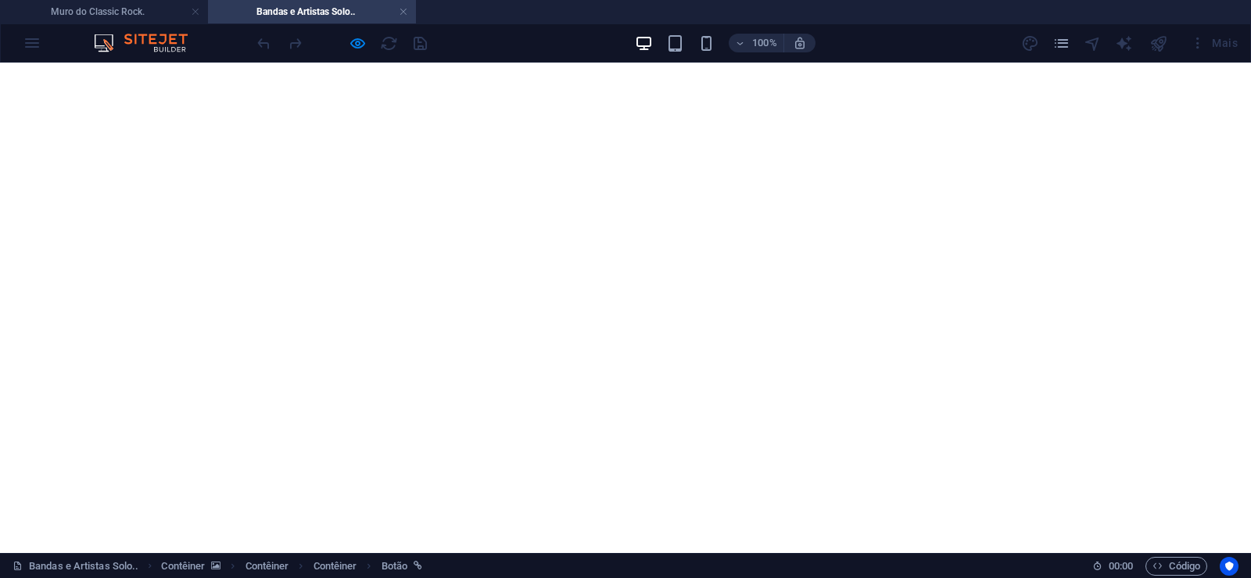
scroll to position [41899, 0]
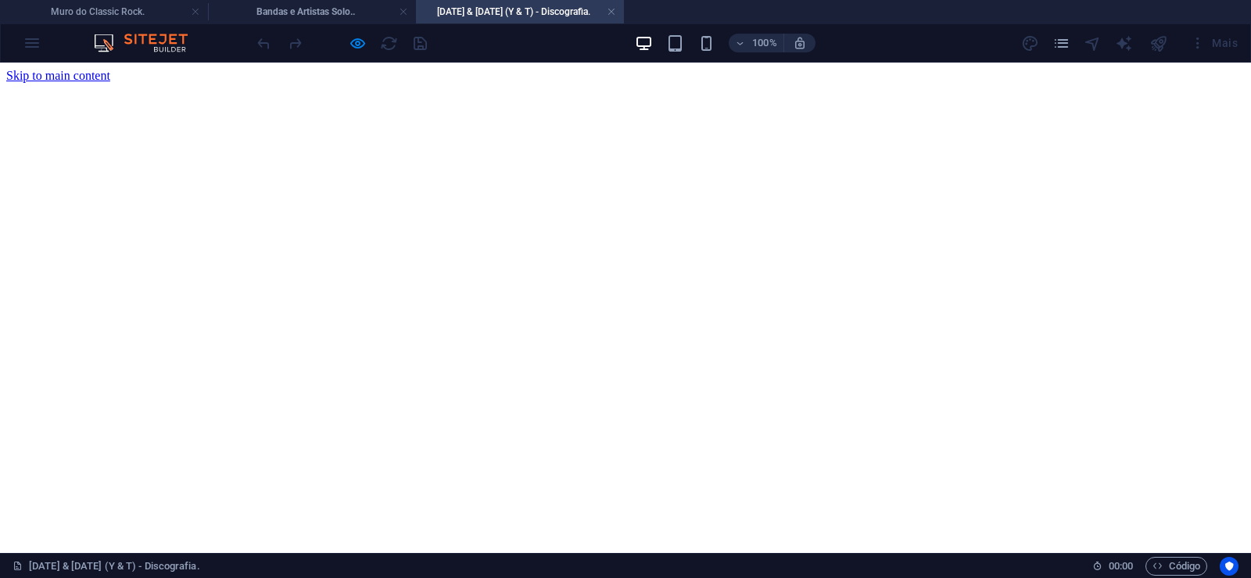
scroll to position [0, 0]
drag, startPoint x: 609, startPoint y: 11, endPoint x: 572, endPoint y: 211, distance: 203.7
click at [609, 11] on link at bounding box center [611, 12] width 9 height 15
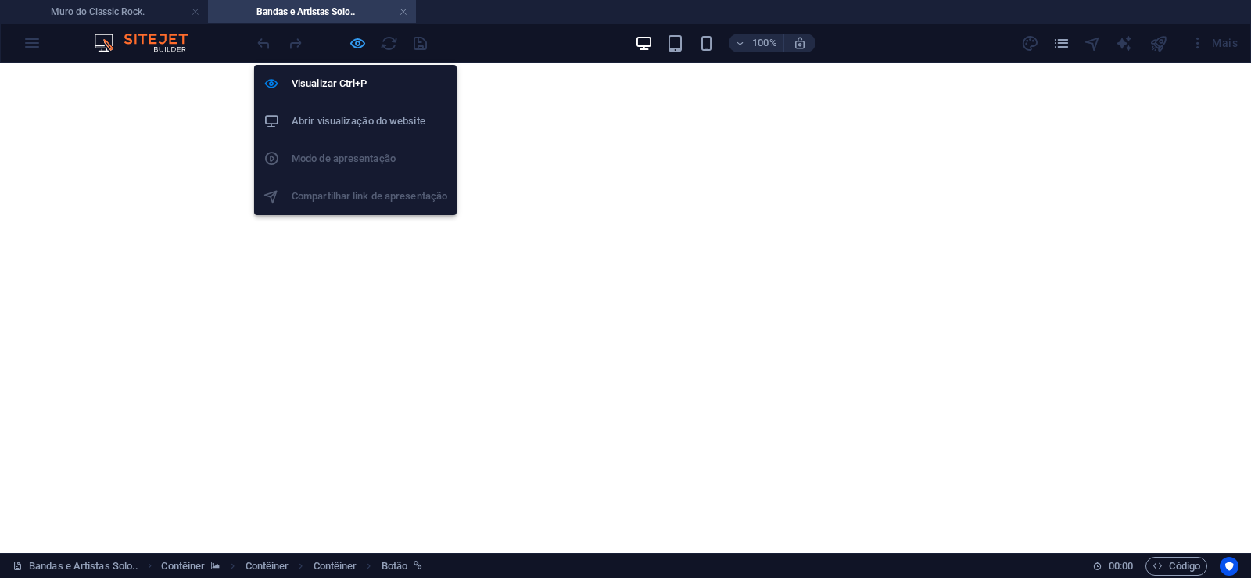
click at [356, 46] on icon "button" at bounding box center [358, 43] width 18 height 18
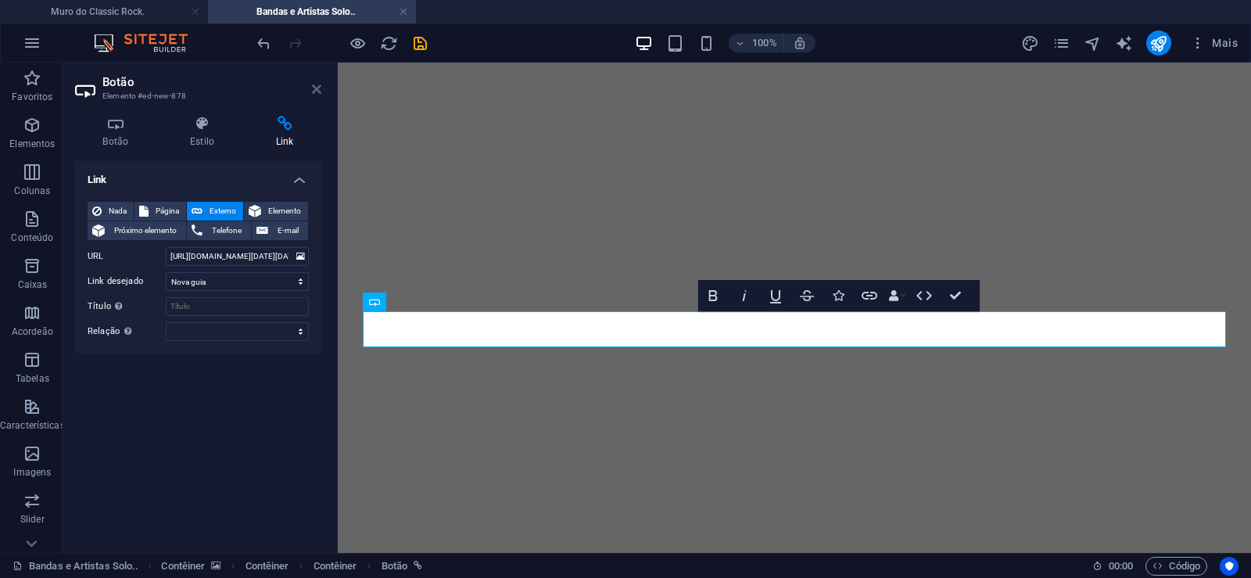
click at [317, 91] on icon at bounding box center [316, 89] width 9 height 13
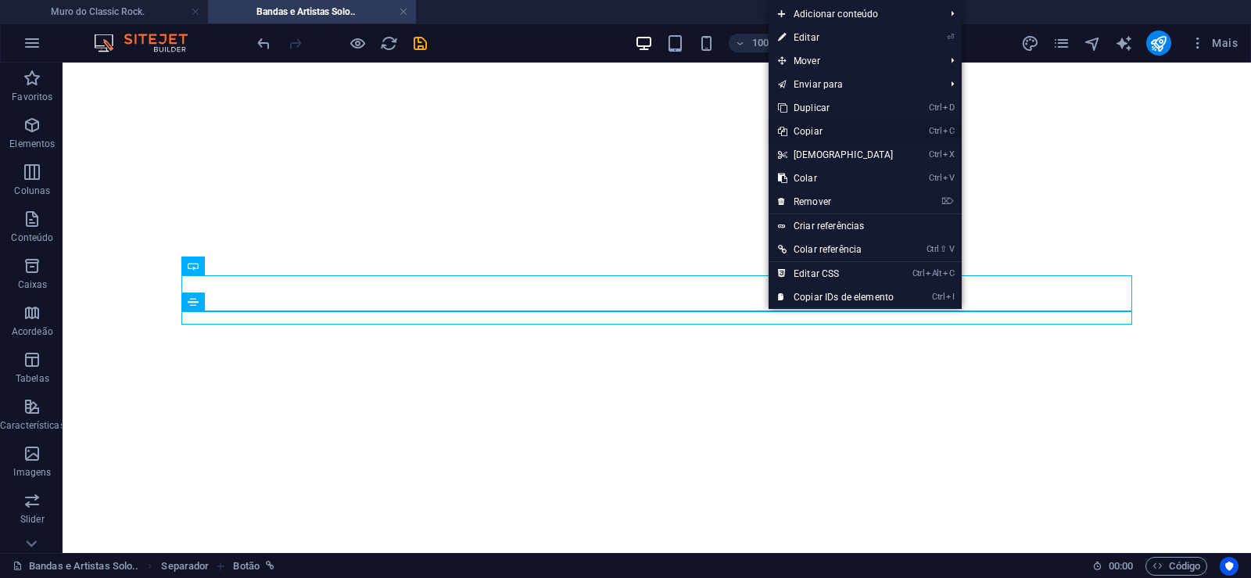
click at [809, 131] on link "Ctrl C Copiar" at bounding box center [836, 131] width 135 height 23
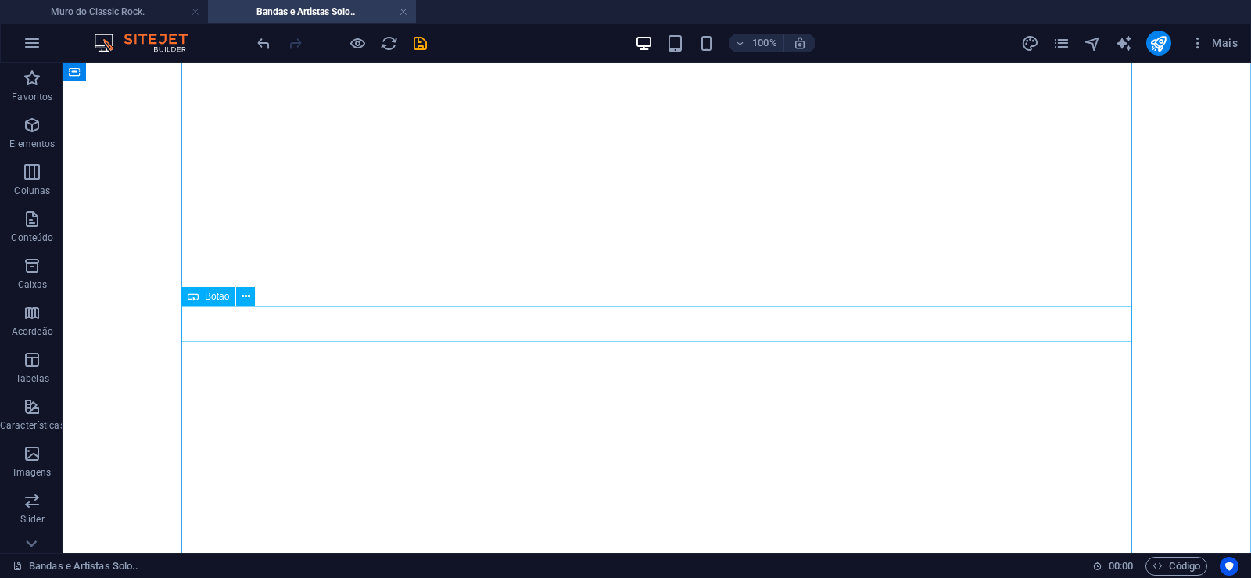
scroll to position [1356, 0]
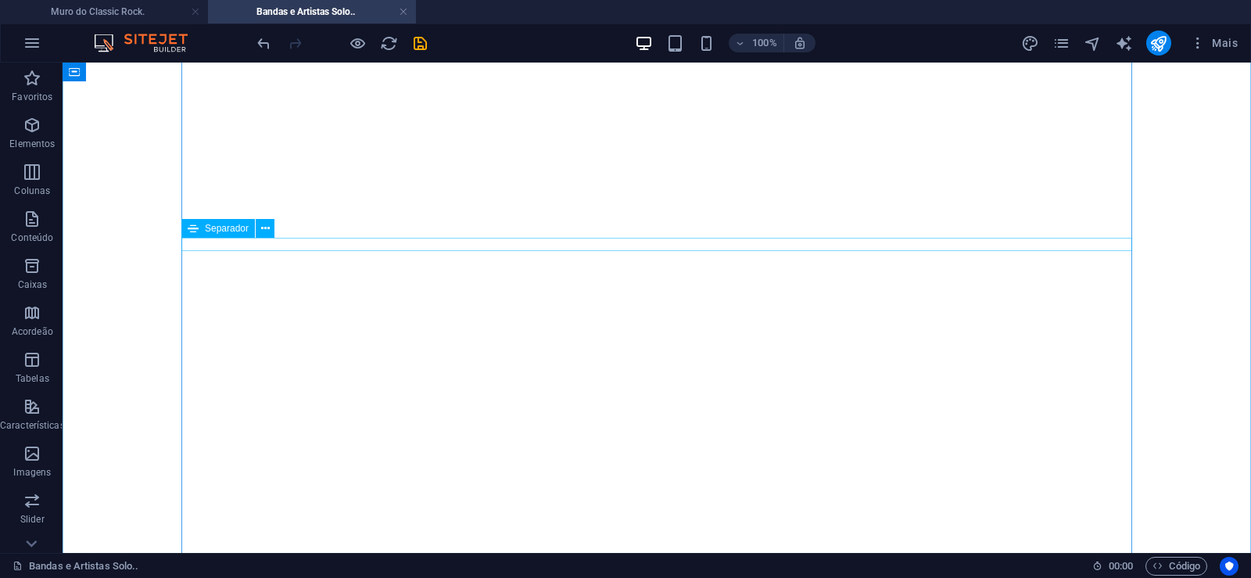
scroll to position [479, 0]
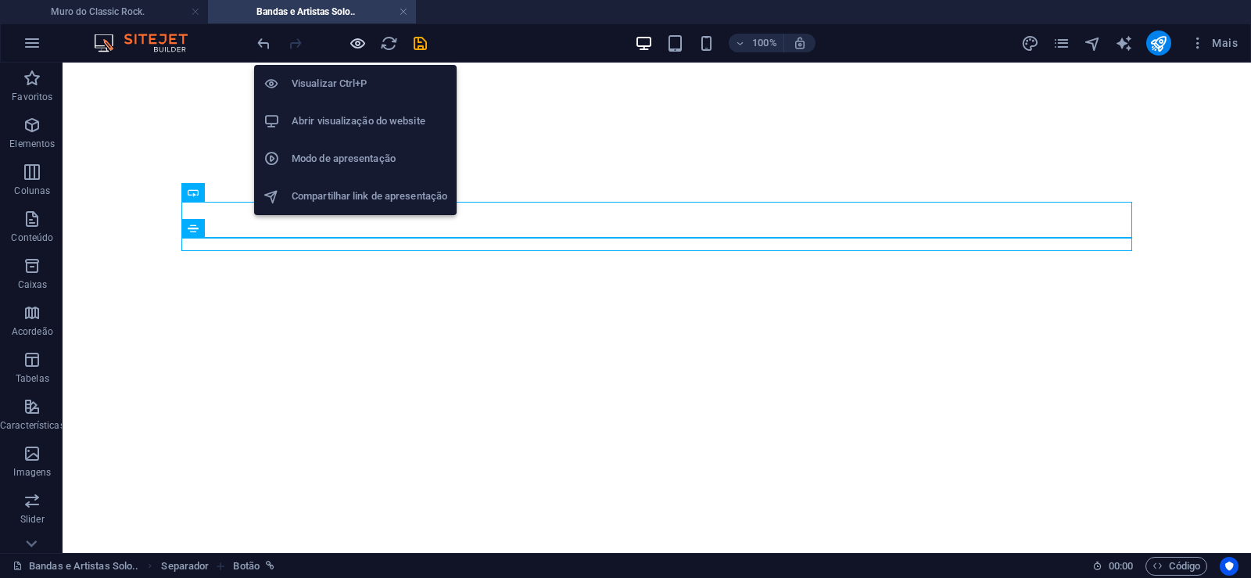
click at [356, 44] on icon "button" at bounding box center [358, 43] width 18 height 18
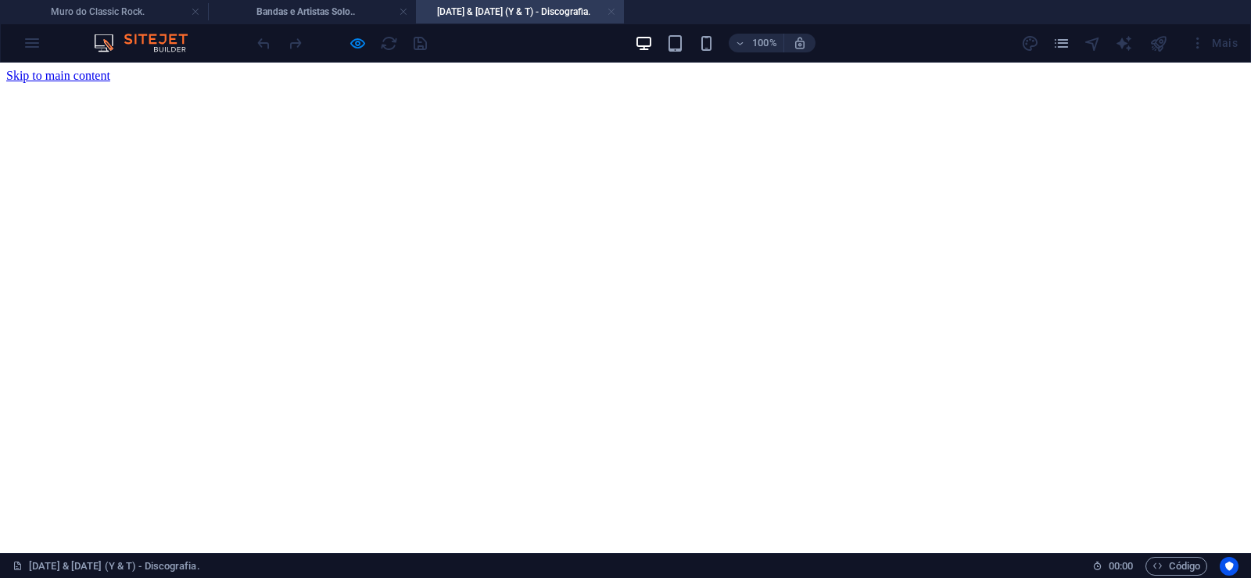
scroll to position [0, 0]
click at [612, 9] on link at bounding box center [611, 12] width 9 height 15
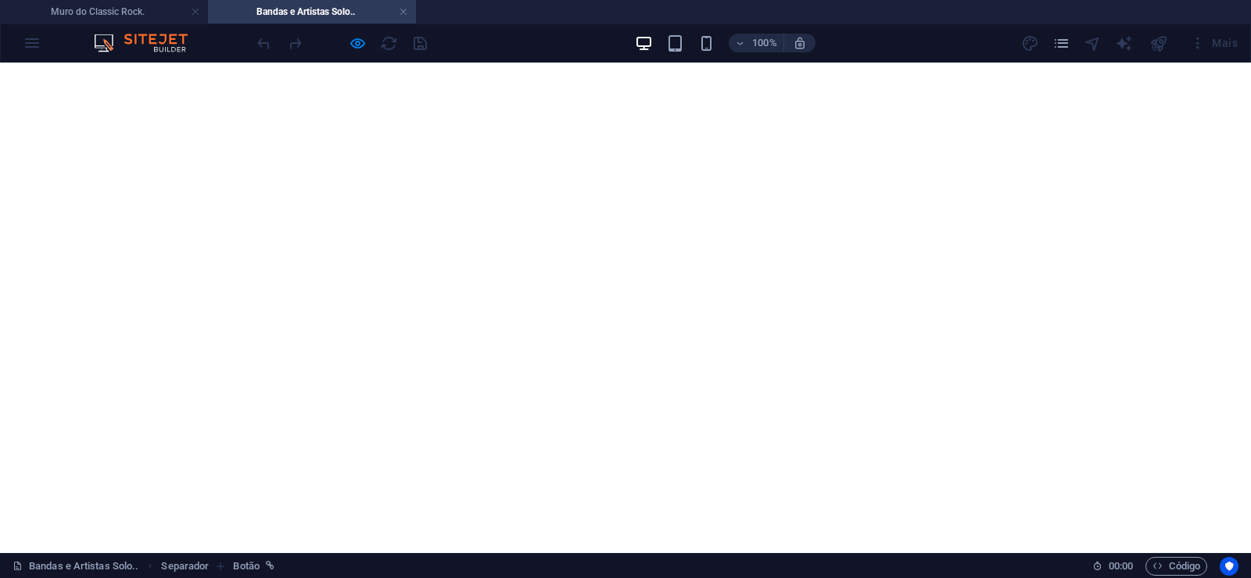
scroll to position [42198, 0]
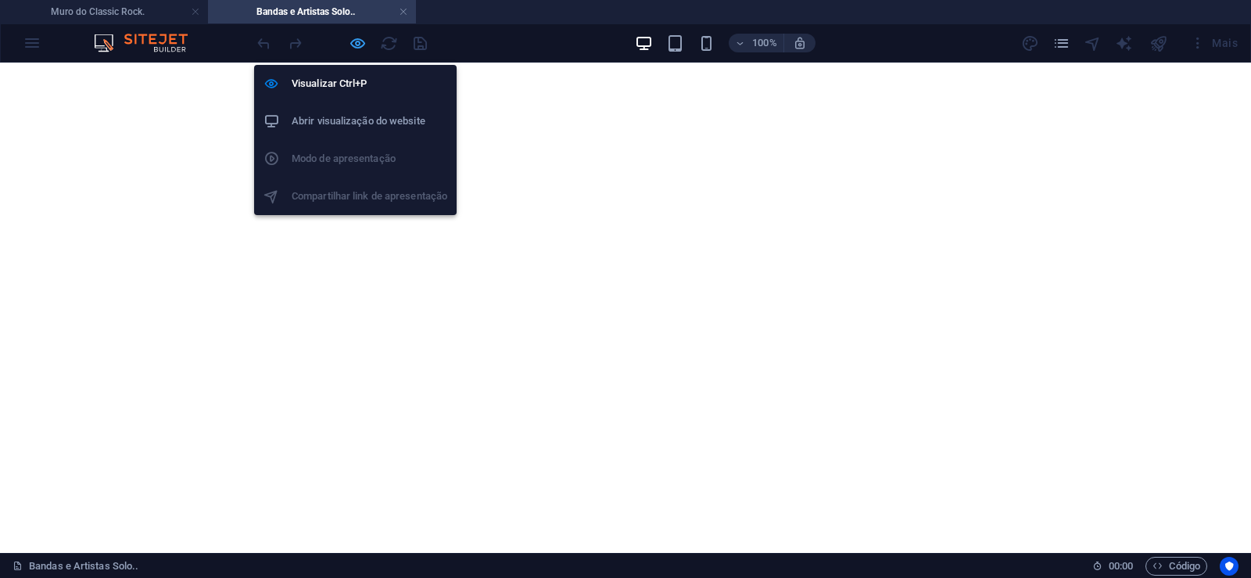
click at [359, 41] on icon "button" at bounding box center [358, 43] width 18 height 18
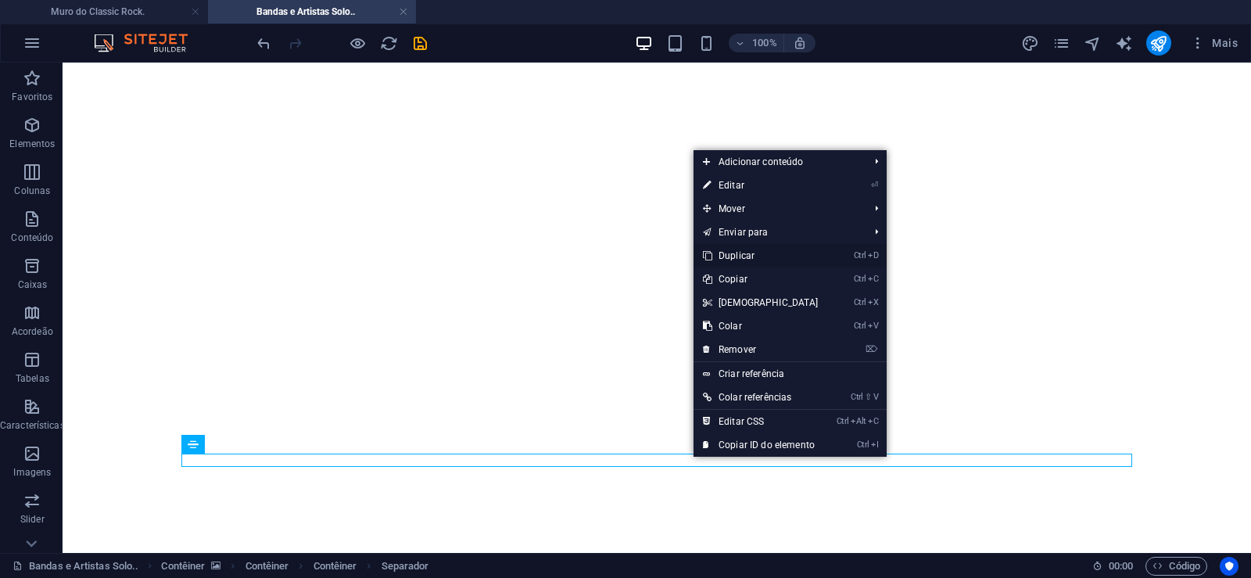
click at [739, 259] on link "Ctrl D Duplicar" at bounding box center [761, 255] width 135 height 23
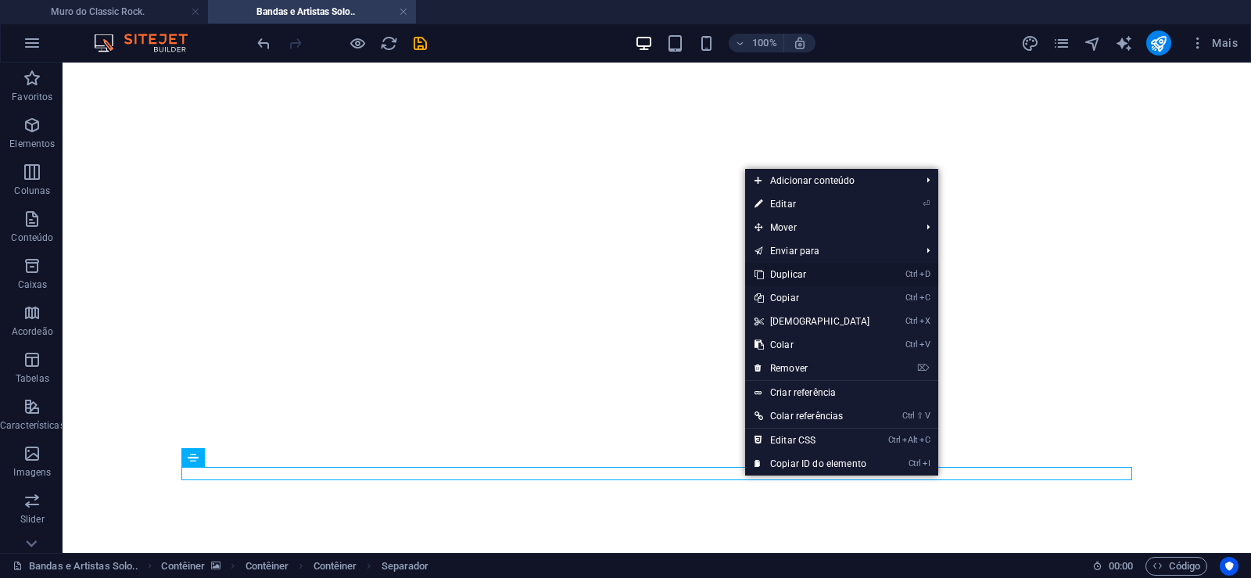
click at [781, 278] on link "Ctrl D Duplicar" at bounding box center [812, 274] width 135 height 23
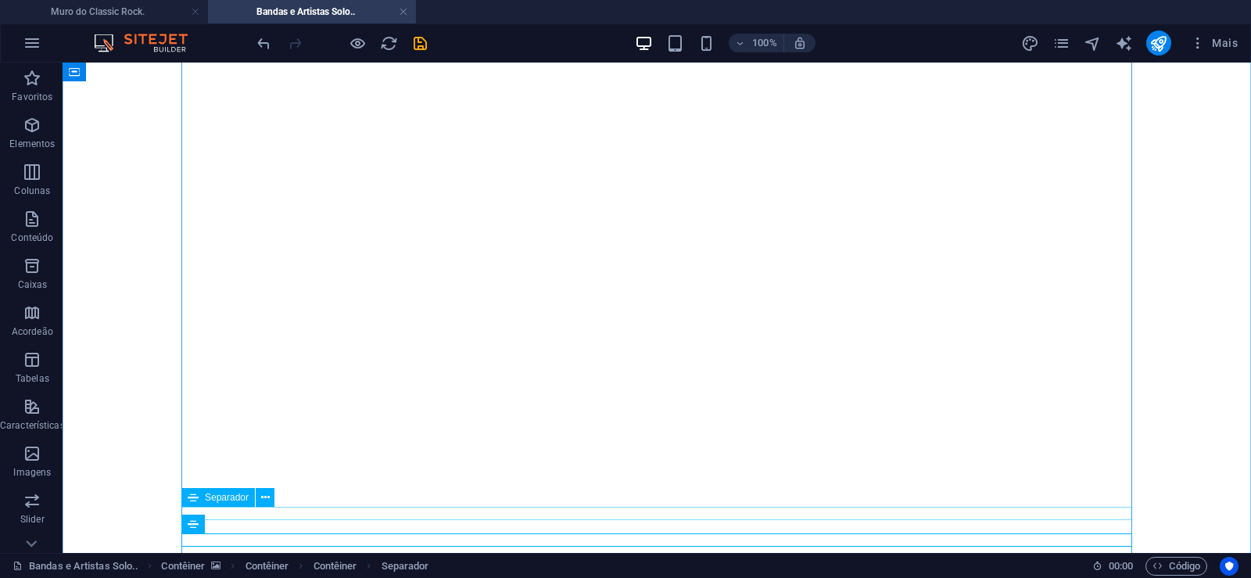
scroll to position [42145, 0]
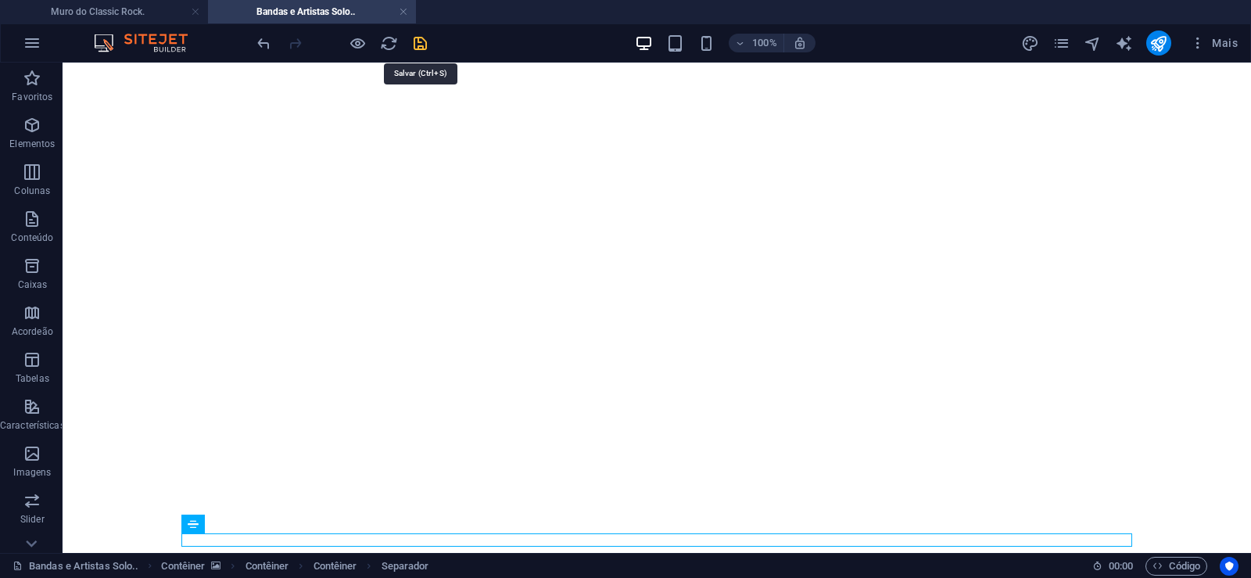
click at [424, 50] on icon "save" at bounding box center [420, 43] width 18 height 18
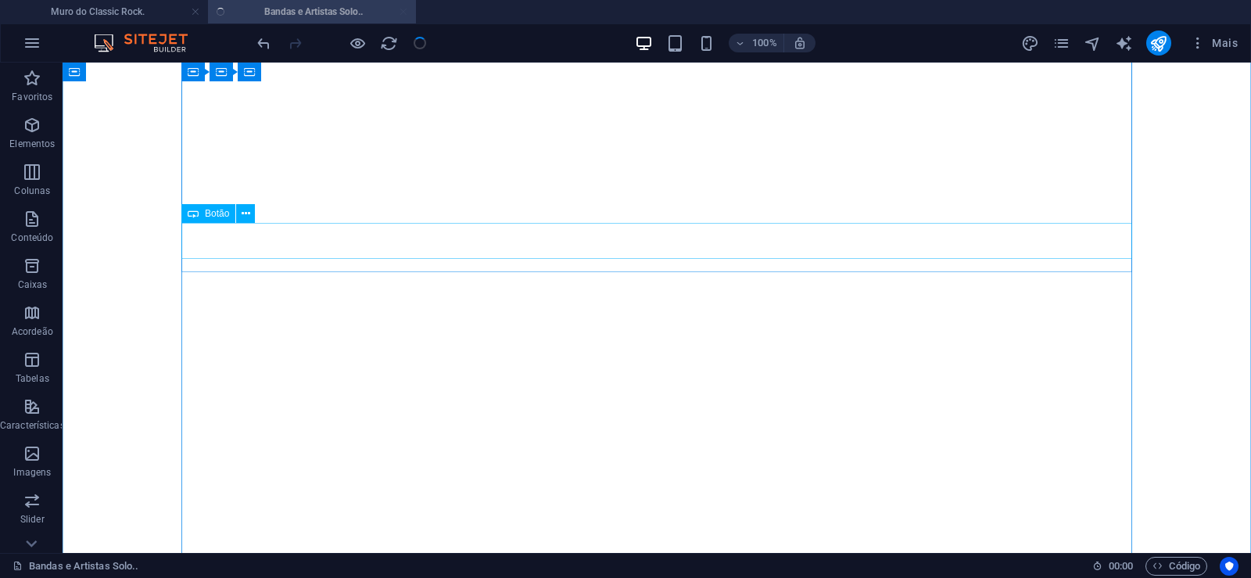
scroll to position [319, 0]
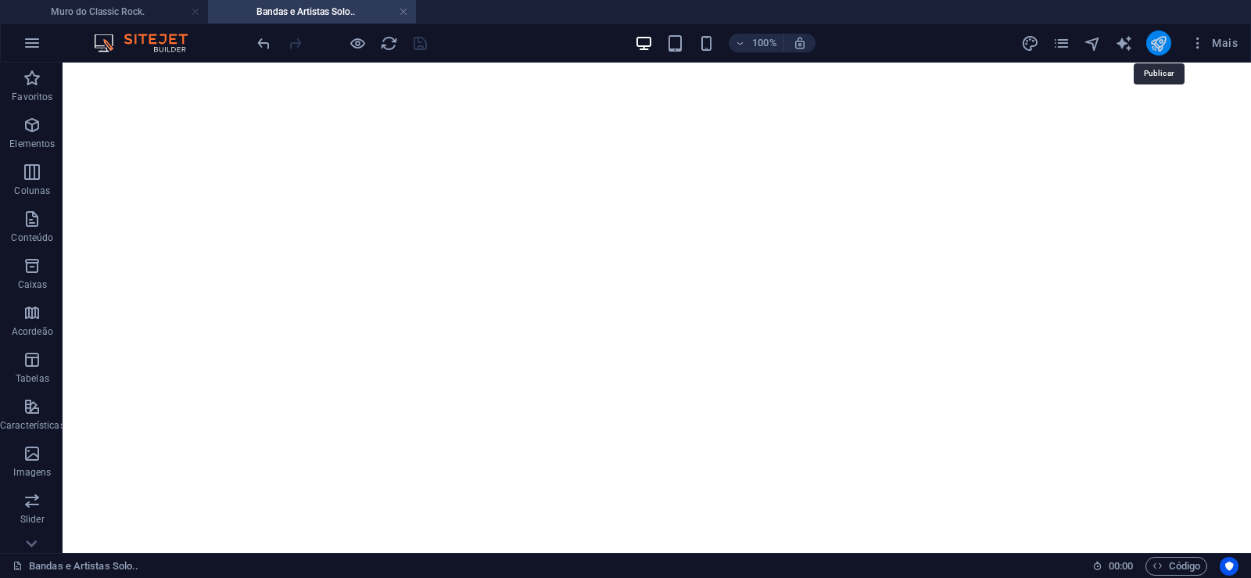
click at [1164, 45] on icon "publish" at bounding box center [1159, 43] width 18 height 18
